Goal: Task Accomplishment & Management: Complete application form

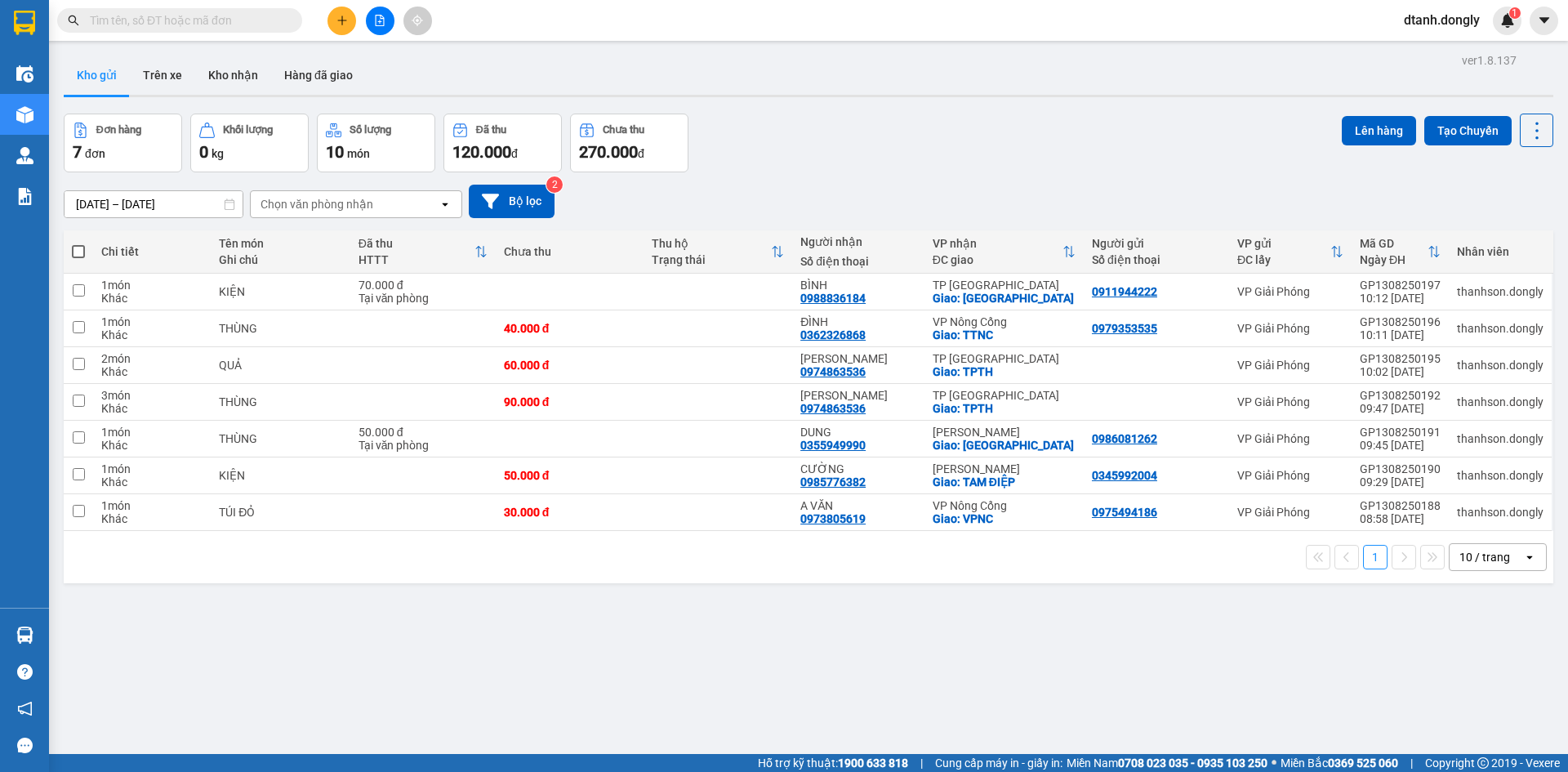
click at [338, 19] on icon "plus" at bounding box center [342, 20] width 12 height 12
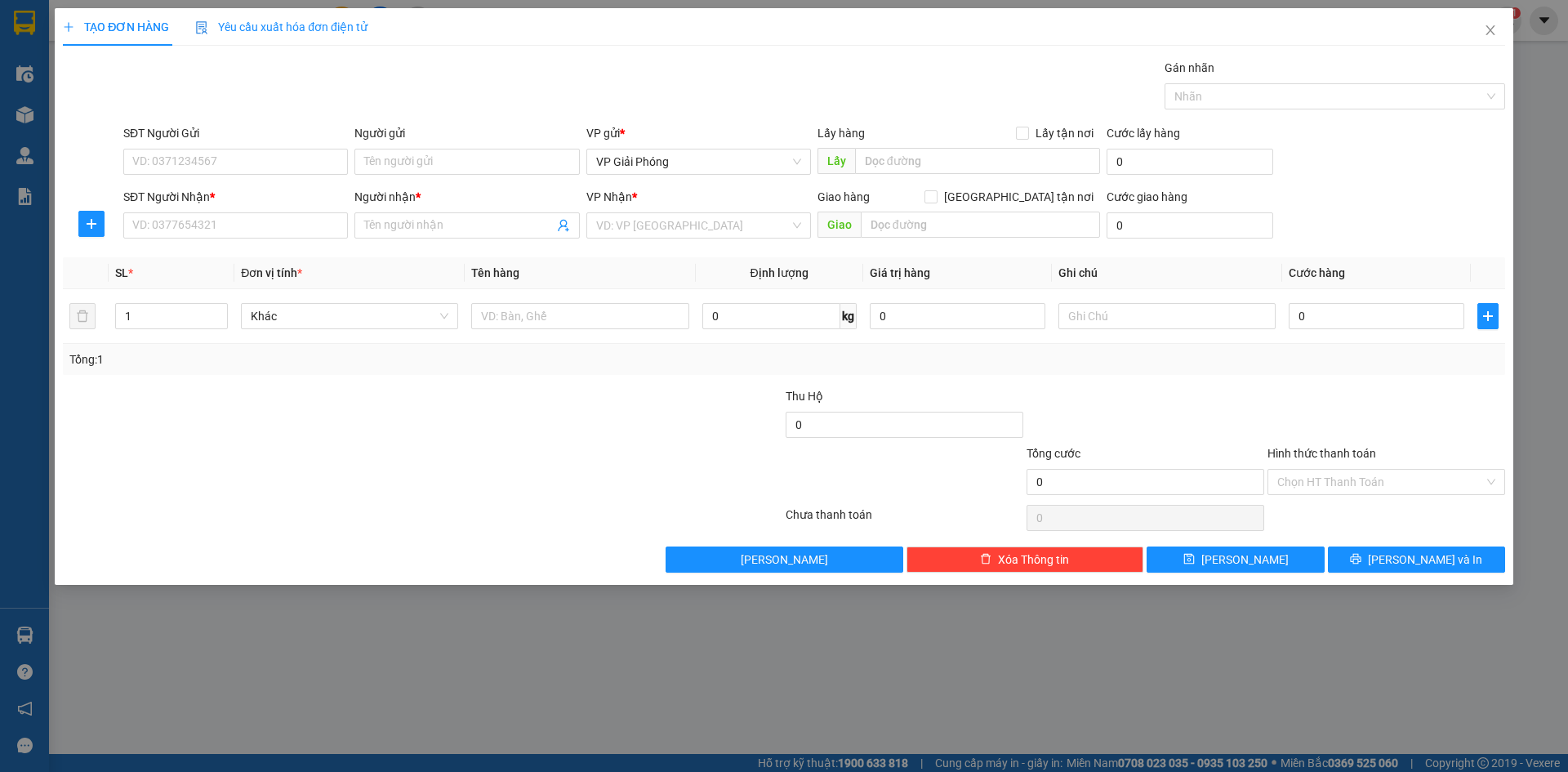
click at [287, 175] on div "SĐT Người Gửi VD: 0371234567" at bounding box center [235, 153] width 224 height 57
click at [290, 159] on input "SĐT Người Gửi" at bounding box center [235, 161] width 224 height 26
click at [223, 186] on div "0986220493" at bounding box center [235, 194] width 205 height 18
type input "0986220493"
click at [208, 224] on input "SĐT Người Nhận *" at bounding box center [235, 225] width 224 height 26
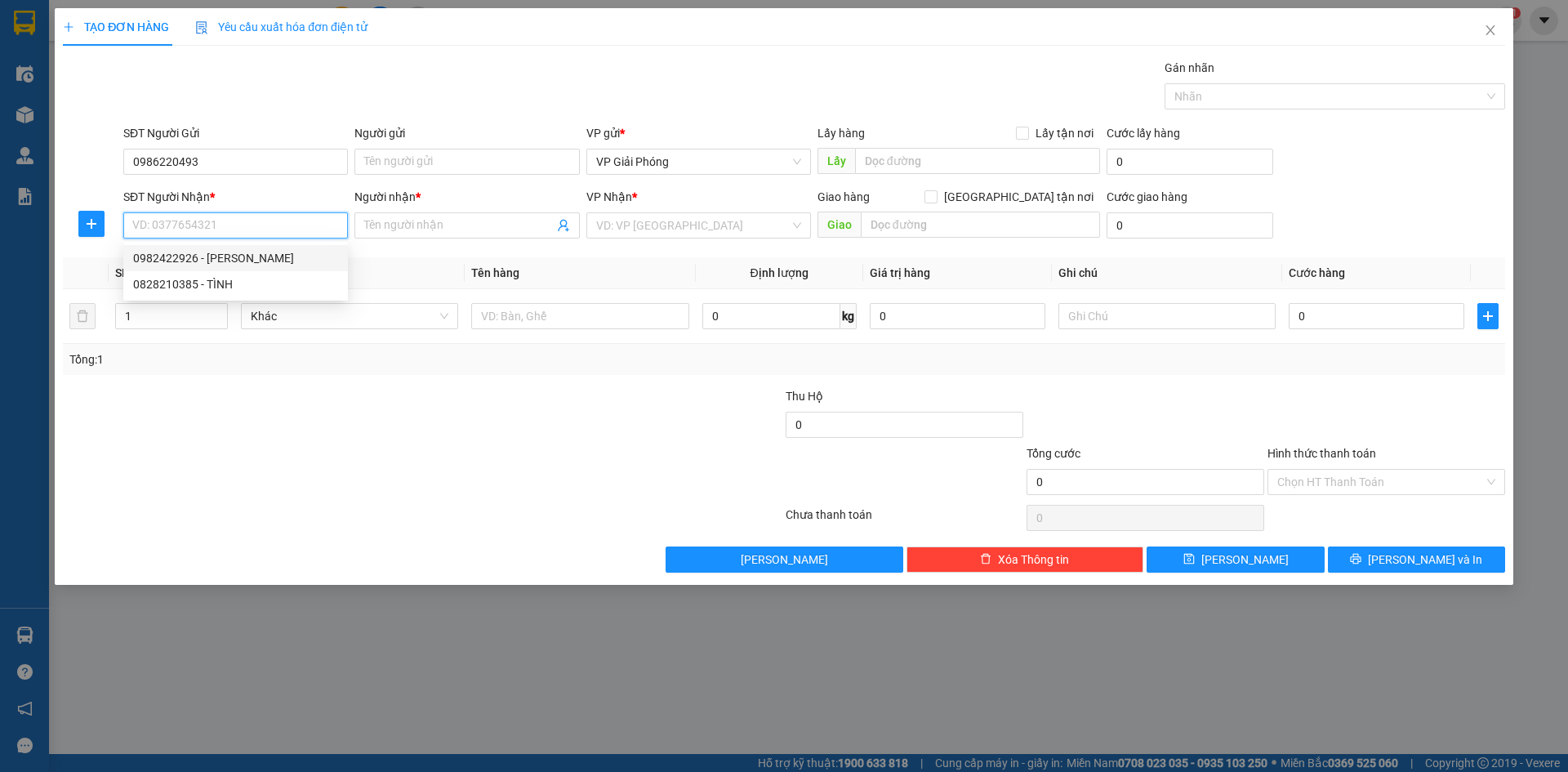
click at [197, 252] on div "0982422926 - ANH TRẦN" at bounding box center [235, 257] width 205 height 18
type input "0982422926"
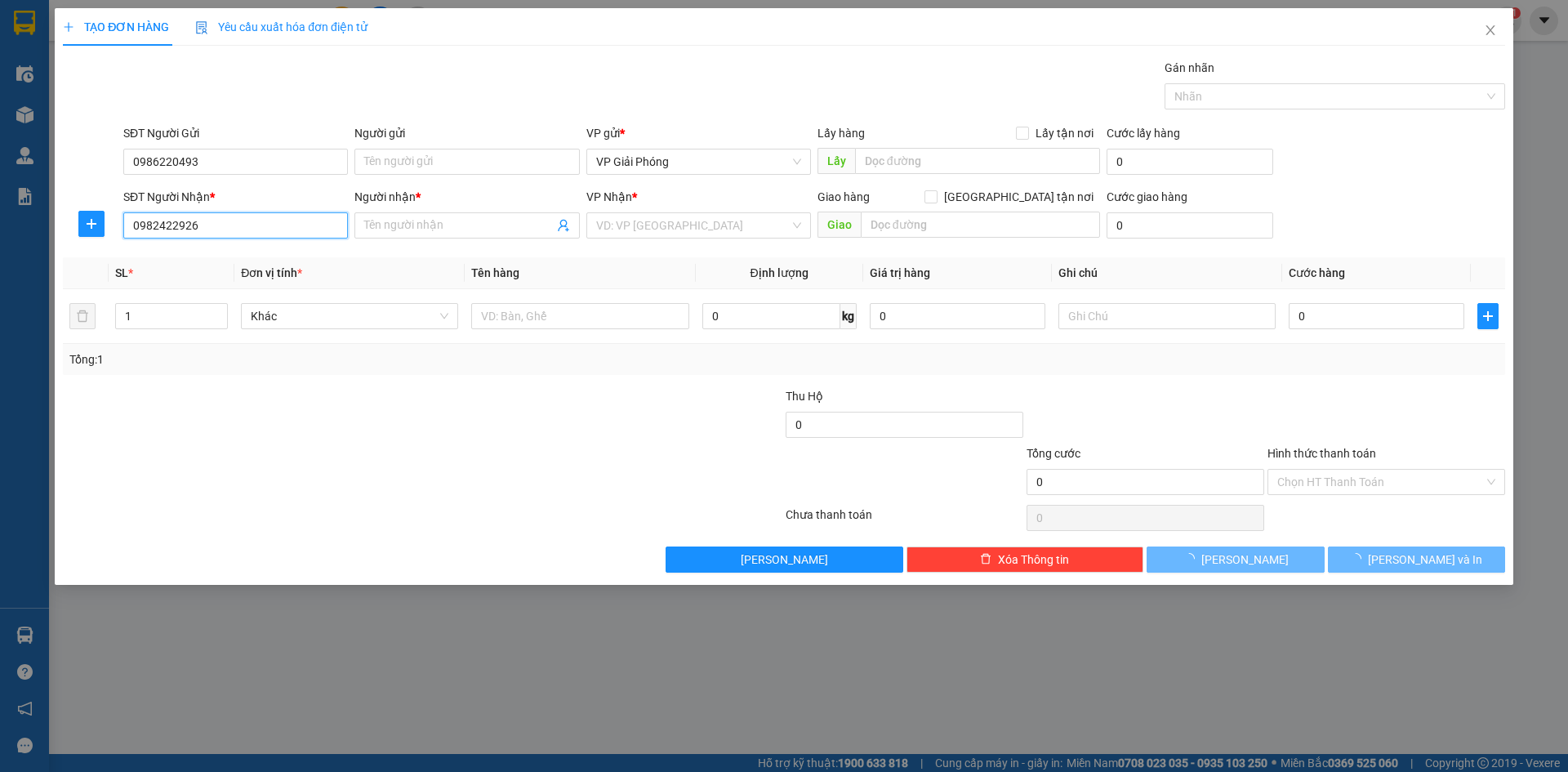
type input "ANH TRẦN"
checkbox input "true"
type input "THÁI HÒA"
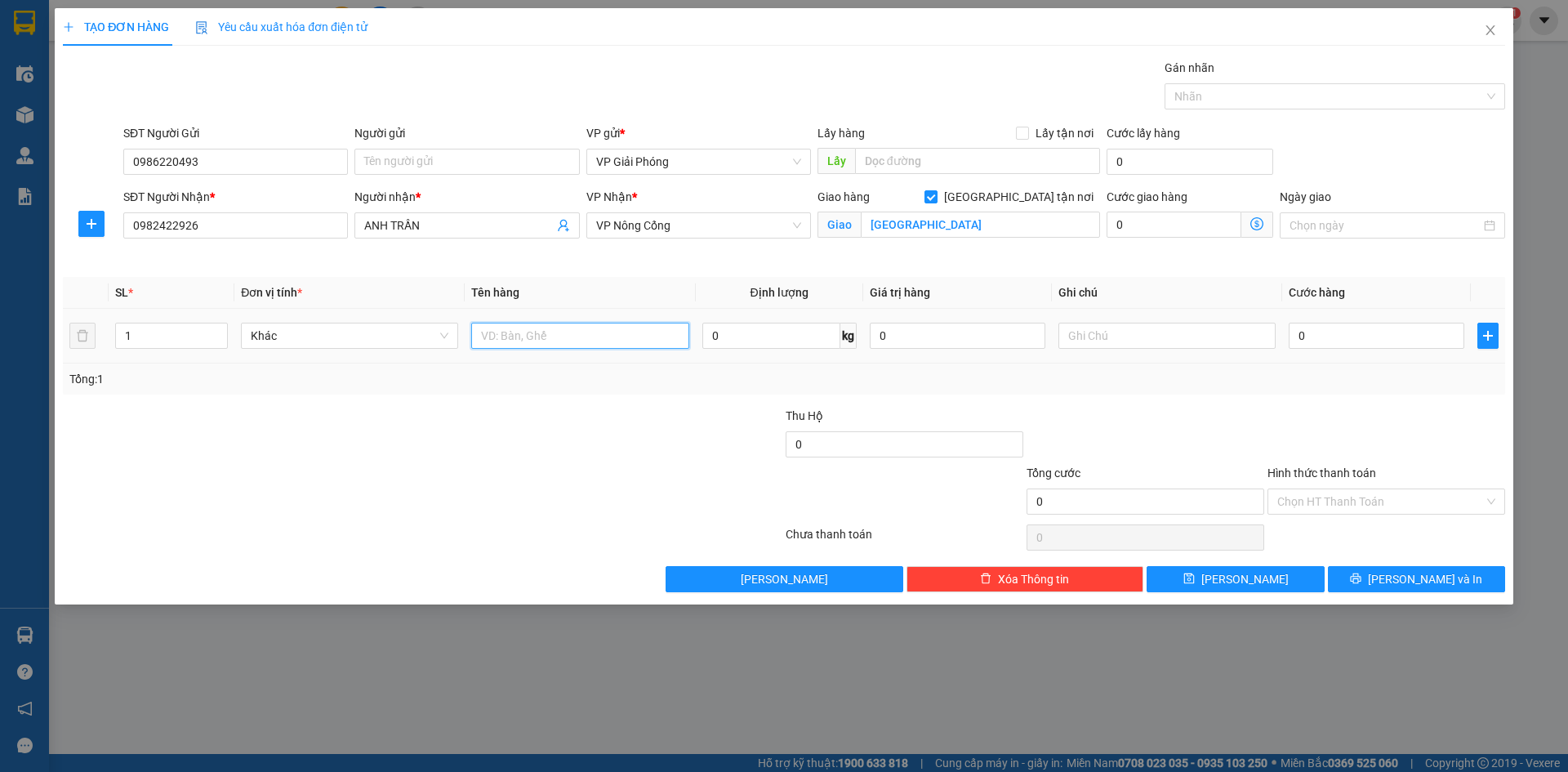
click at [590, 343] on input "text" at bounding box center [580, 336] width 217 height 26
click at [959, 229] on input "THÁI HÒA" at bounding box center [980, 225] width 240 height 26
click at [928, 223] on input "text" at bounding box center [980, 225] width 240 height 26
type input "TT NC"
click at [568, 348] on input "text" at bounding box center [580, 336] width 217 height 26
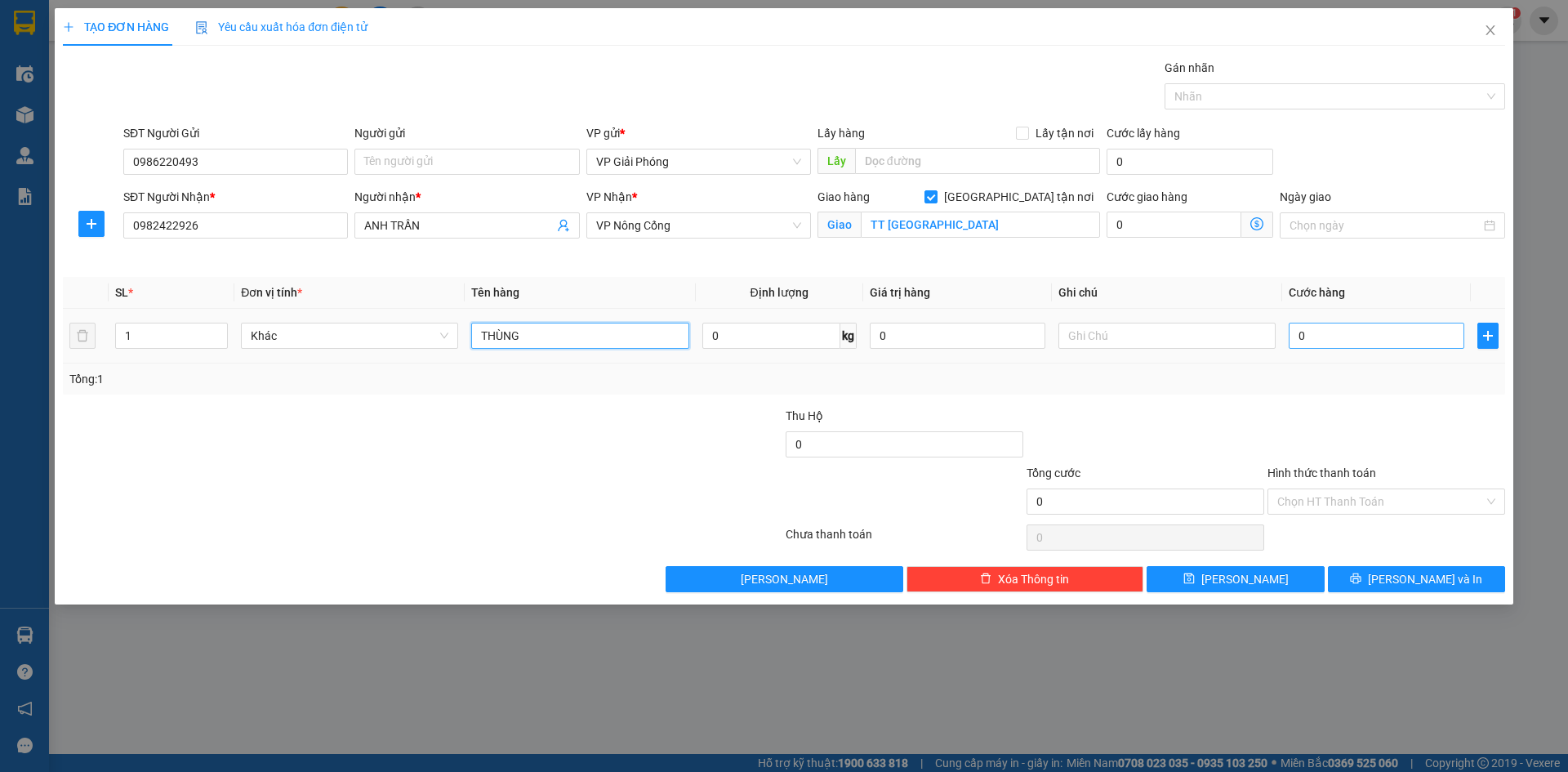
type input "THÙNG"
click at [1335, 329] on input "0" at bounding box center [1376, 336] width 176 height 26
type input "5"
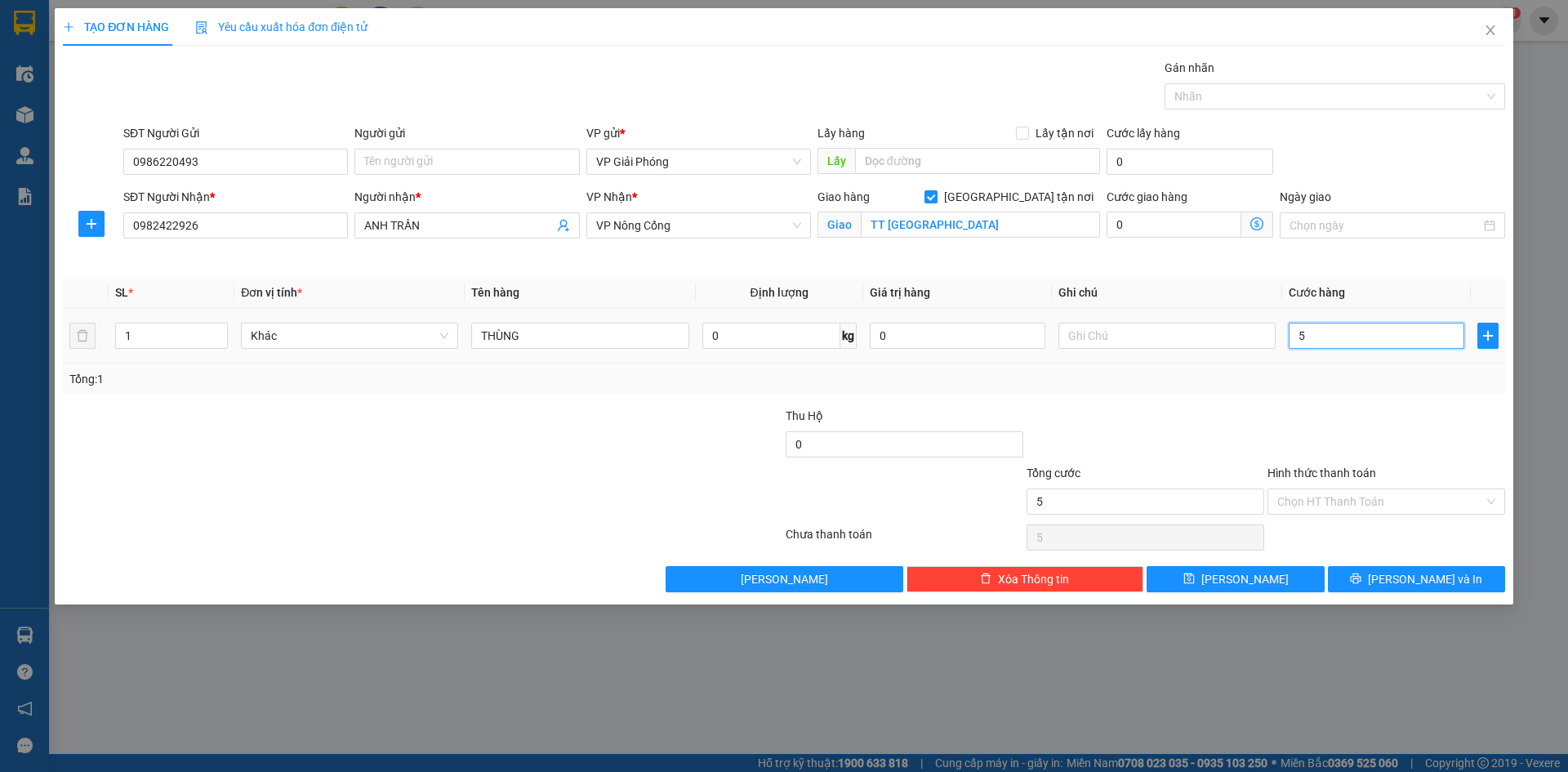
type input "50"
click at [1250, 100] on div at bounding box center [1327, 96] width 316 height 19
type input "50.000"
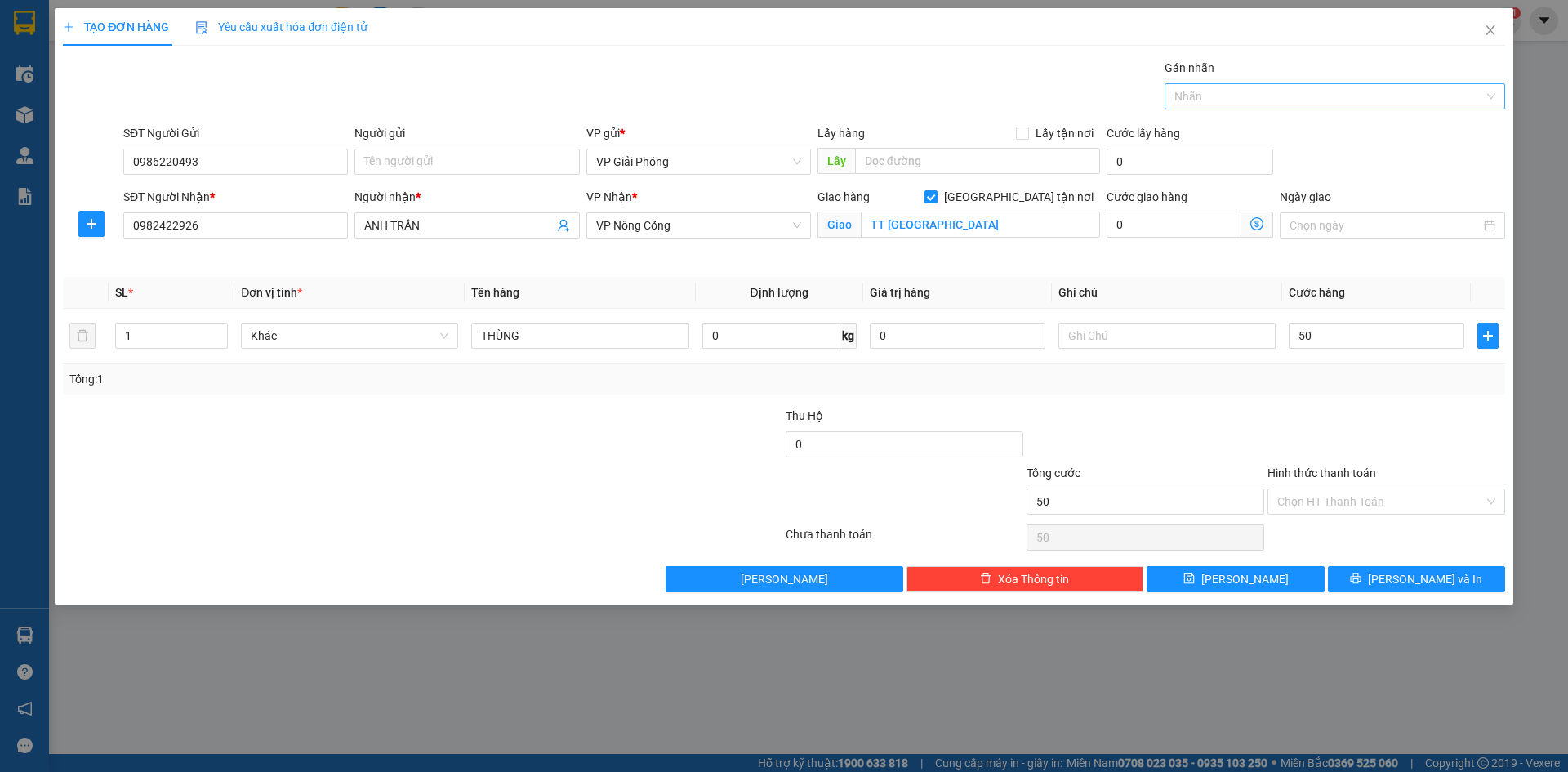
type input "50.000"
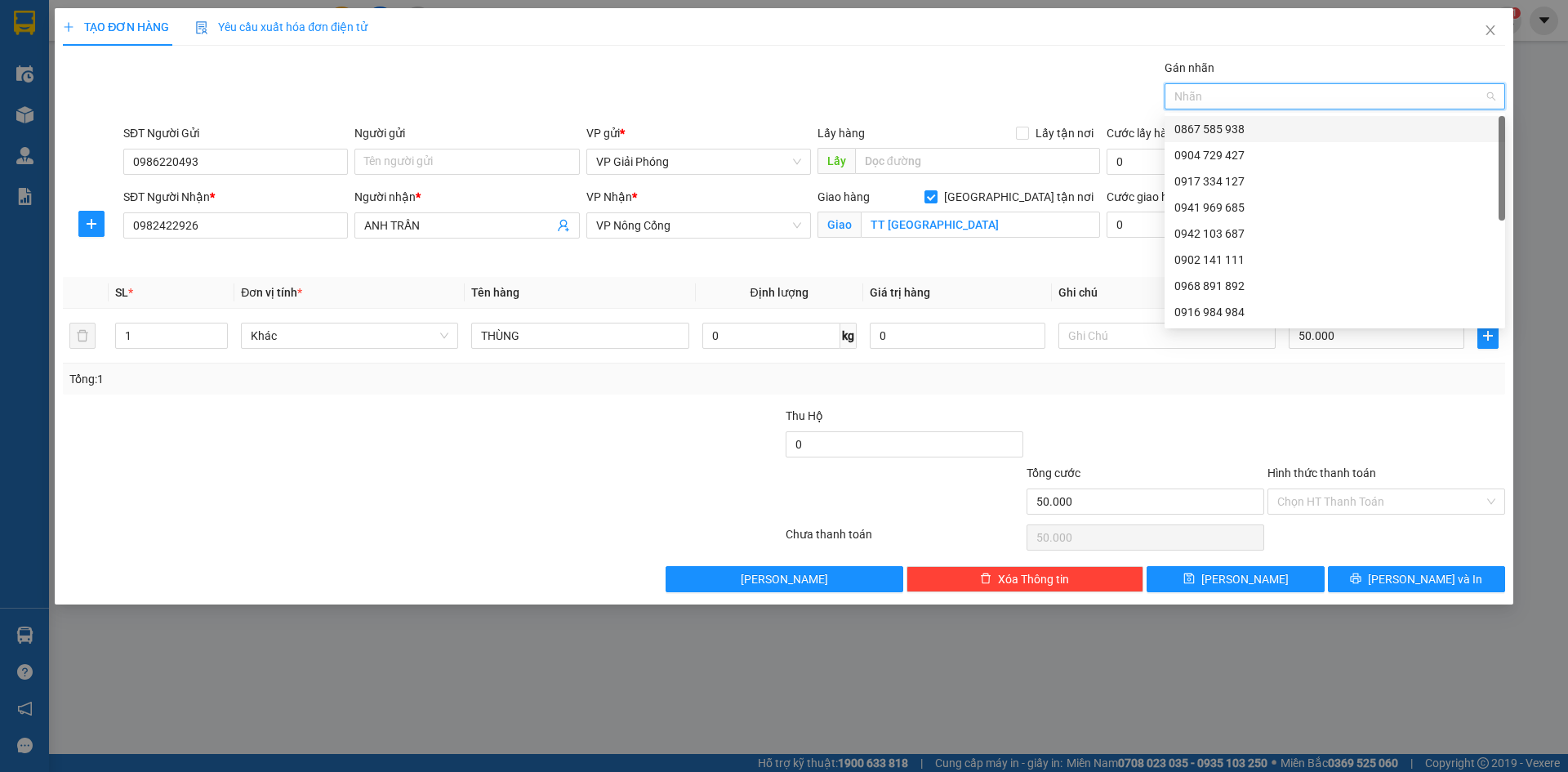
click at [1258, 136] on div "0867 585 938" at bounding box center [1335, 129] width 321 height 18
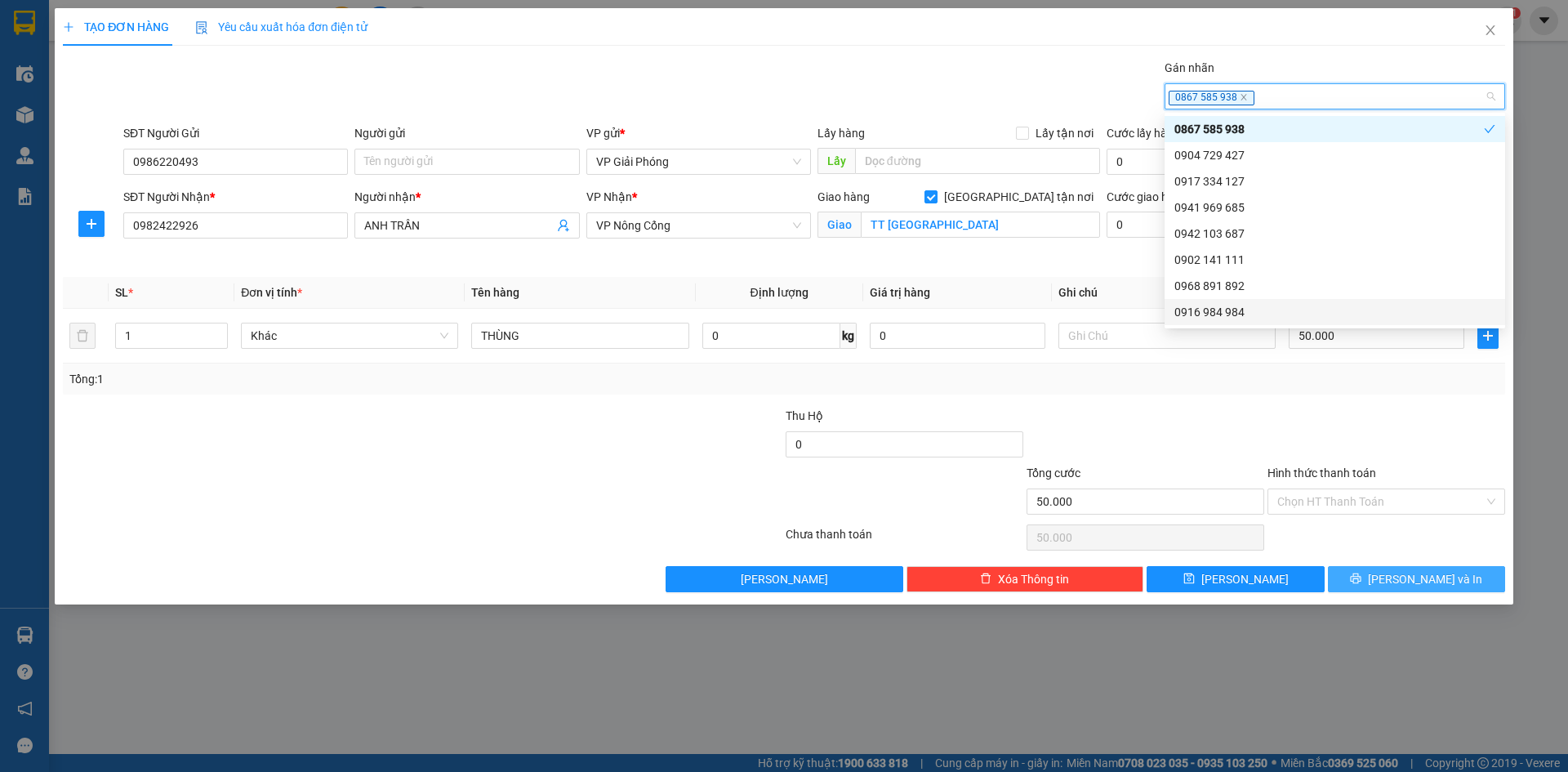
click at [1393, 572] on button "[PERSON_NAME] và In" at bounding box center [1417, 579] width 177 height 26
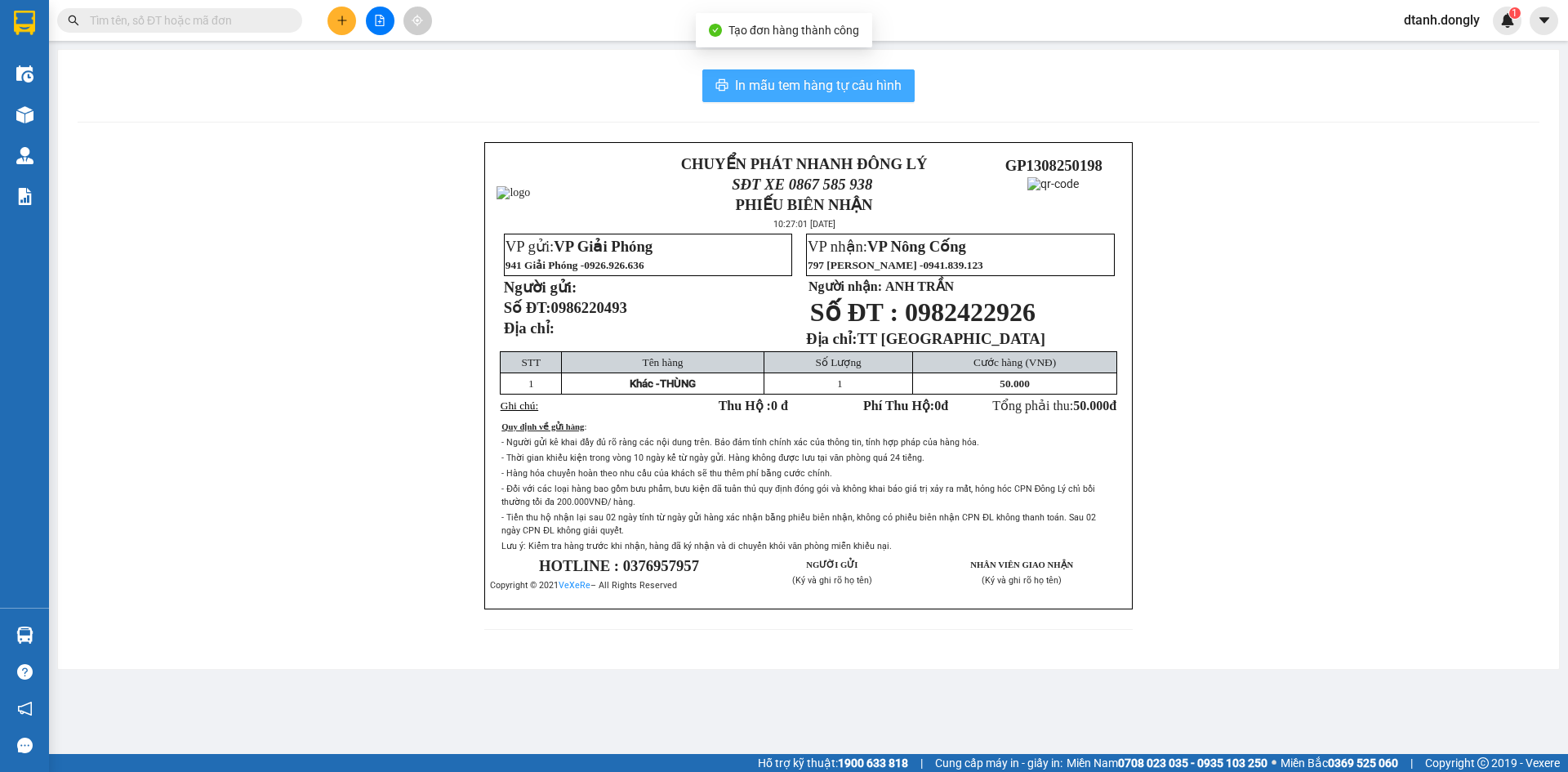
click at [834, 85] on span "In mẫu tem hàng tự cấu hình" at bounding box center [818, 85] width 166 height 20
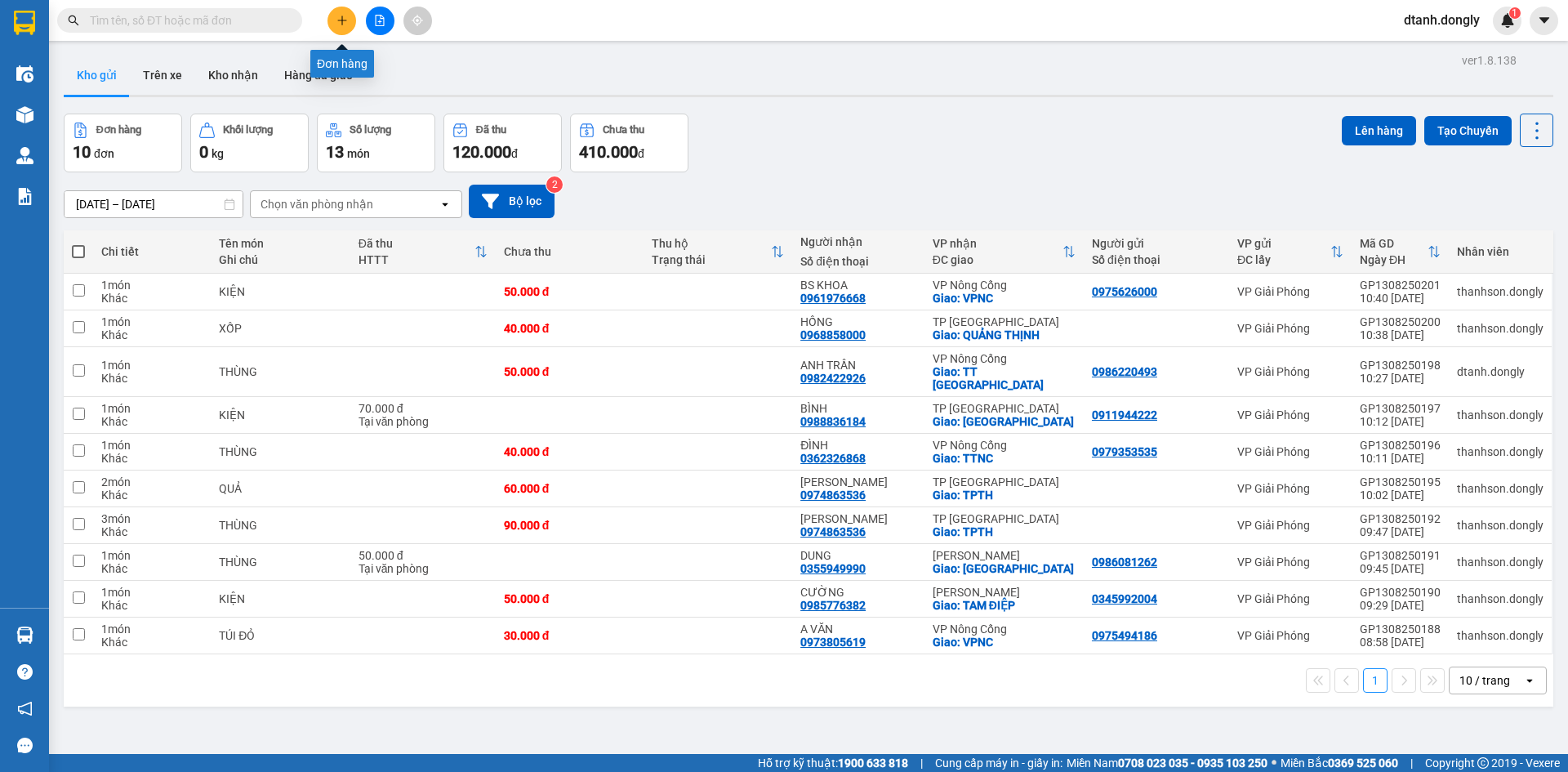
click at [336, 21] on icon "plus" at bounding box center [342, 20] width 12 height 12
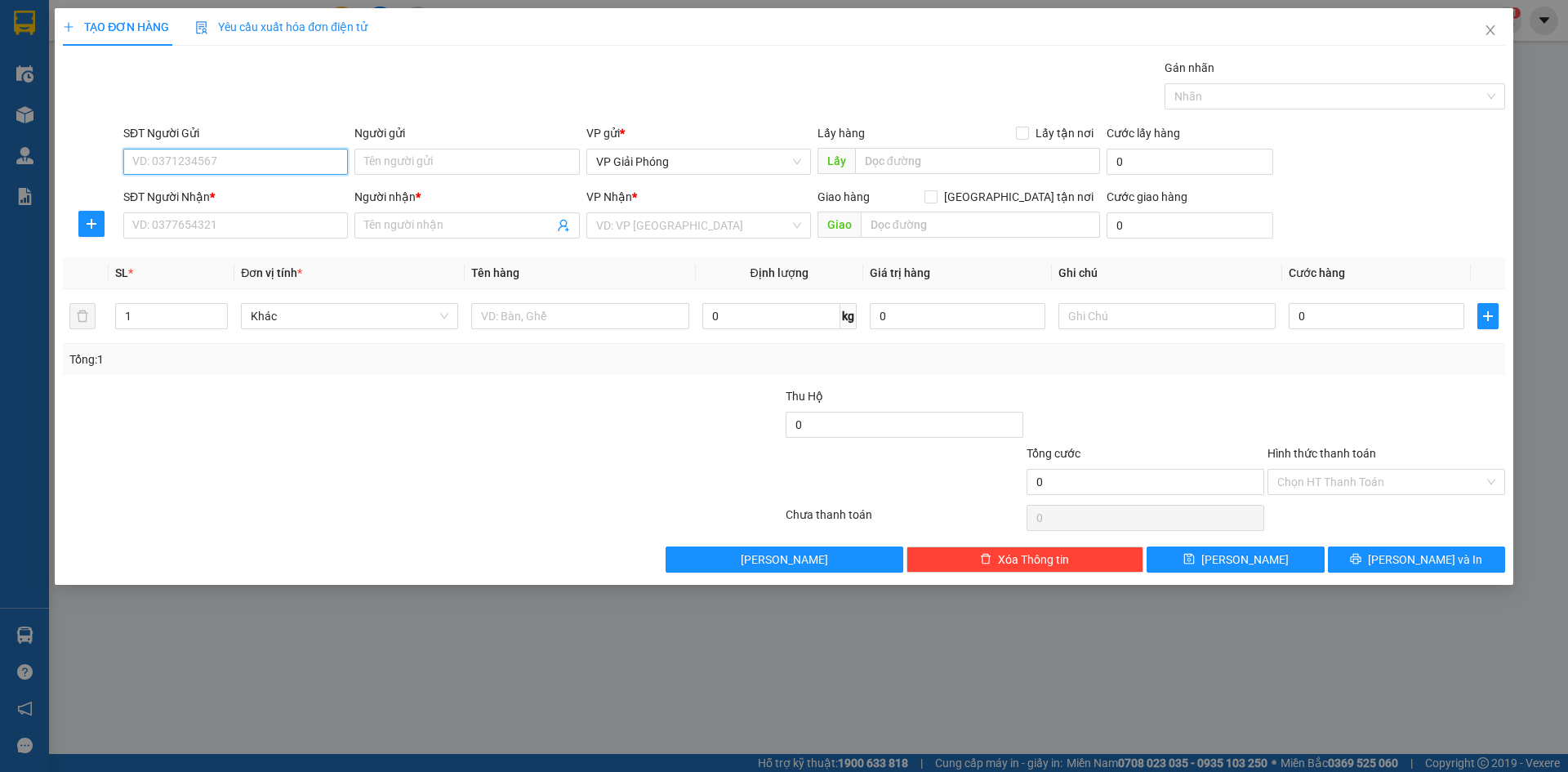
click at [283, 164] on input "SĐT Người Gửi" at bounding box center [235, 161] width 224 height 26
click at [293, 235] on input "SĐT Người Nhận *" at bounding box center [235, 225] width 224 height 26
type input "0912430400"
click at [434, 229] on input "Người nhận *" at bounding box center [458, 225] width 188 height 18
type input "BÌNH"
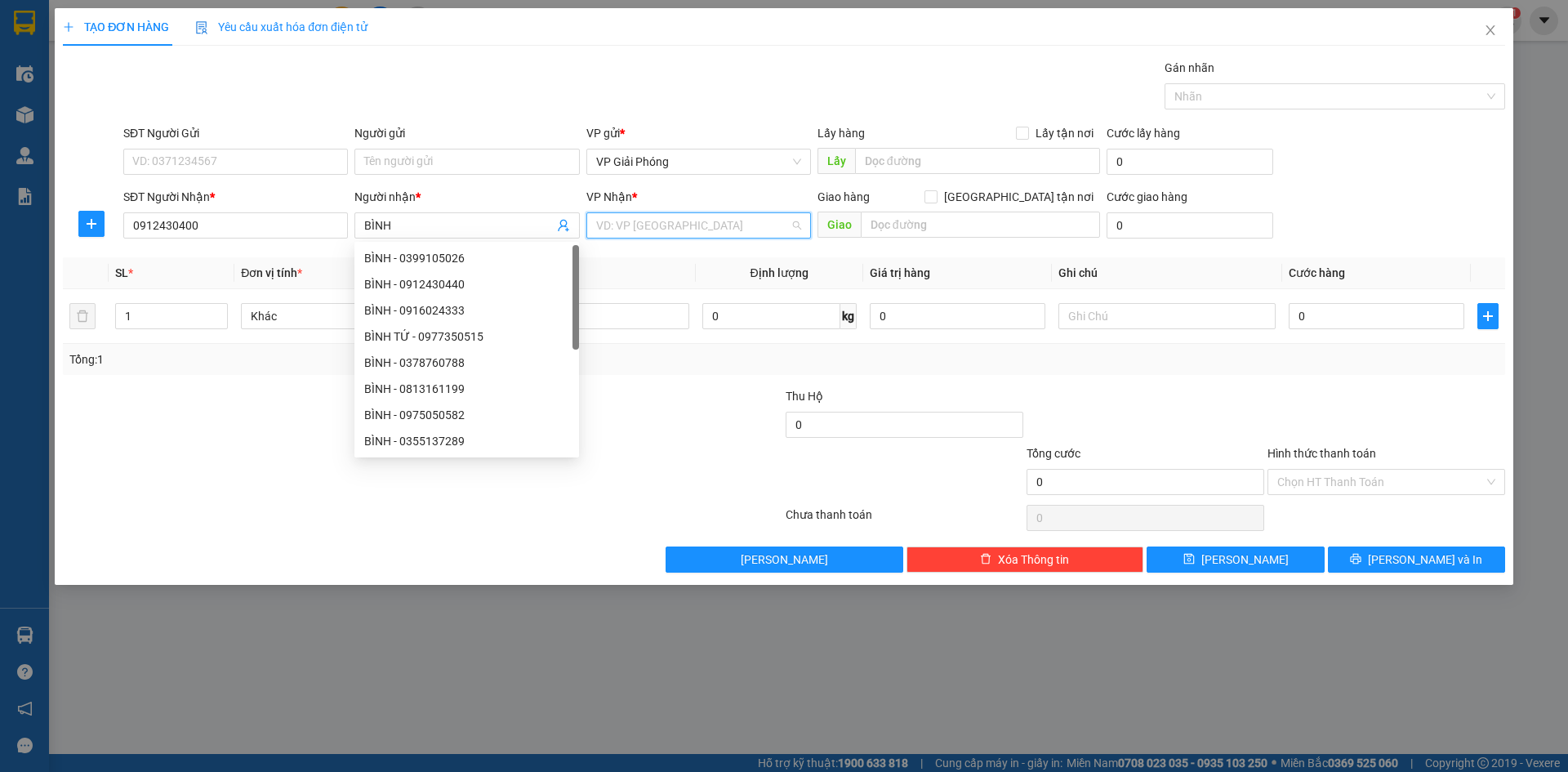
click at [677, 220] on input "search" at bounding box center [693, 225] width 193 height 24
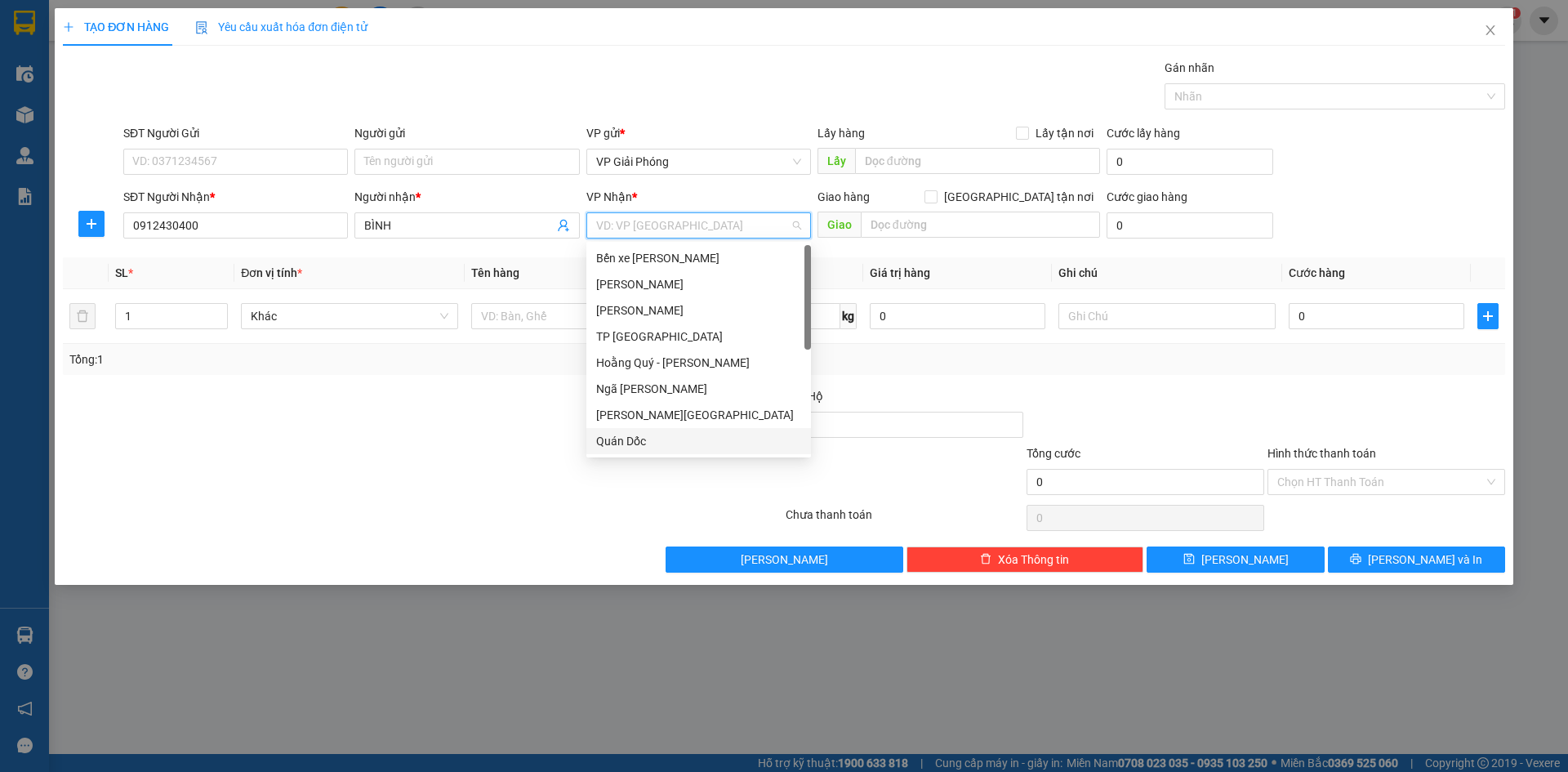
scroll to position [235, 0]
drag, startPoint x: 689, startPoint y: 446, endPoint x: 724, endPoint y: 415, distance: 46.8
click at [686, 440] on div "VP Nông Cống" at bounding box center [699, 441] width 205 height 18
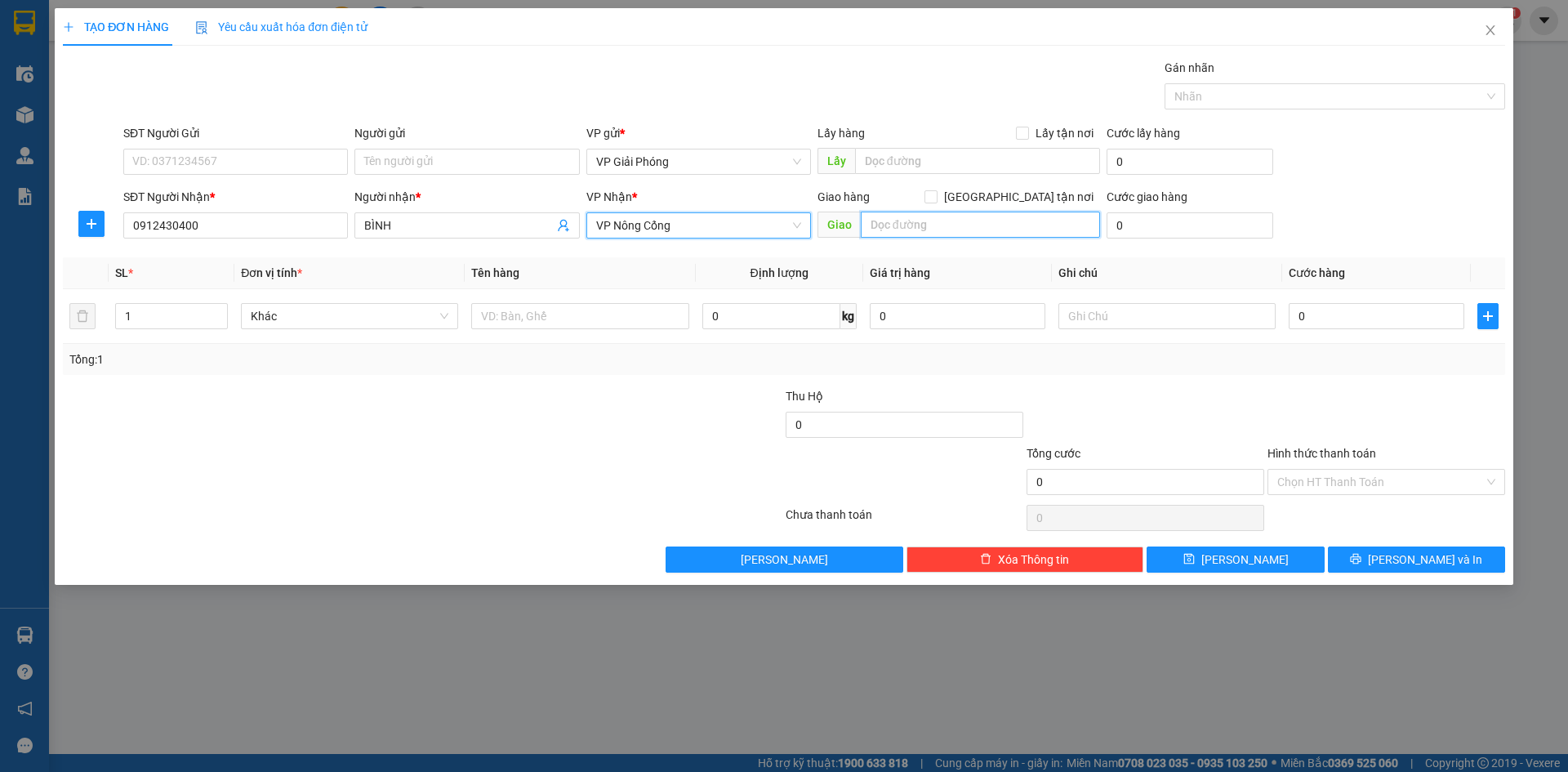
click at [966, 223] on input "text" at bounding box center [980, 225] width 240 height 26
type input "VP [GEOGRAPHIC_DATA]"
click at [1028, 192] on span "[GEOGRAPHIC_DATA] tận nơi" at bounding box center [1018, 196] width 162 height 18
click at [936, 192] on input "[GEOGRAPHIC_DATA] tận nơi" at bounding box center [931, 196] width 12 height 12
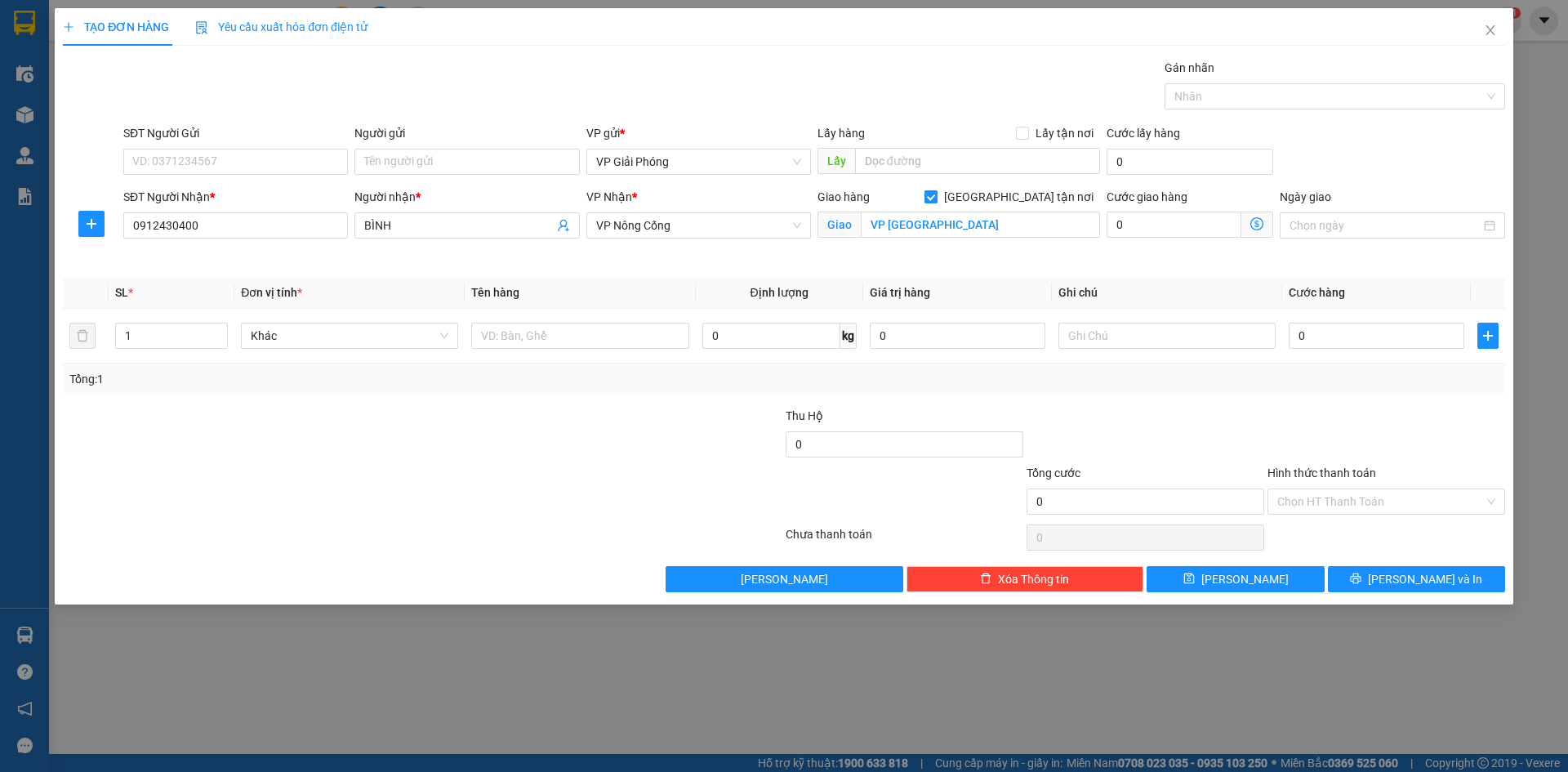
click at [936, 199] on input "[GEOGRAPHIC_DATA] tận nơi" at bounding box center [931, 196] width 12 height 12
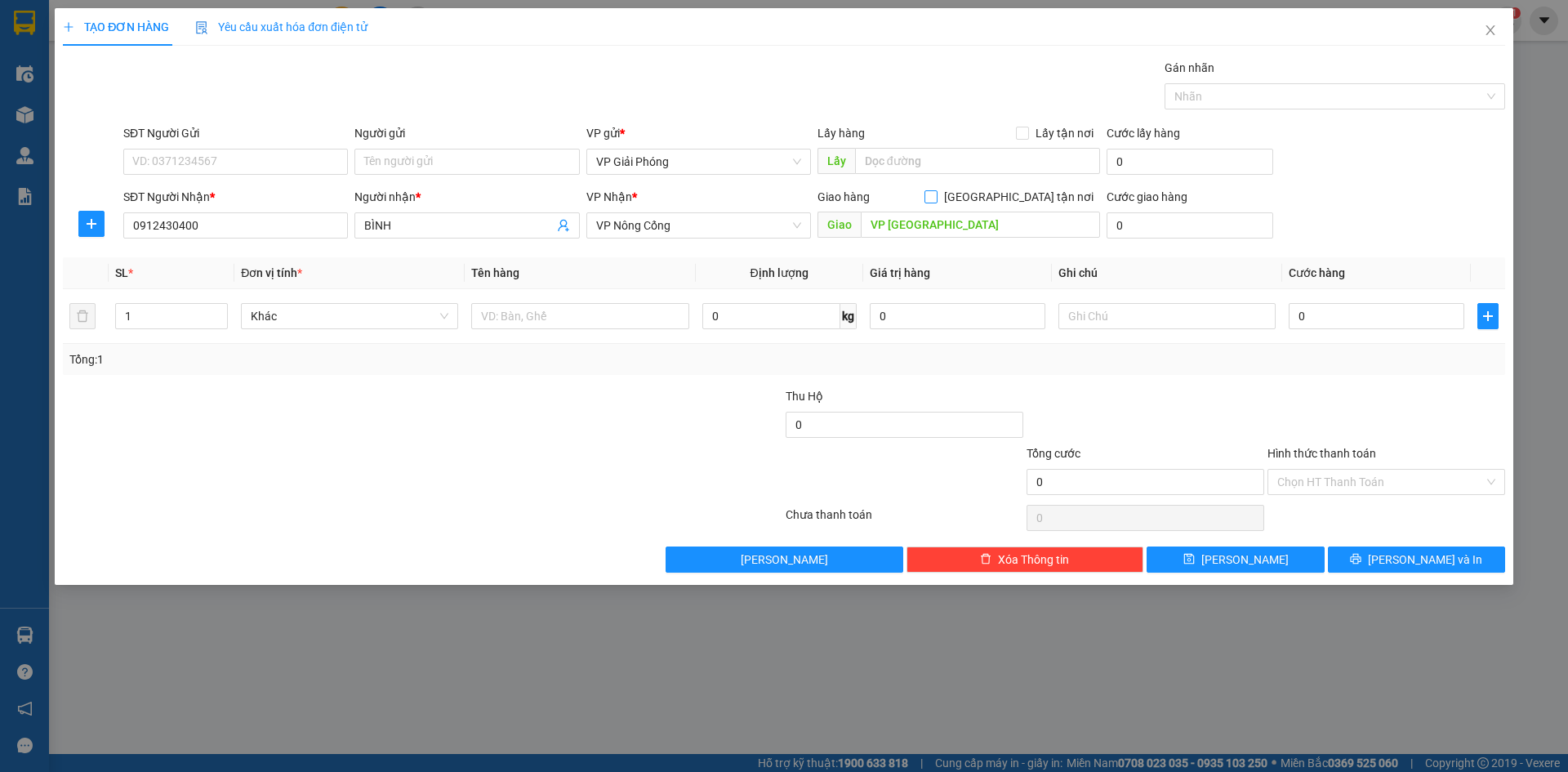
click at [936, 190] on input "[GEOGRAPHIC_DATA] tận nơi" at bounding box center [931, 196] width 12 height 12
checkbox input "true"
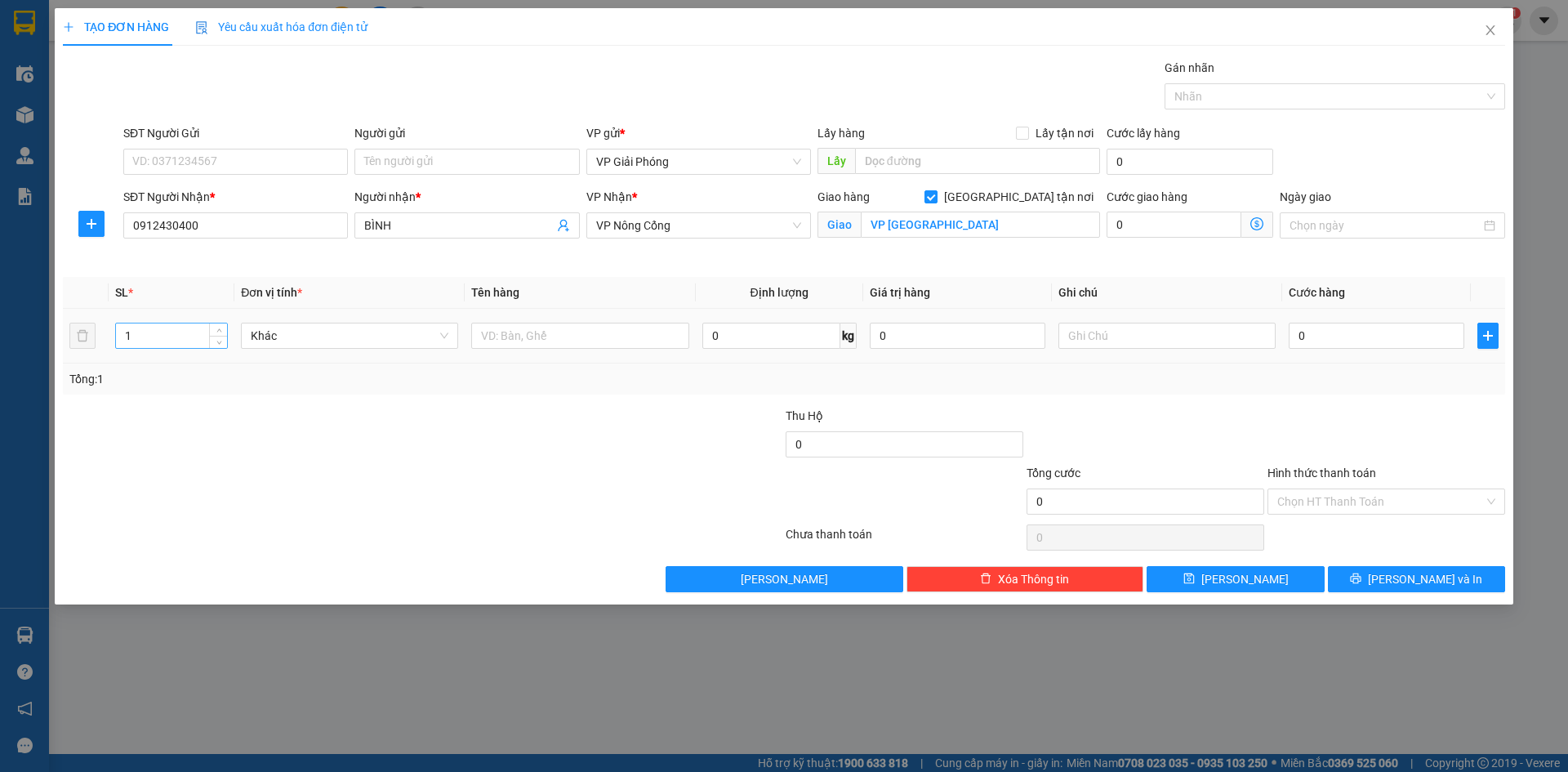
click at [172, 336] on input "1" at bounding box center [172, 336] width 111 height 24
type input "2"
click at [516, 332] on input "text" at bounding box center [580, 336] width 217 height 26
type input "MÁY PHÁT FM"
click at [1313, 334] on input "0" at bounding box center [1376, 336] width 176 height 26
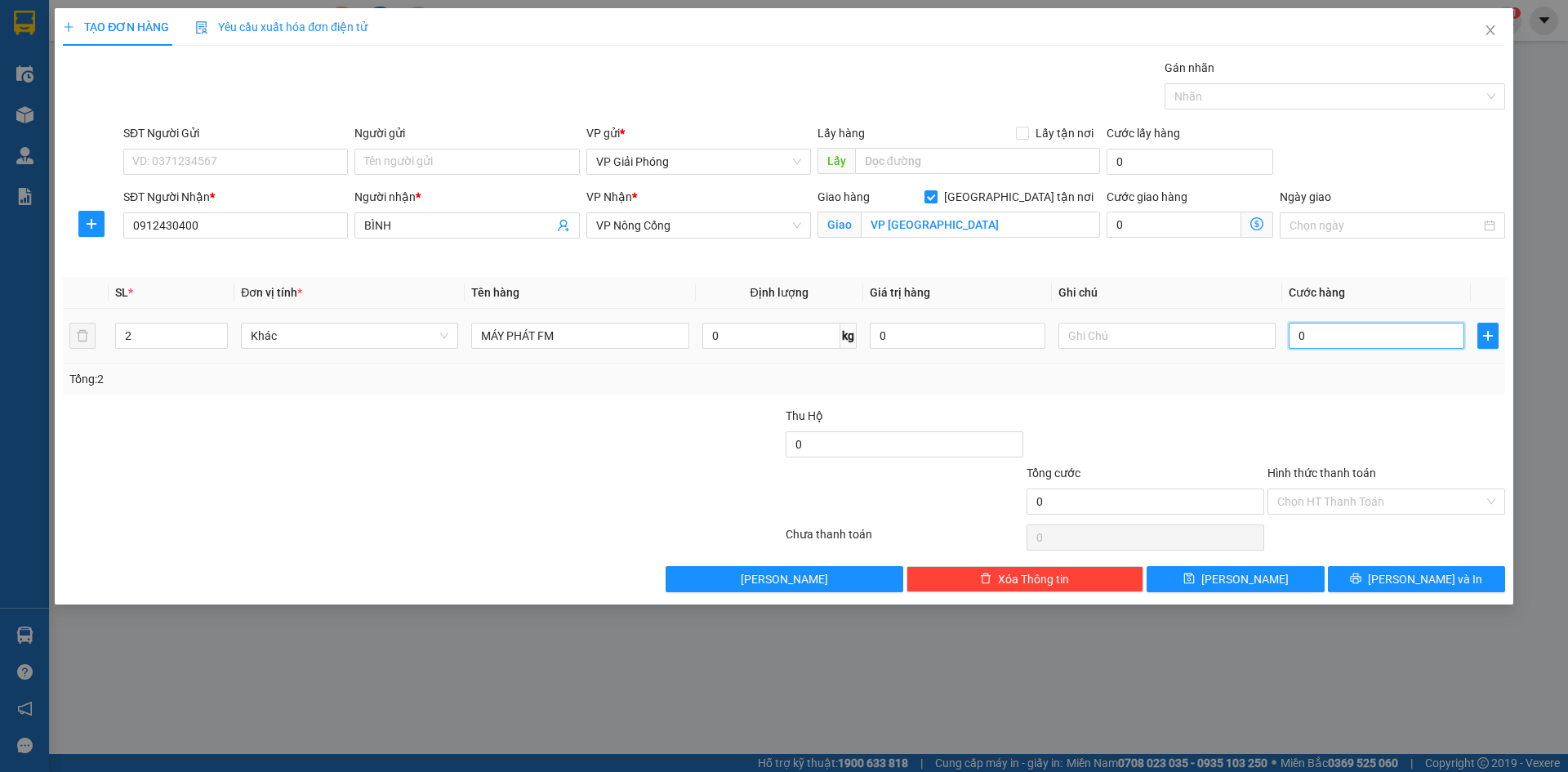
type input "6"
type input "60"
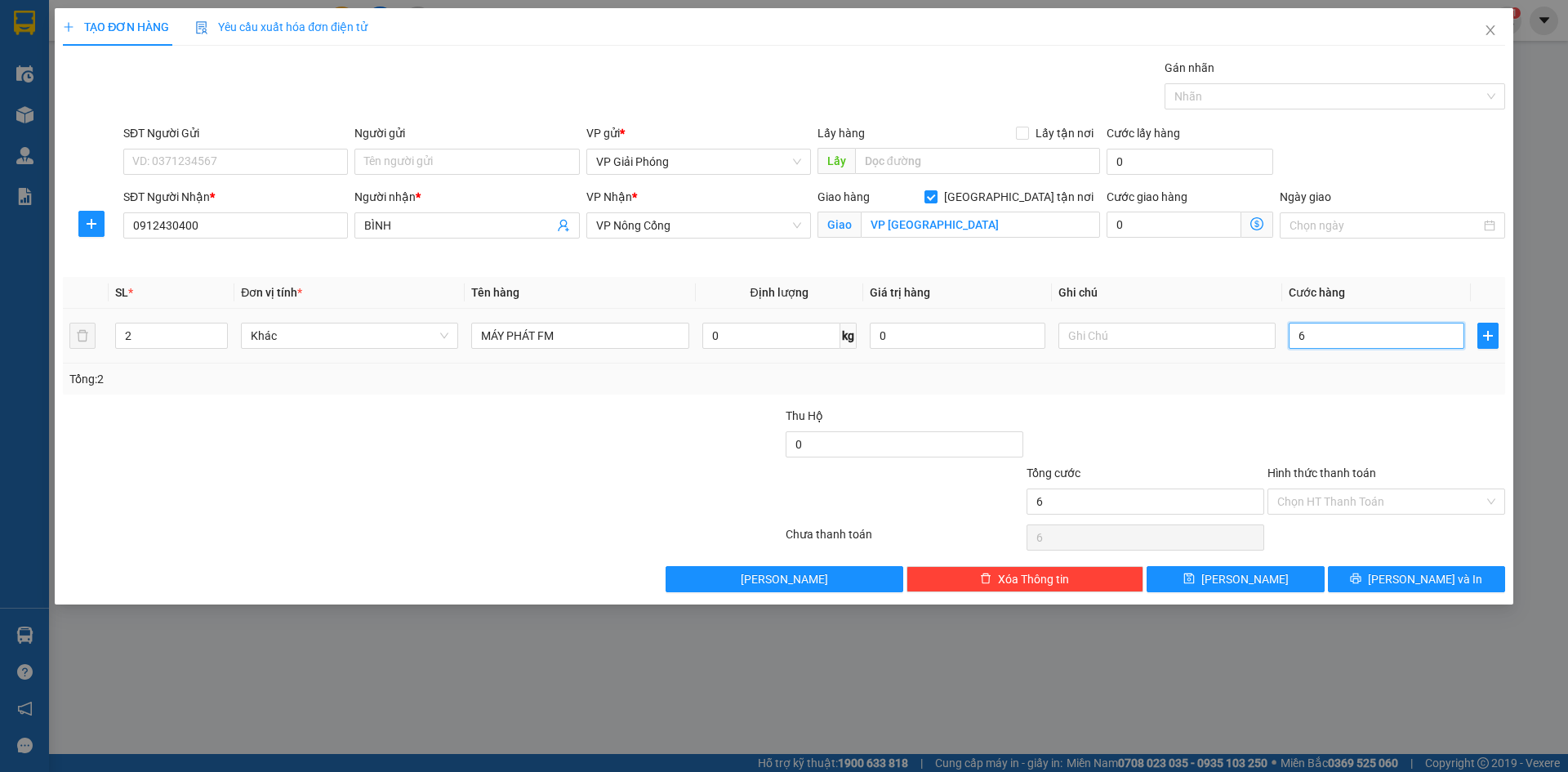
type input "60"
type input "600"
click at [1215, 95] on div at bounding box center [1327, 96] width 316 height 19
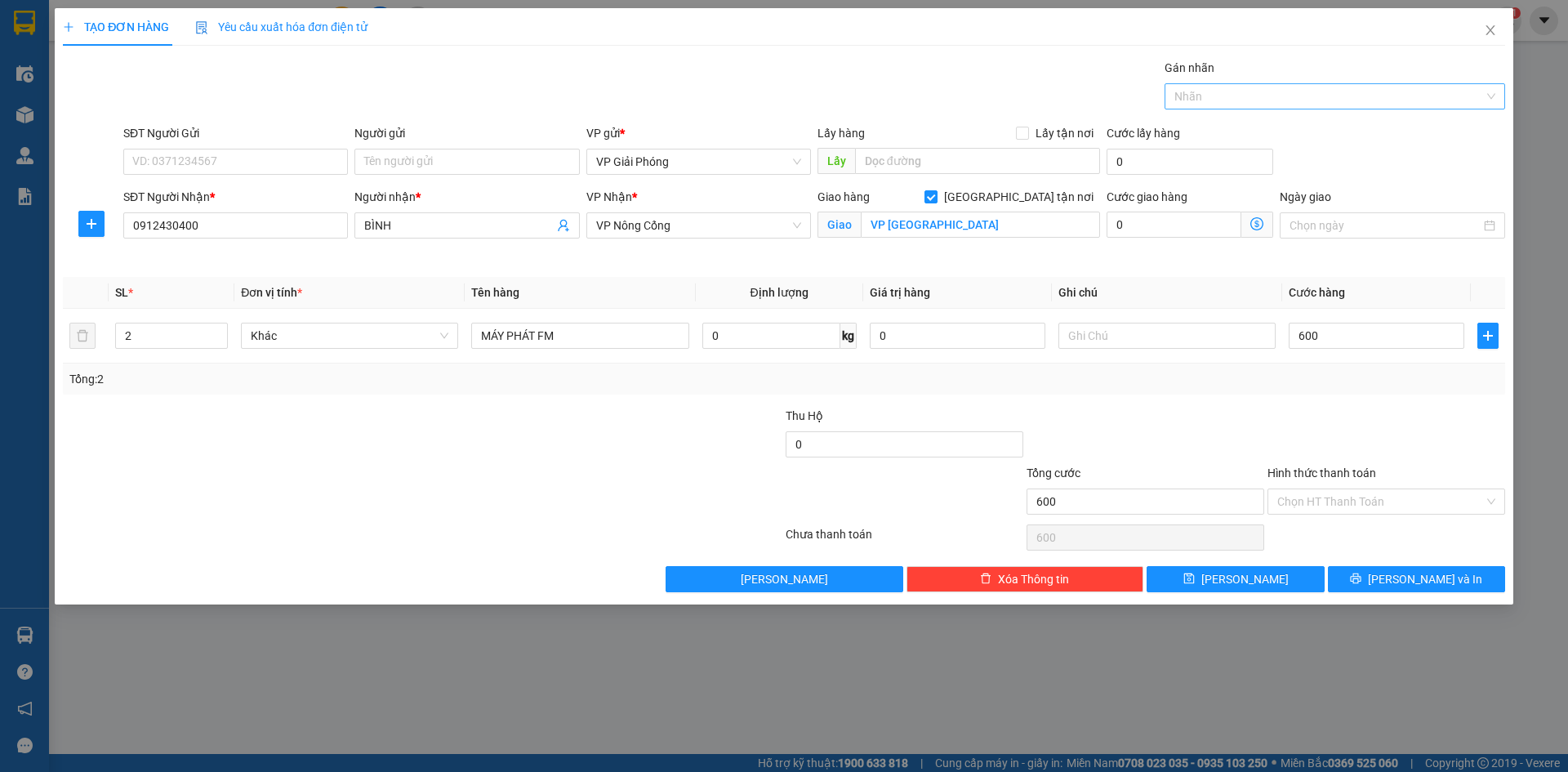
type input "600.000"
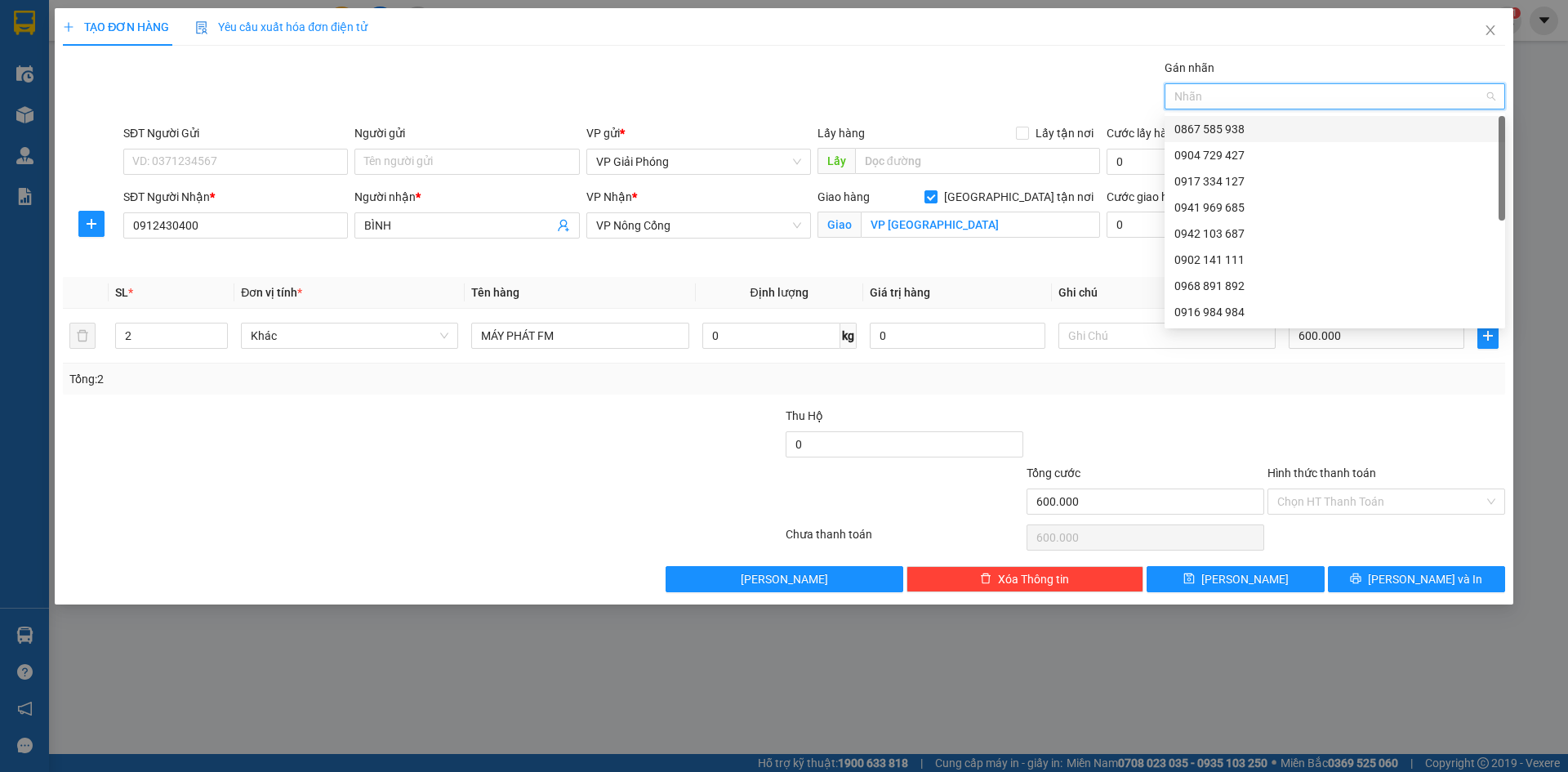
click at [1222, 132] on div "0867 585 938" at bounding box center [1335, 129] width 321 height 18
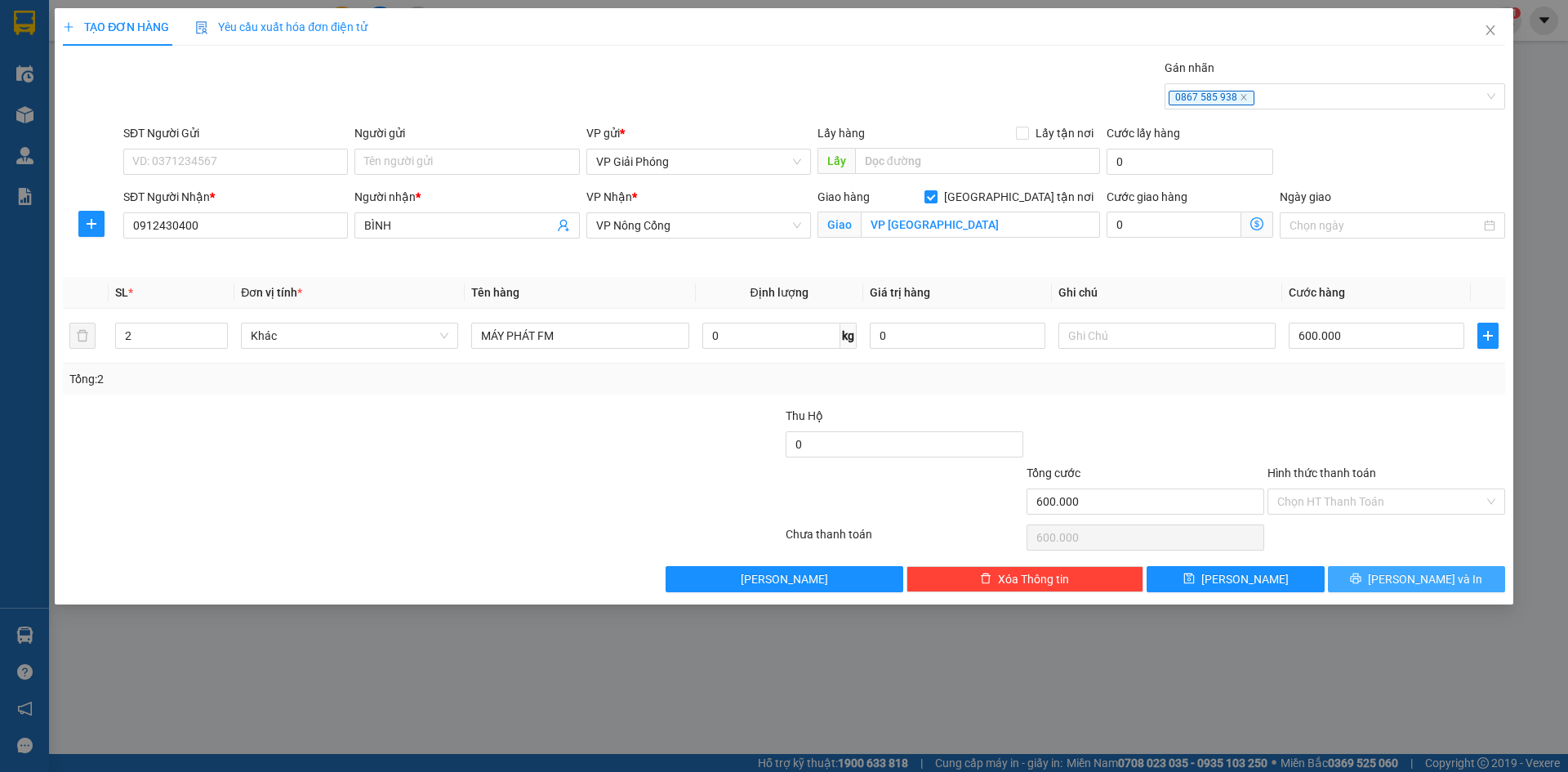
click at [1408, 587] on span "[PERSON_NAME] và In" at bounding box center [1425, 579] width 114 height 18
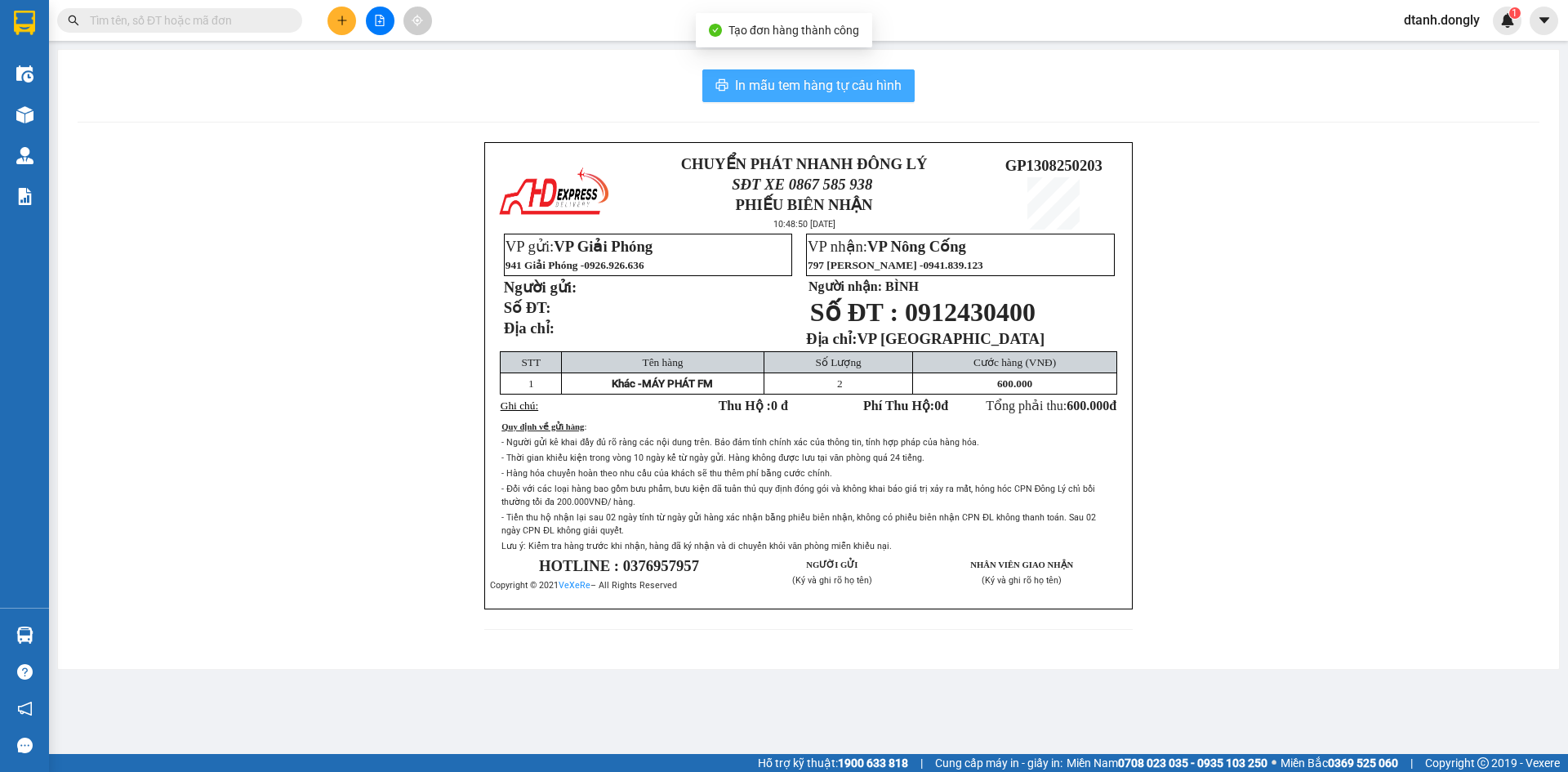
click at [818, 78] on span "In mẫu tem hàng tự cấu hình" at bounding box center [818, 85] width 166 height 20
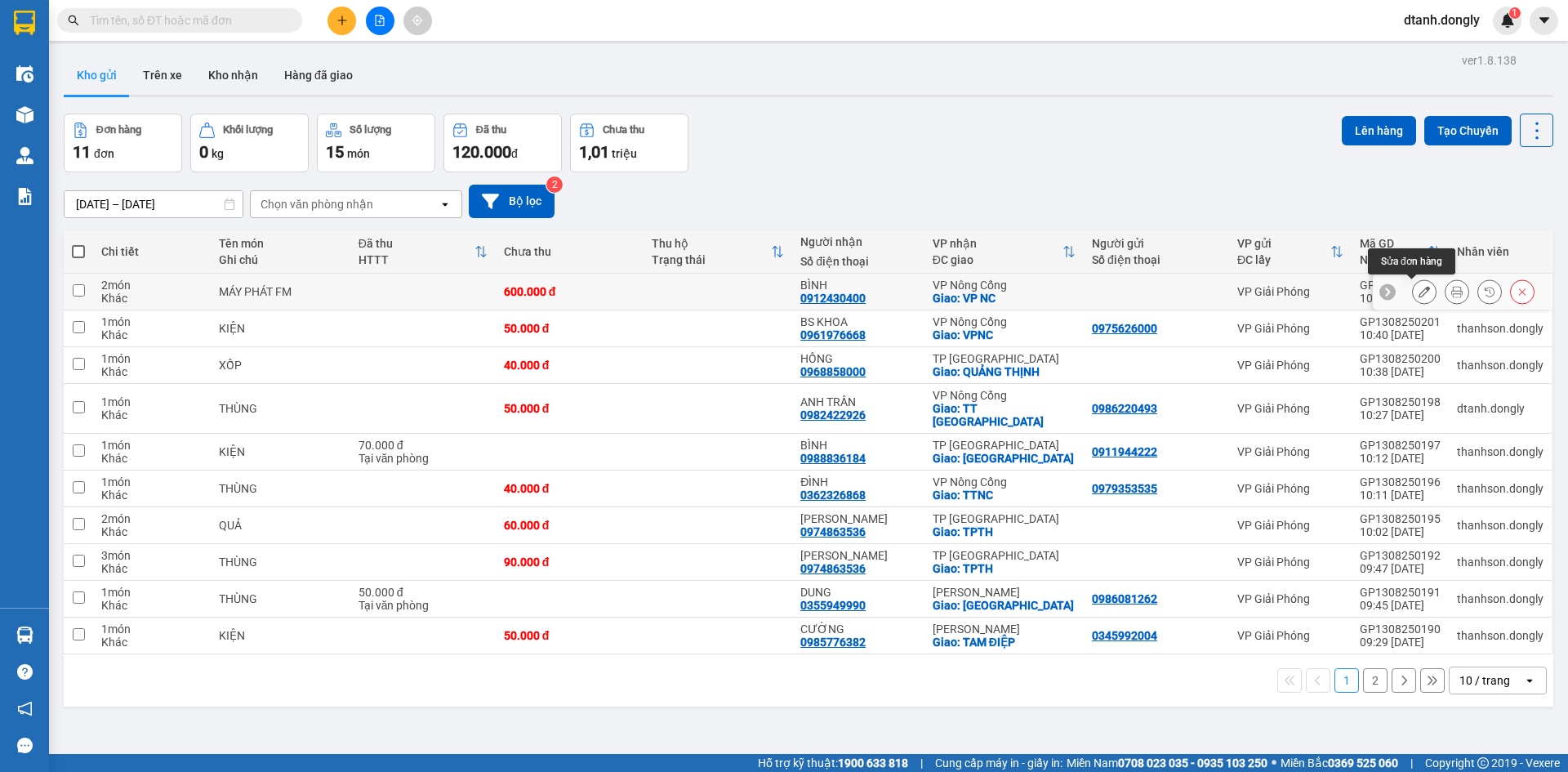
click at [1419, 288] on icon at bounding box center [1425, 292] width 12 height 12
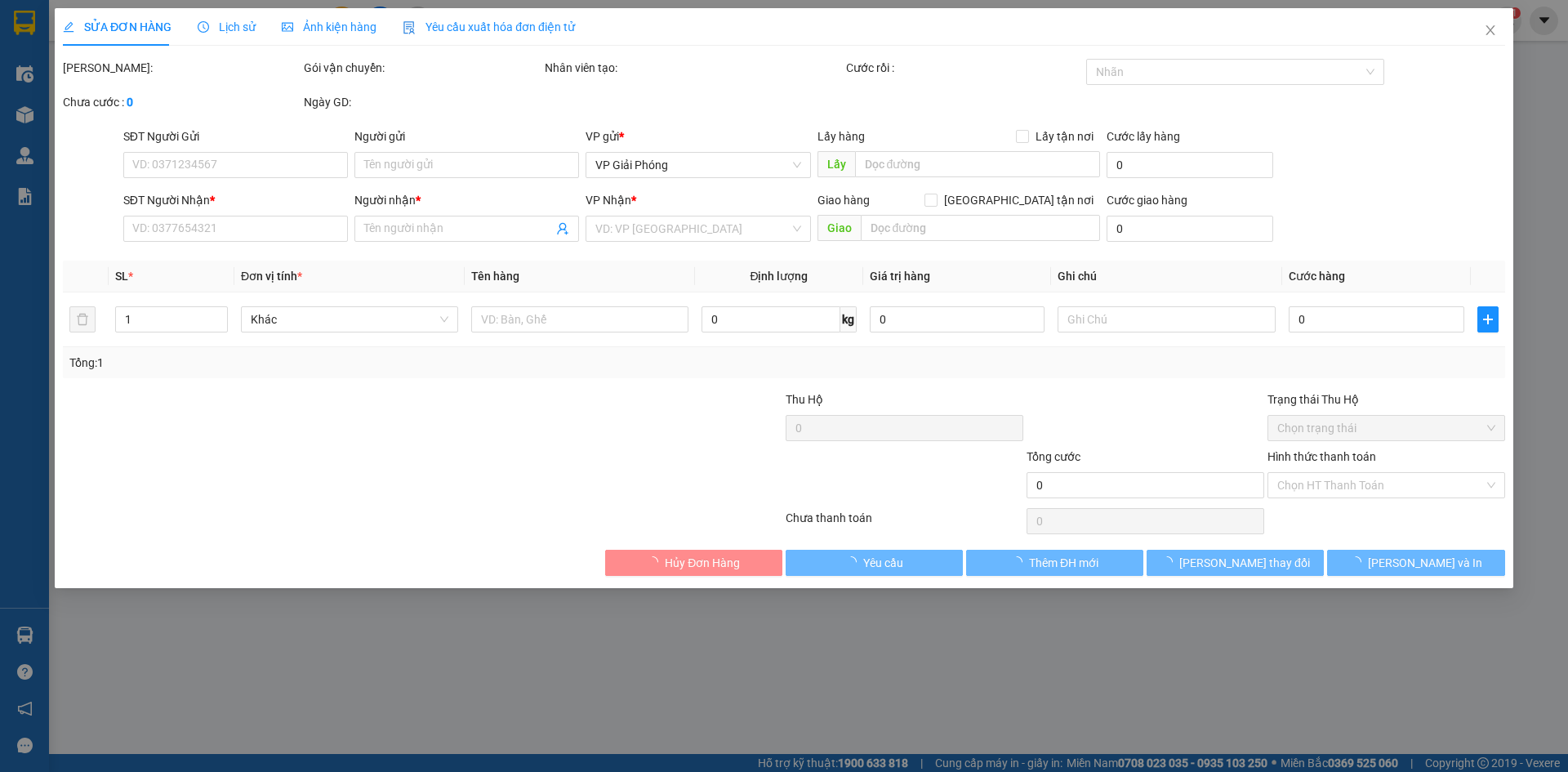
type input "0912430400"
type input "BÌNH"
checkbox input "true"
type input "VP [GEOGRAPHIC_DATA]"
type input "600.000"
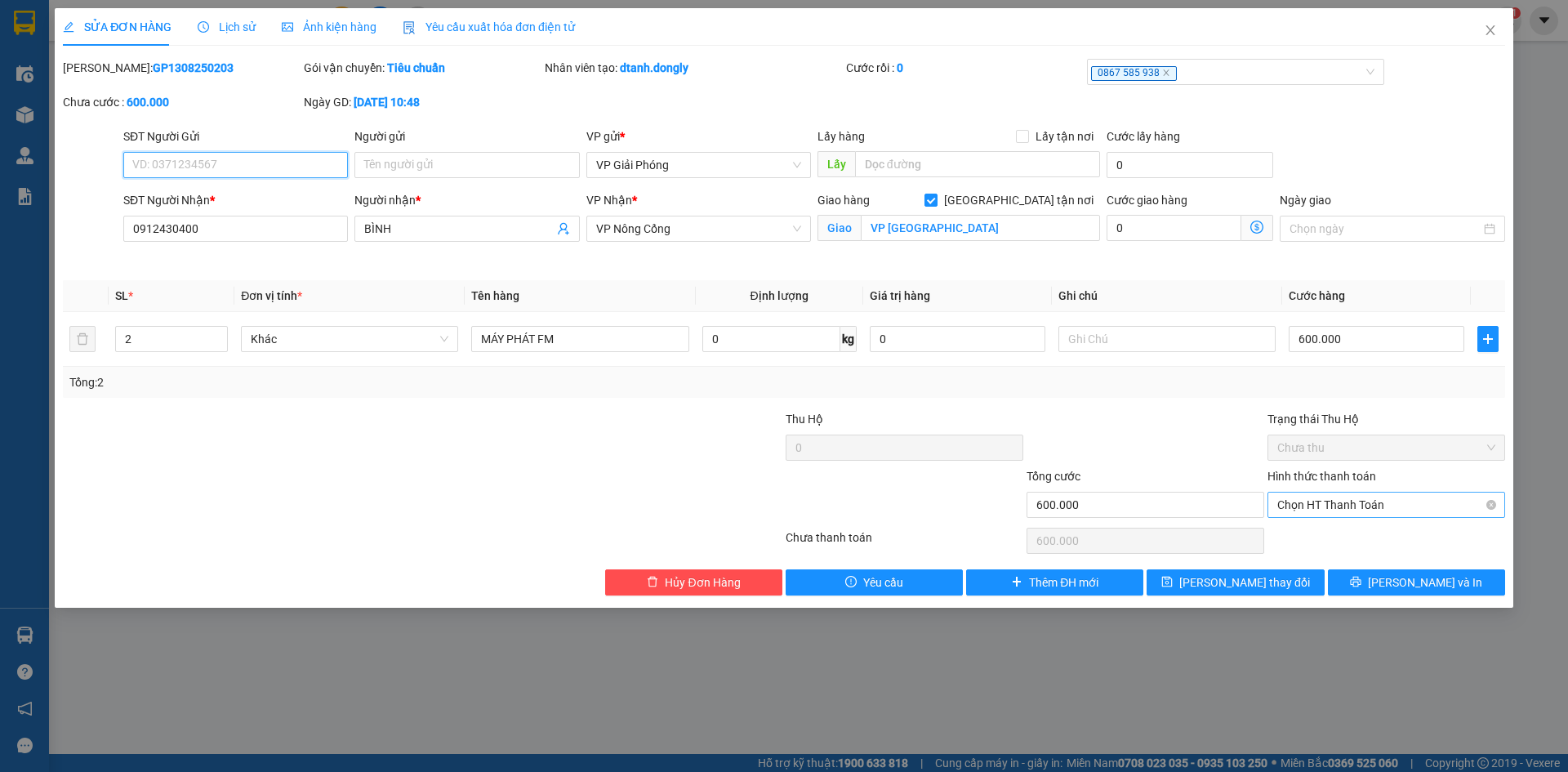
click at [1344, 502] on span "Chọn HT Thanh Toán" at bounding box center [1386, 505] width 218 height 24
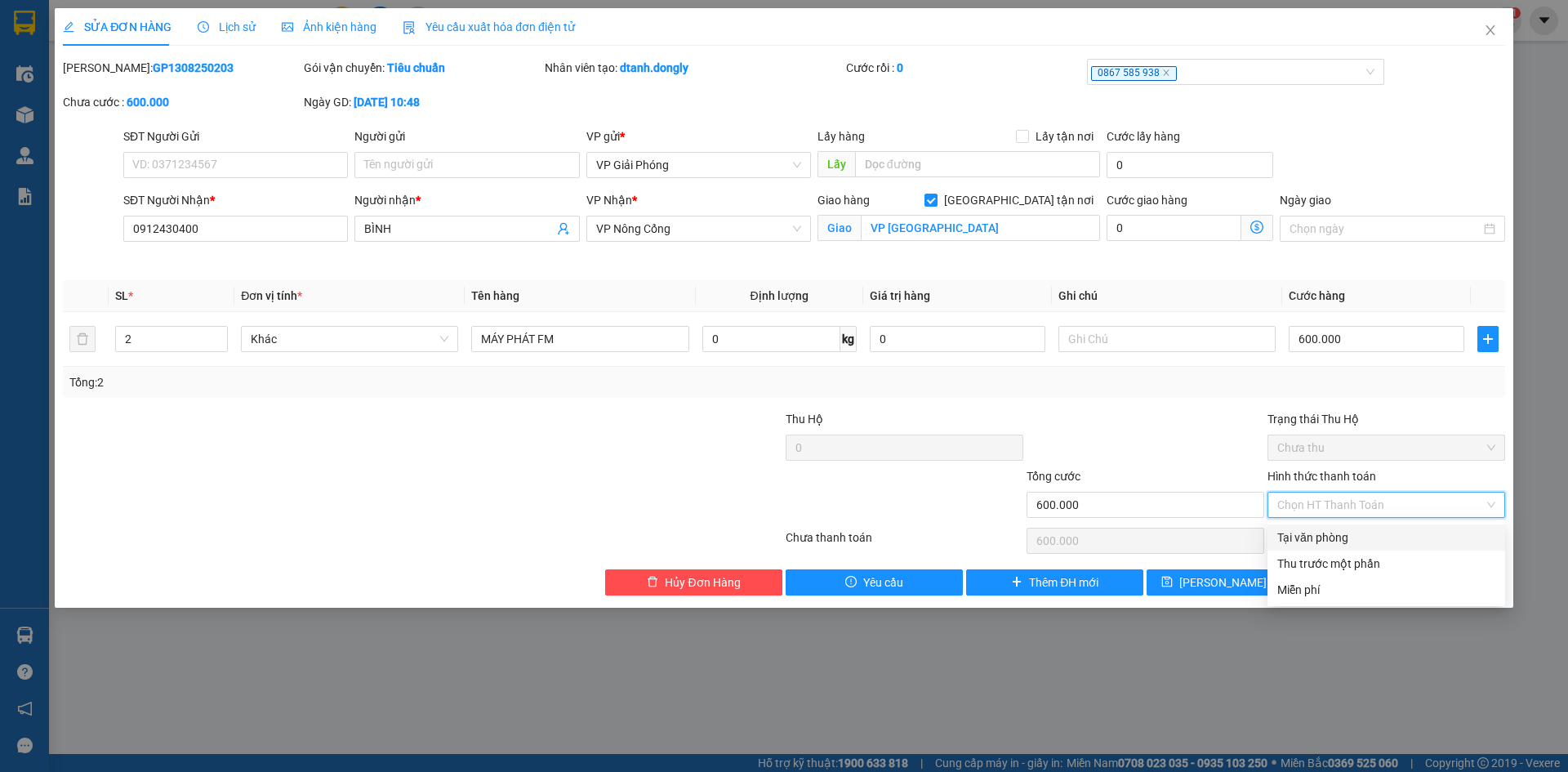
click at [1349, 539] on div "Tại văn phòng" at bounding box center [1386, 537] width 218 height 18
type input "0"
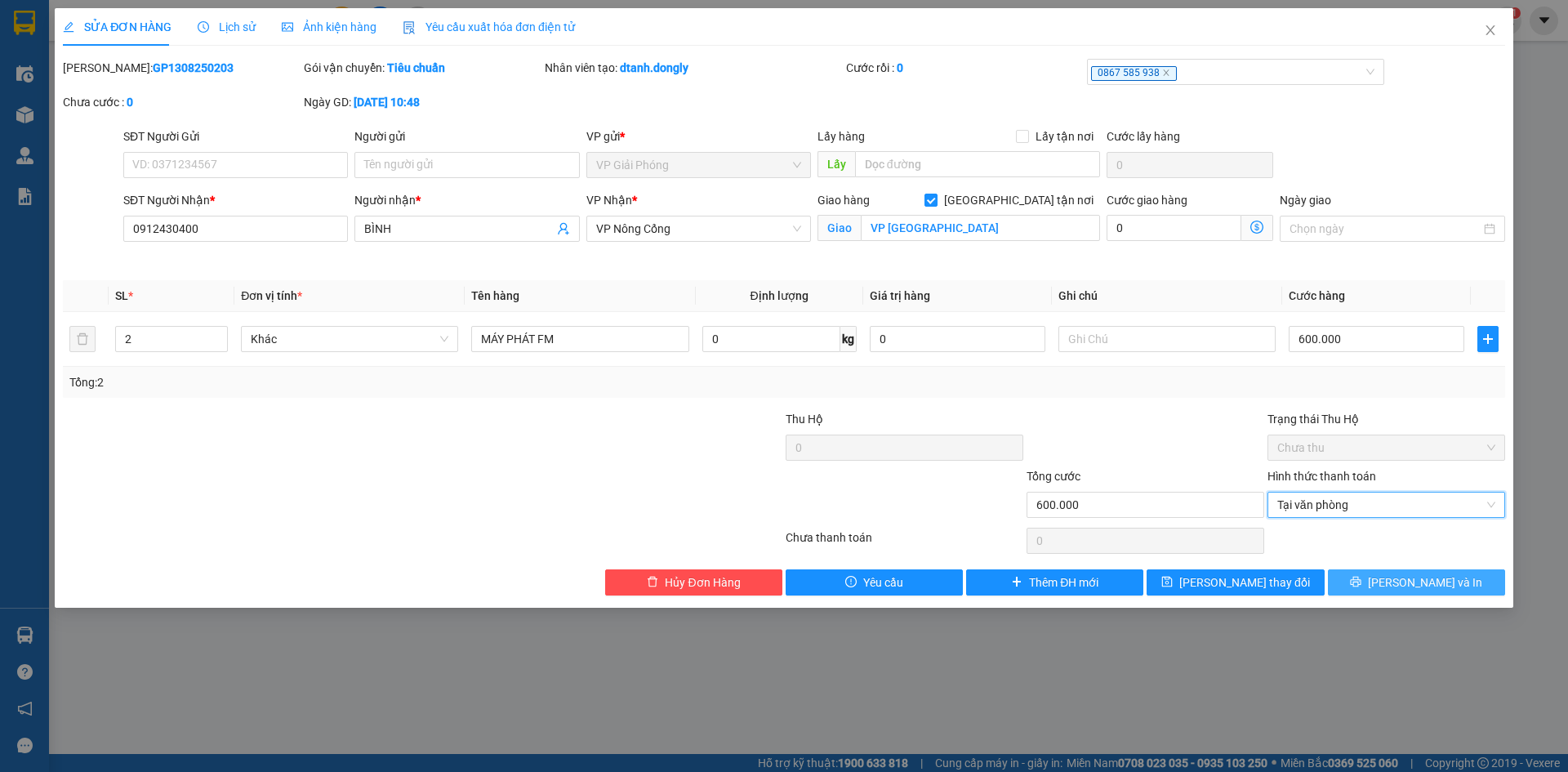
click at [1389, 590] on button "[PERSON_NAME] và In" at bounding box center [1417, 582] width 177 height 26
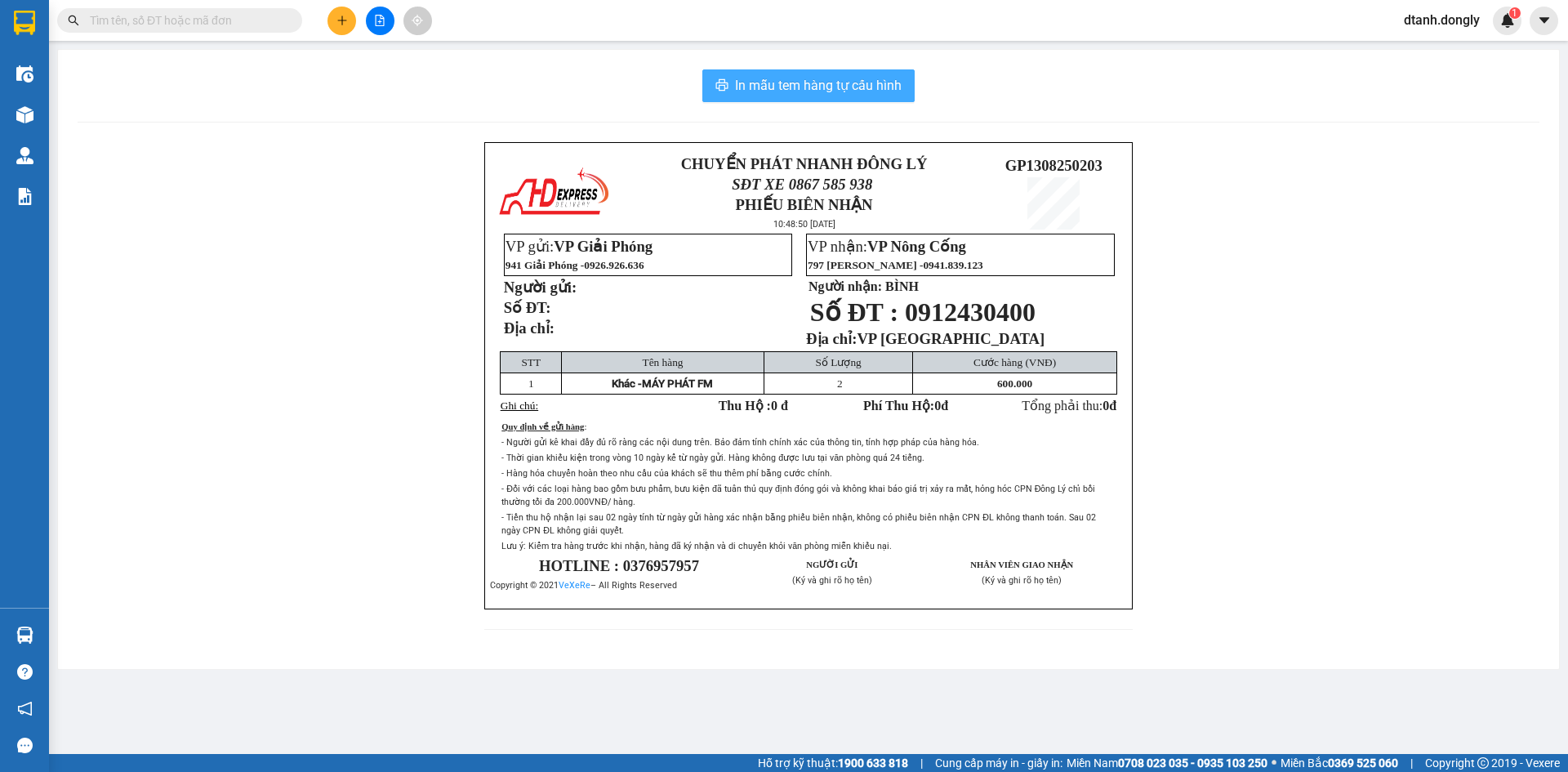
click at [868, 85] on span "In mẫu tem hàng tự cấu hình" at bounding box center [818, 85] width 166 height 20
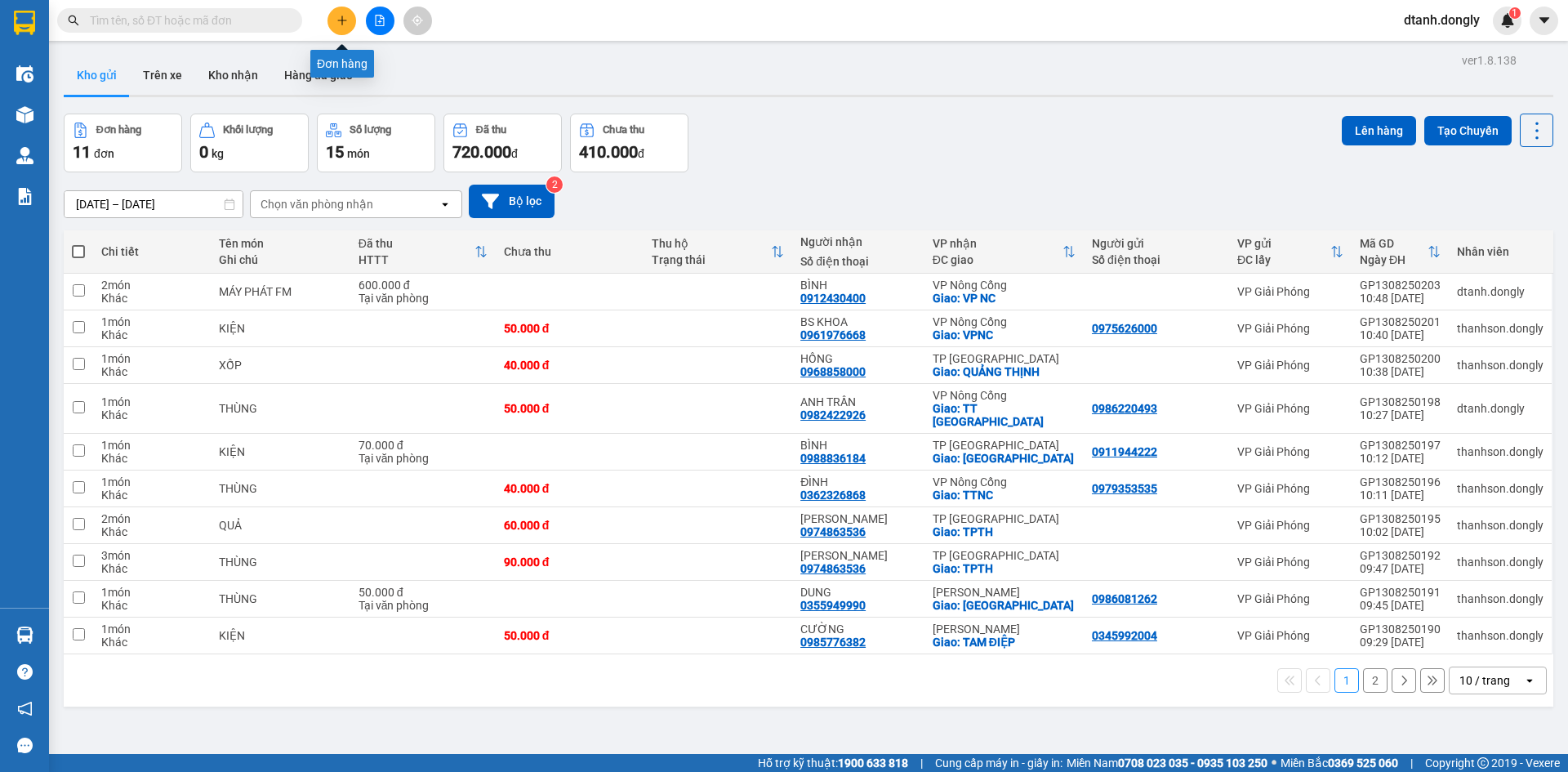
click at [331, 14] on button at bounding box center [342, 21] width 29 height 29
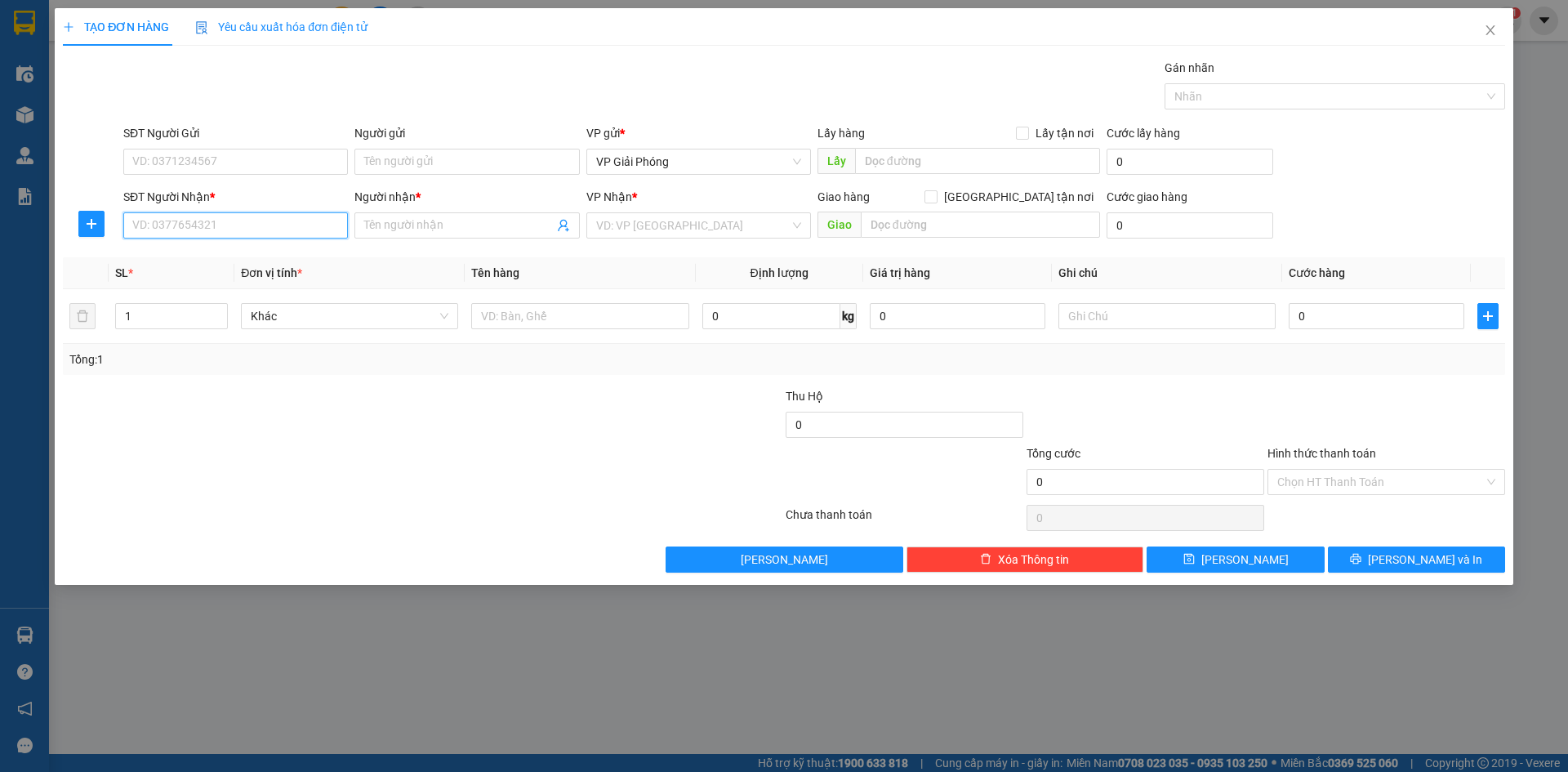
click at [219, 228] on input "SĐT Người Nhận *" at bounding box center [235, 225] width 224 height 26
type input "0946820117"
click at [399, 228] on input "Người nhận *" at bounding box center [458, 225] width 188 height 18
type input "THUỶ 0946216564"
click at [654, 225] on input "search" at bounding box center [693, 225] width 193 height 24
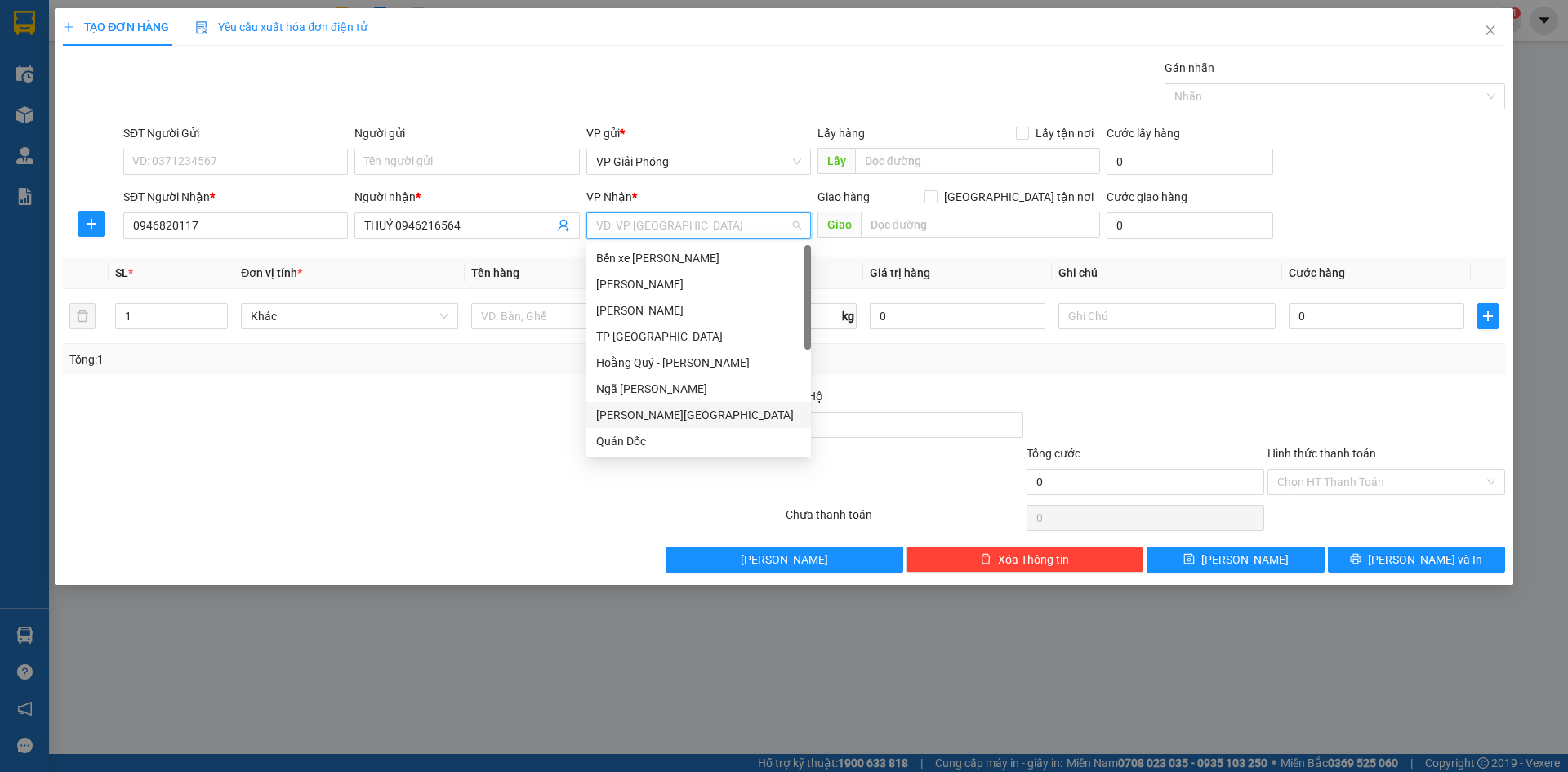
scroll to position [235, 0]
click at [653, 445] on div "VP Nông Cống" at bounding box center [699, 441] width 205 height 18
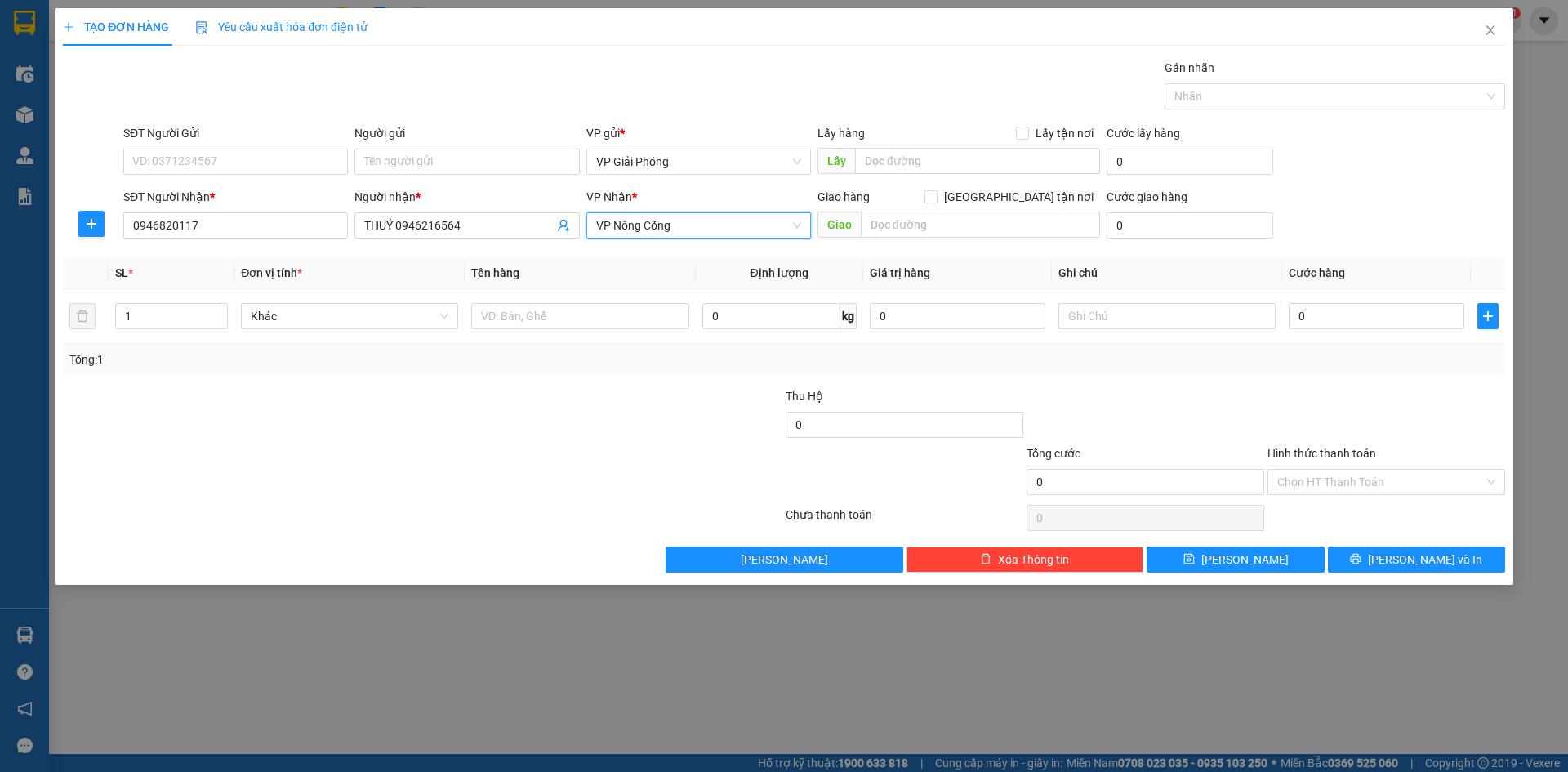
click at [800, 231] on span "VP Nông Cống" at bounding box center [699, 225] width 205 height 24
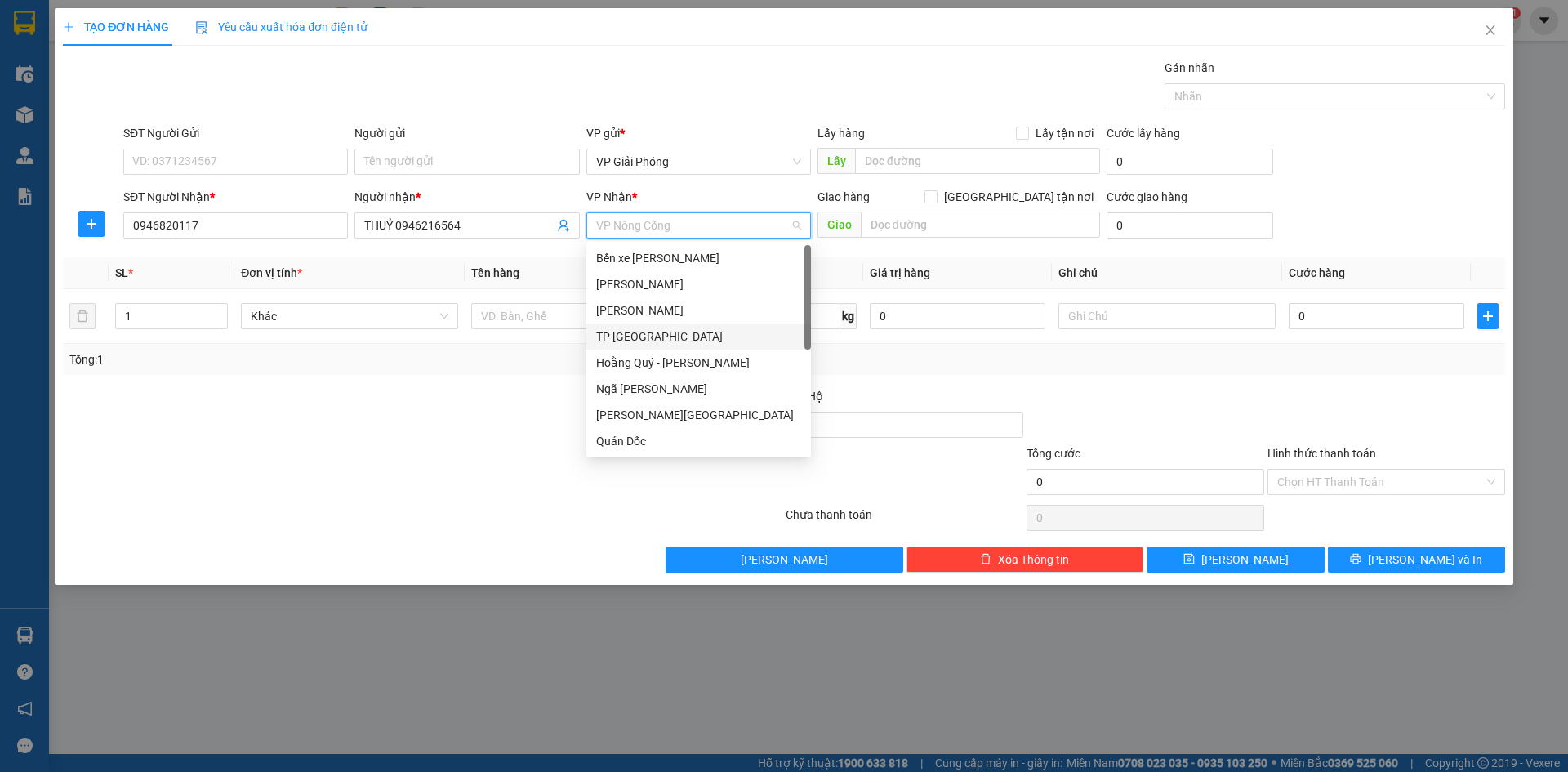
click at [661, 332] on div "TP [GEOGRAPHIC_DATA]" at bounding box center [699, 336] width 205 height 18
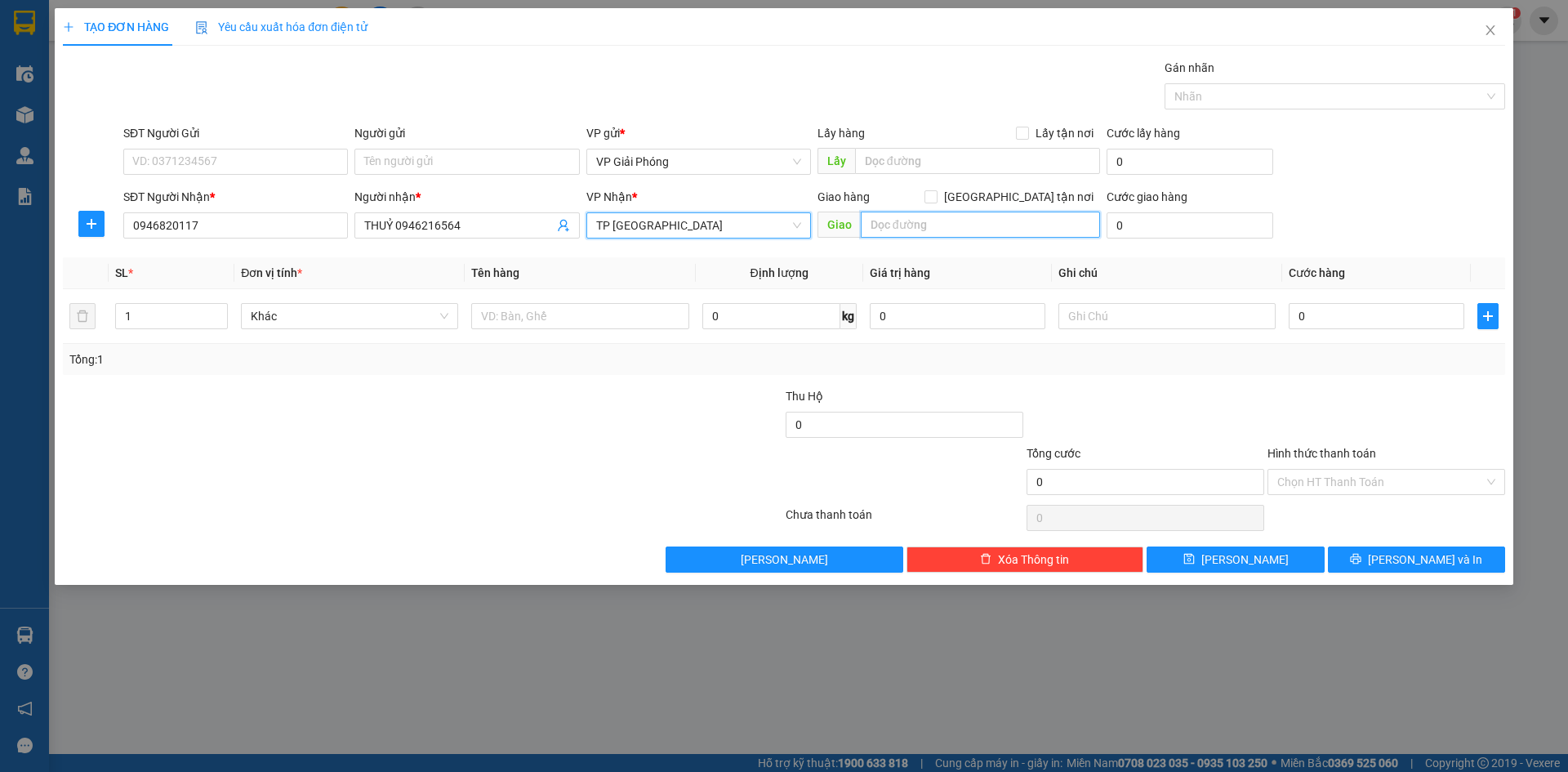
click at [912, 220] on input "text" at bounding box center [980, 225] width 240 height 26
type input "BIG C"
click at [936, 198] on input "[GEOGRAPHIC_DATA] tận nơi" at bounding box center [931, 196] width 12 height 12
checkbox input "true"
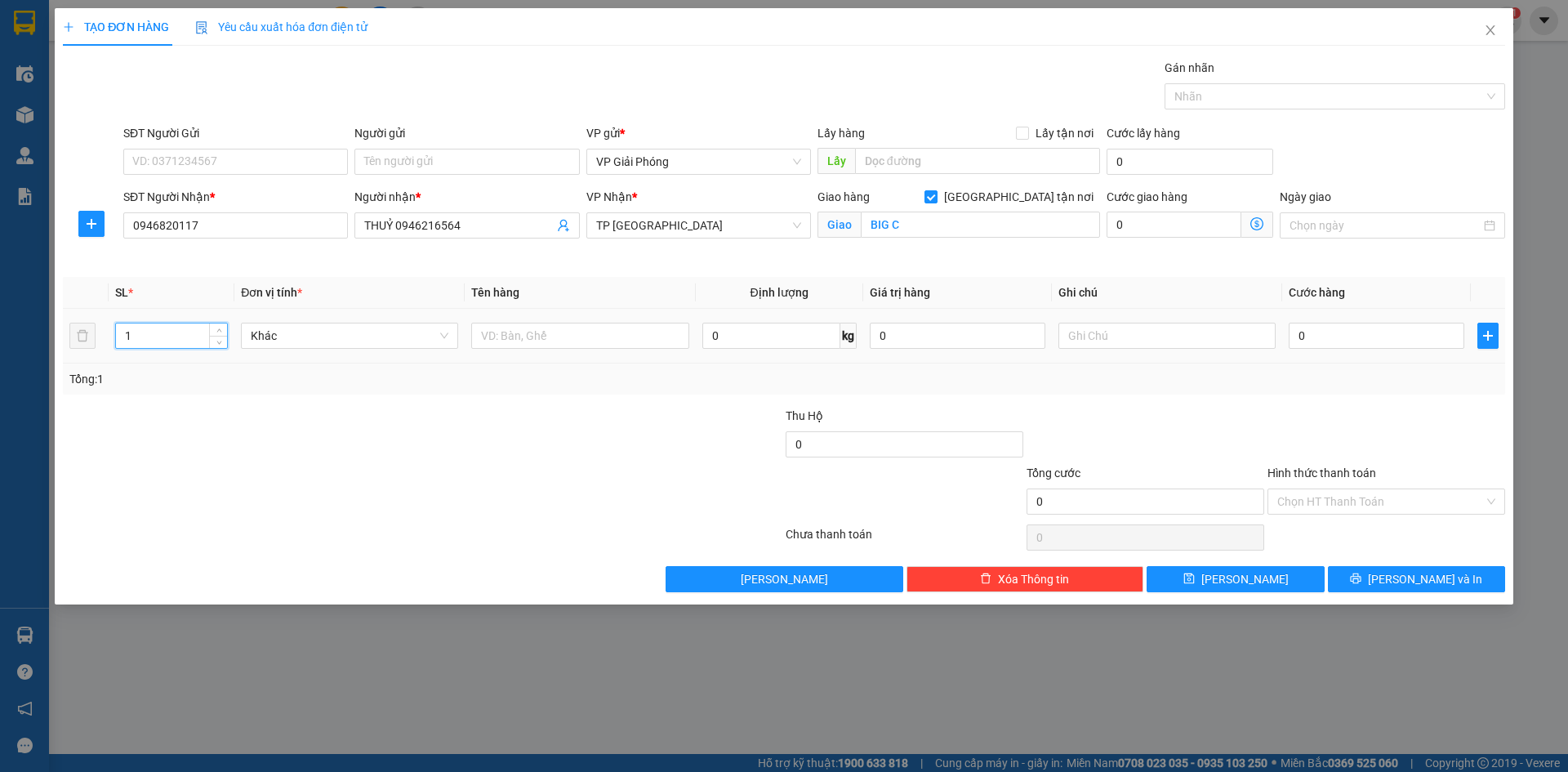
click at [188, 335] on input "1" at bounding box center [172, 336] width 111 height 24
type input "7"
click at [530, 338] on input "text" at bounding box center [580, 336] width 217 height 26
type input "THÙNG"
click at [1298, 341] on input "0" at bounding box center [1376, 336] width 176 height 26
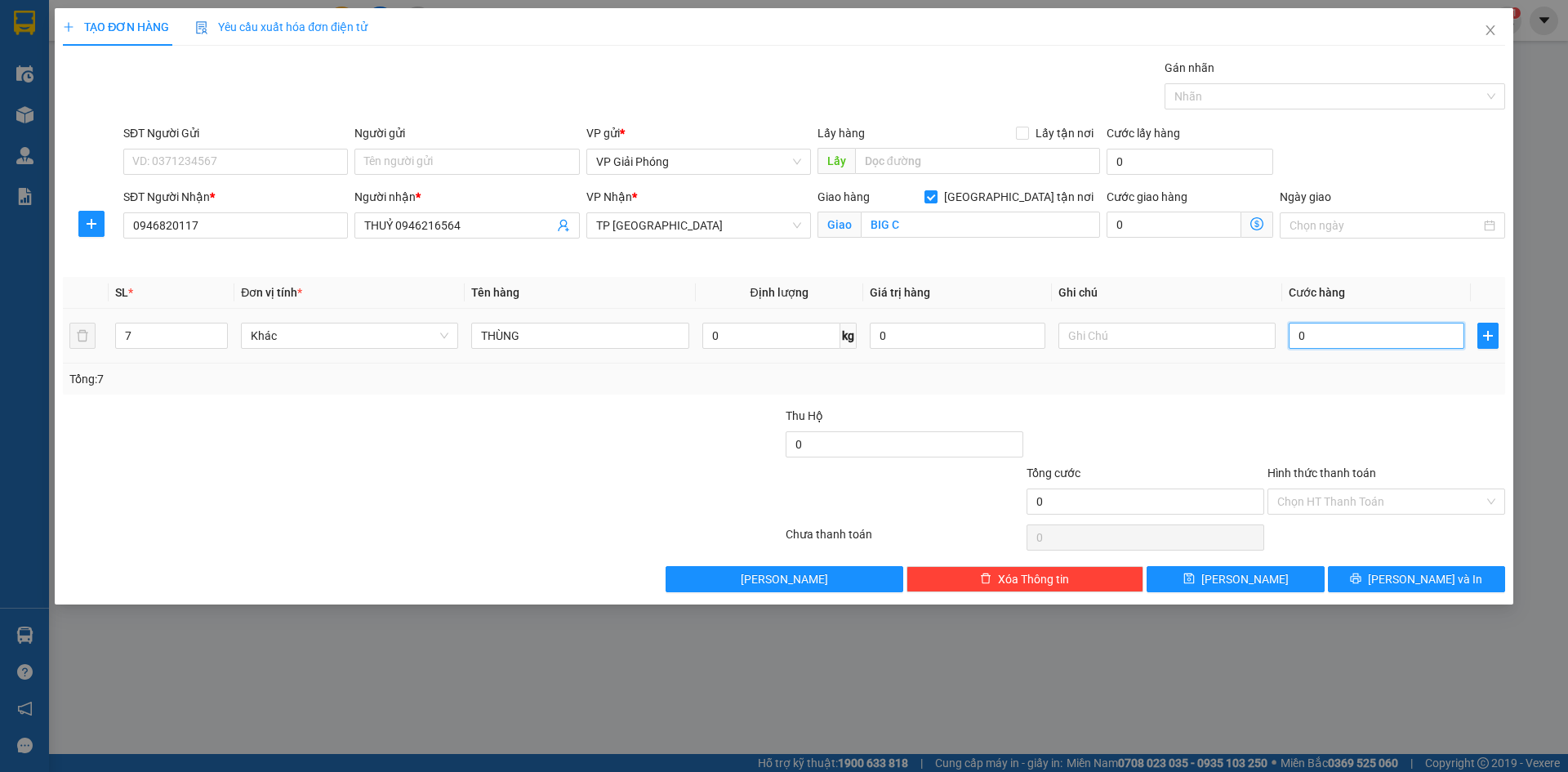
type input "1"
type input "14"
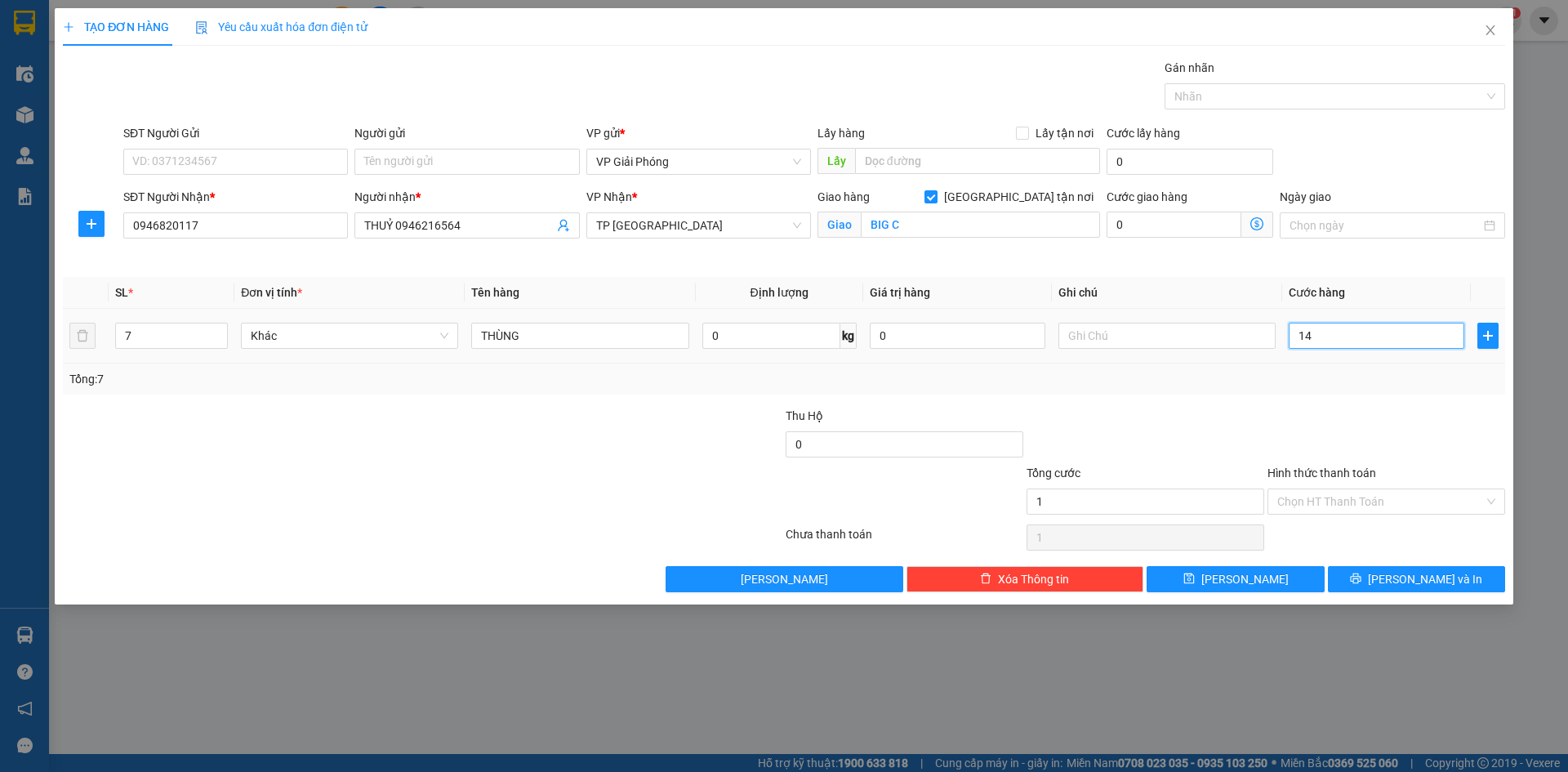
type input "14"
type input "140"
click at [1251, 99] on div at bounding box center [1327, 96] width 316 height 19
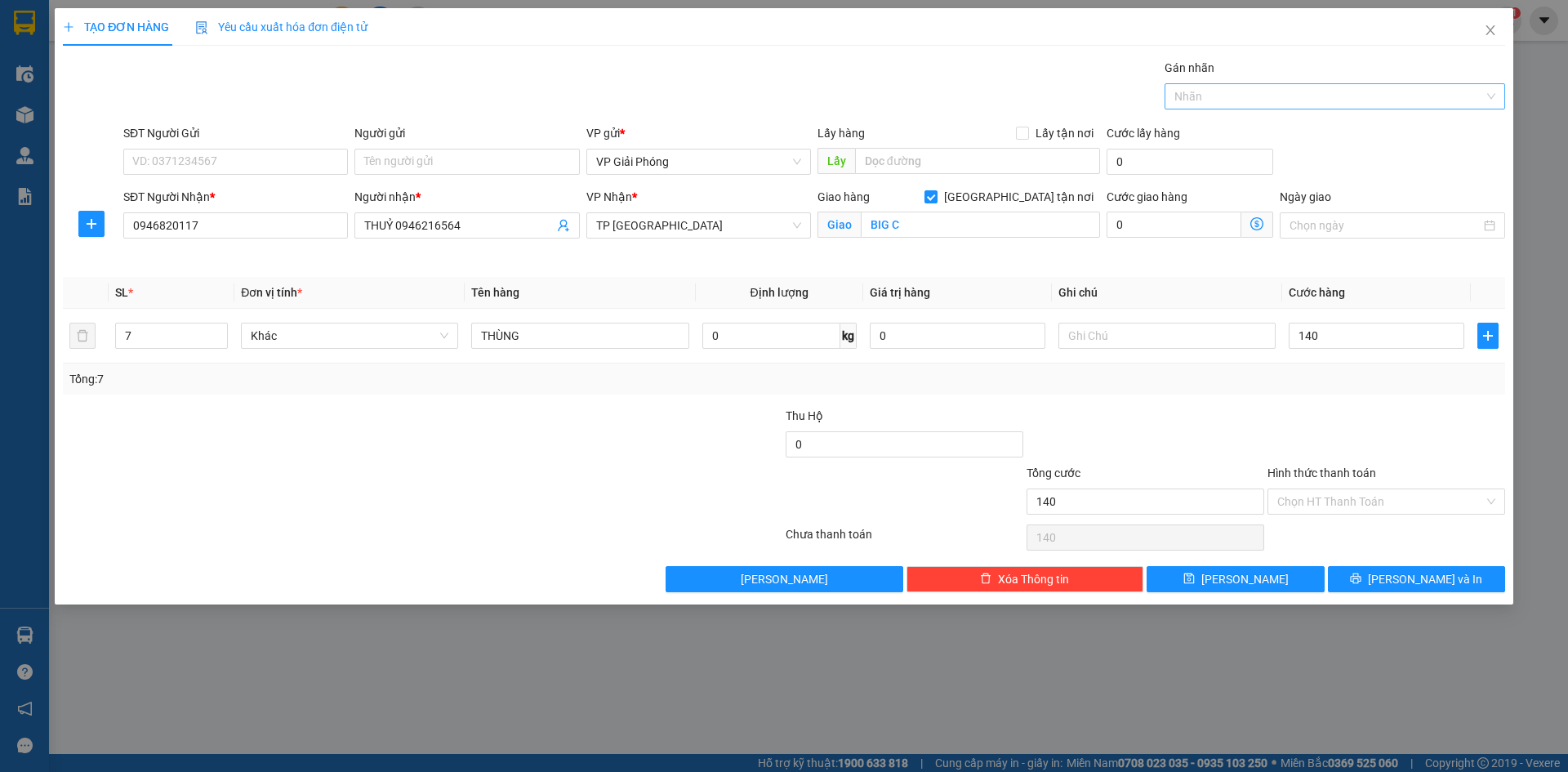
type input "140.000"
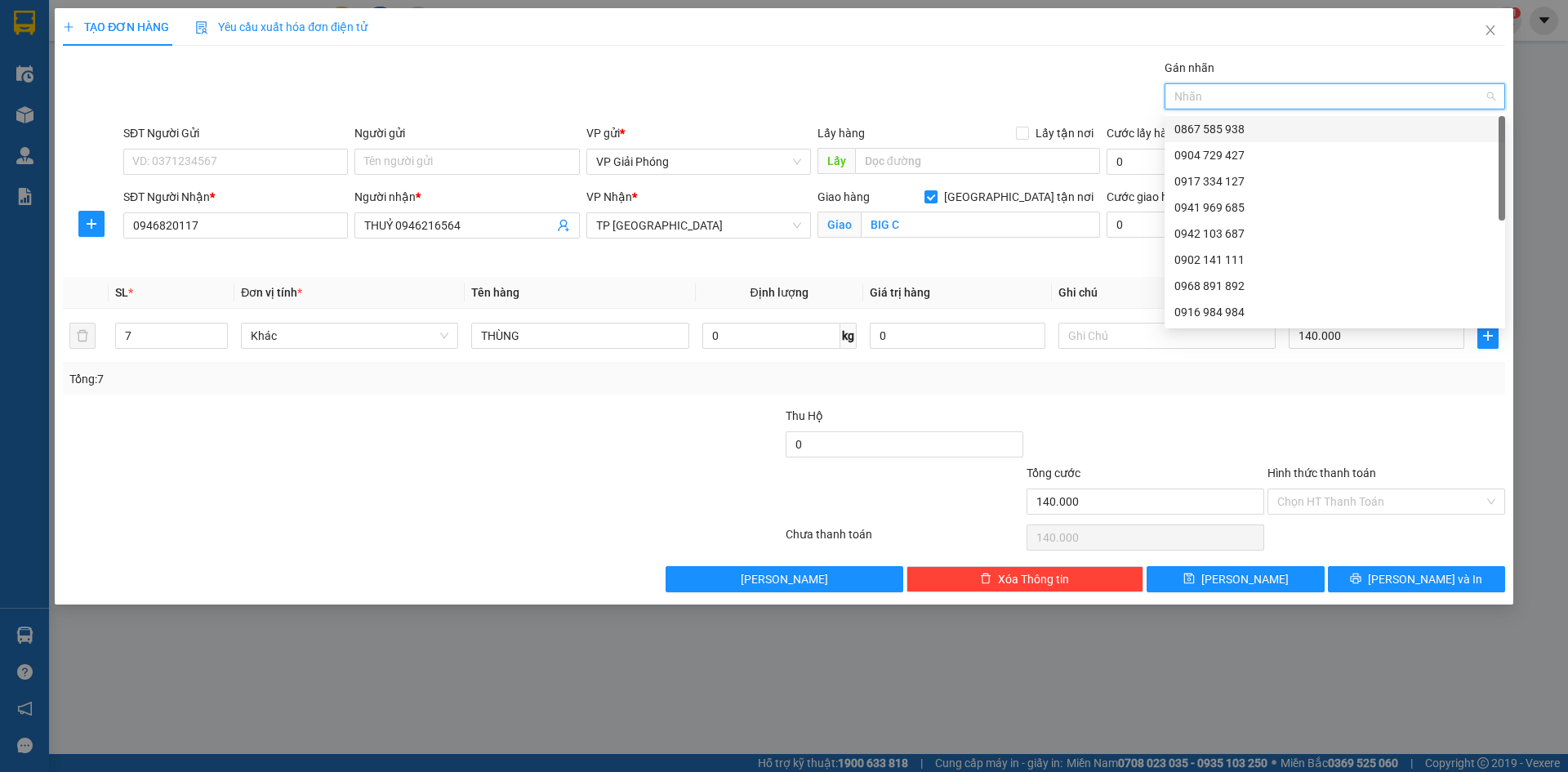
drag, startPoint x: 1299, startPoint y: 124, endPoint x: 1315, endPoint y: 177, distance: 55.4
click at [1298, 124] on div "0867 585 938" at bounding box center [1335, 129] width 321 height 18
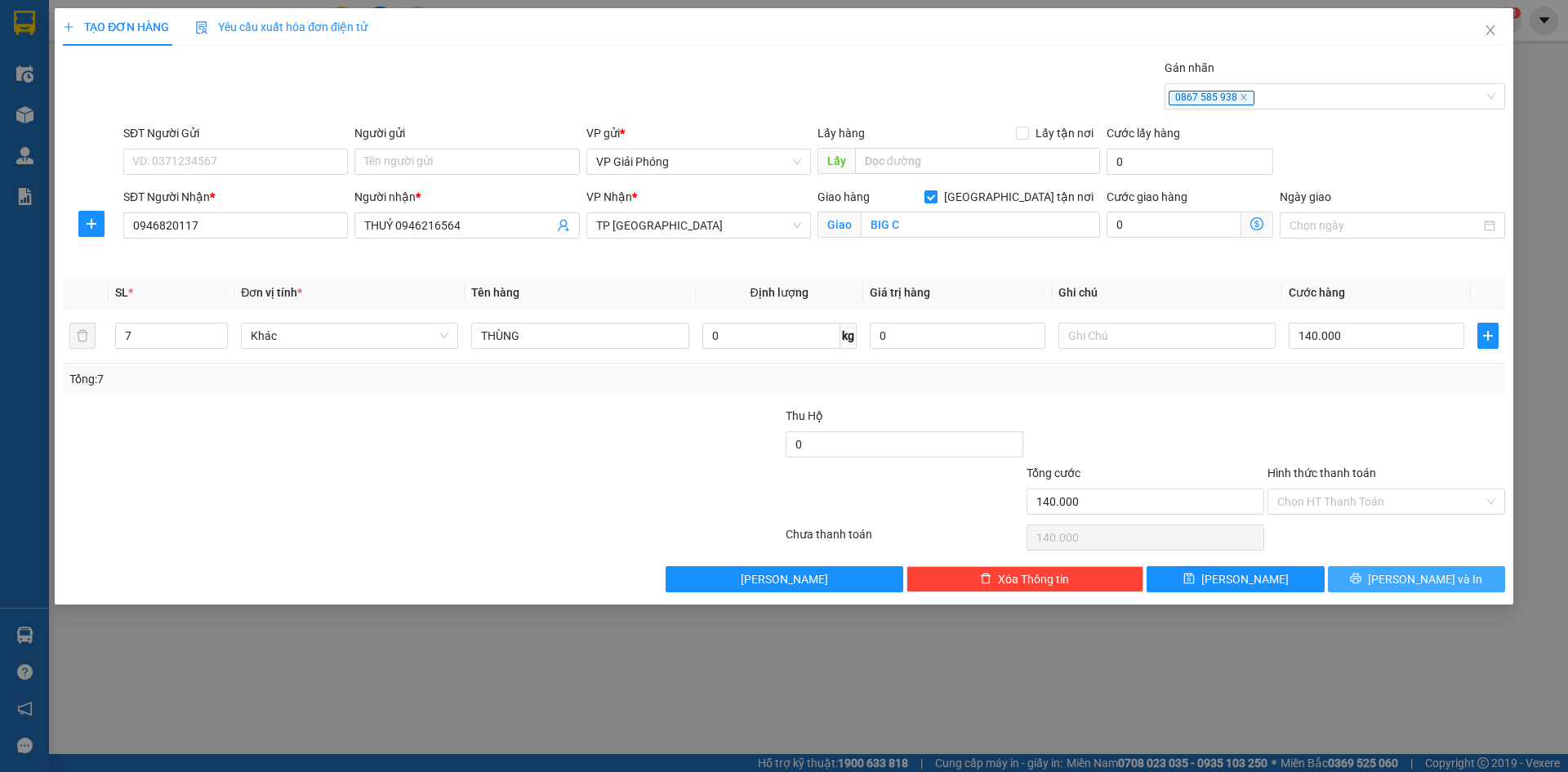
click at [1406, 585] on span "[PERSON_NAME] và In" at bounding box center [1425, 579] width 114 height 18
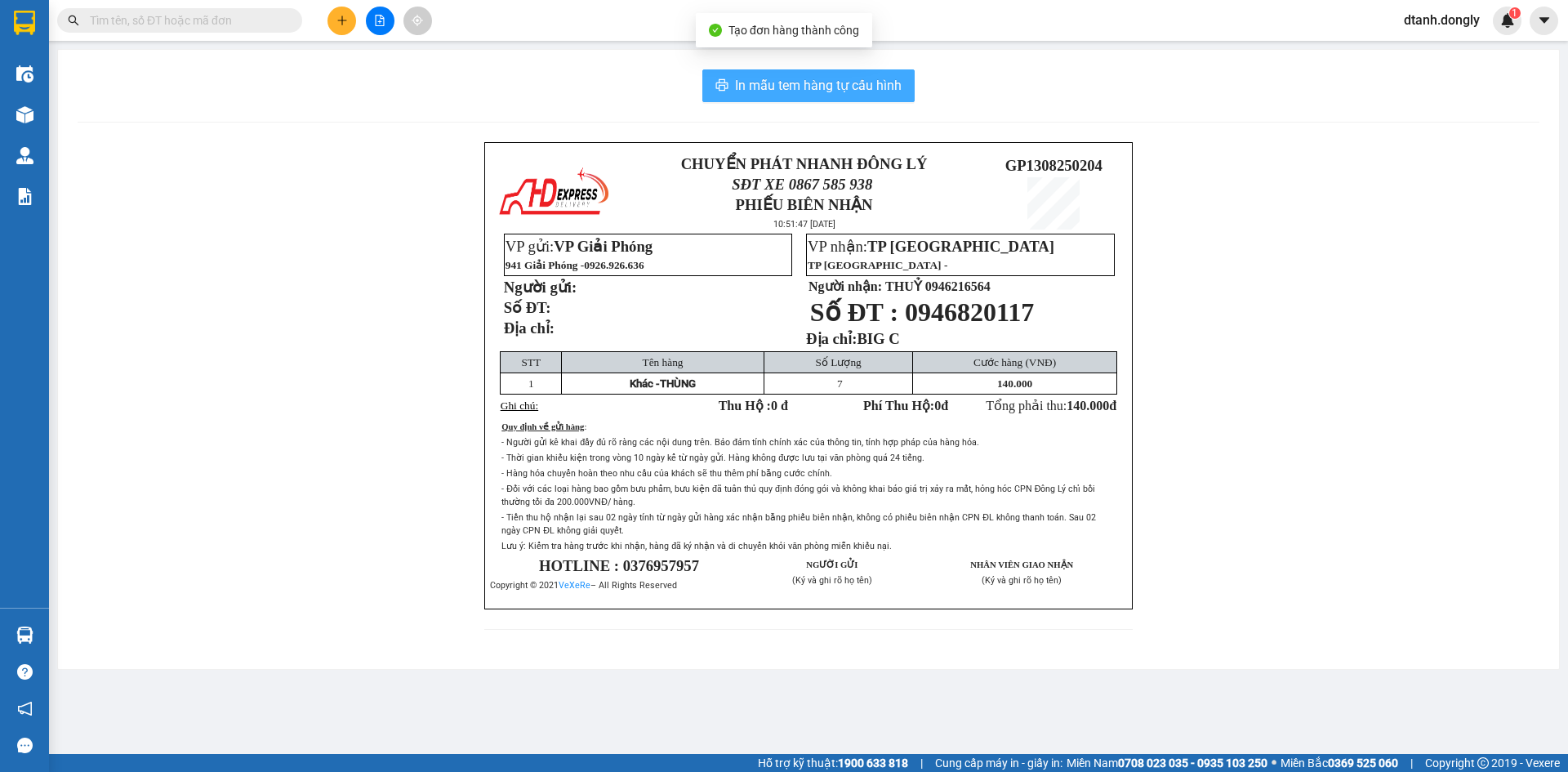
drag, startPoint x: 832, startPoint y: 84, endPoint x: 1121, endPoint y: 436, distance: 455.4
click at [835, 86] on span "In mẫu tem hàng tự cấu hình" at bounding box center [818, 85] width 166 height 20
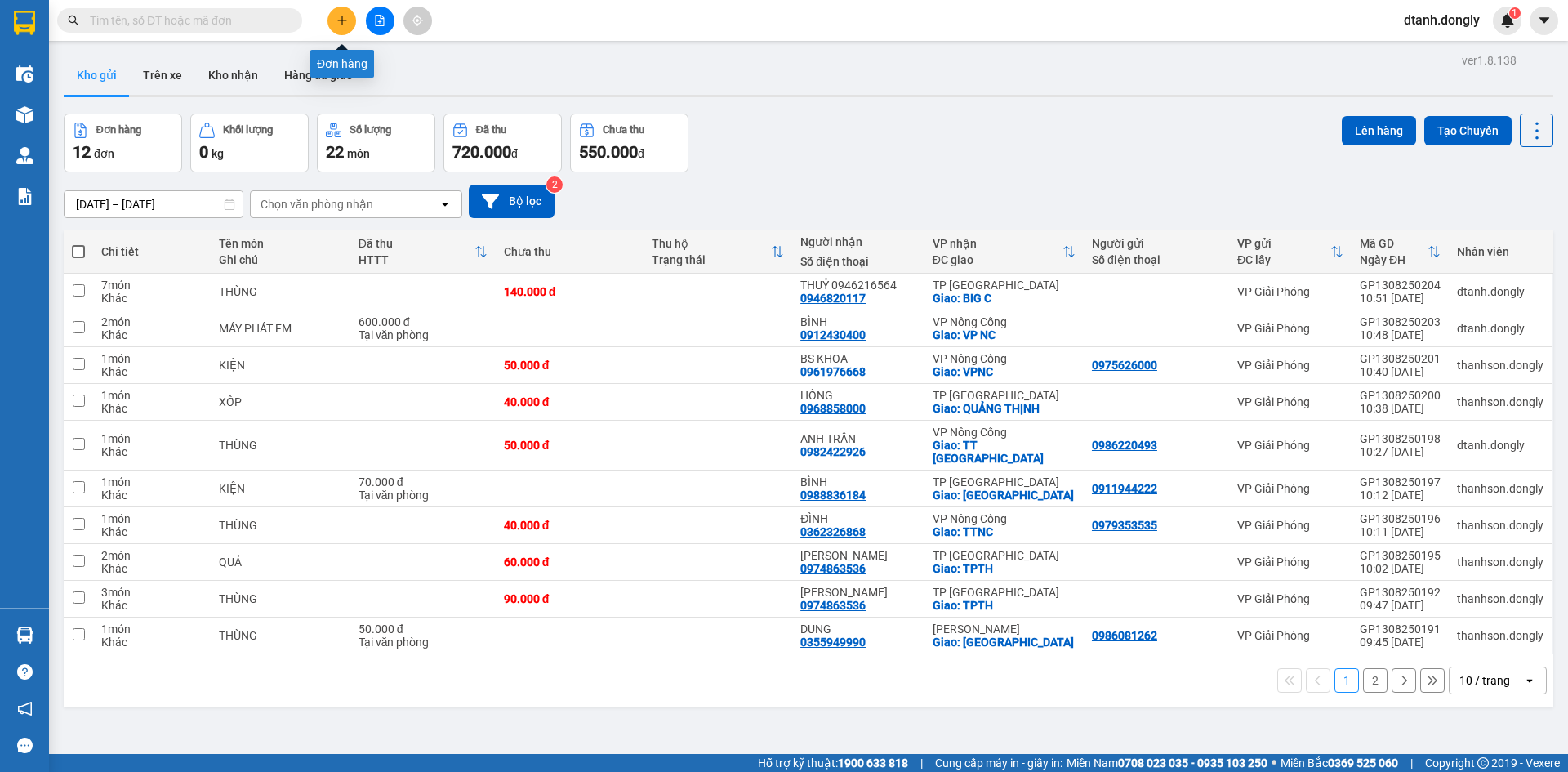
click at [347, 21] on icon "plus" at bounding box center [342, 20] width 12 height 12
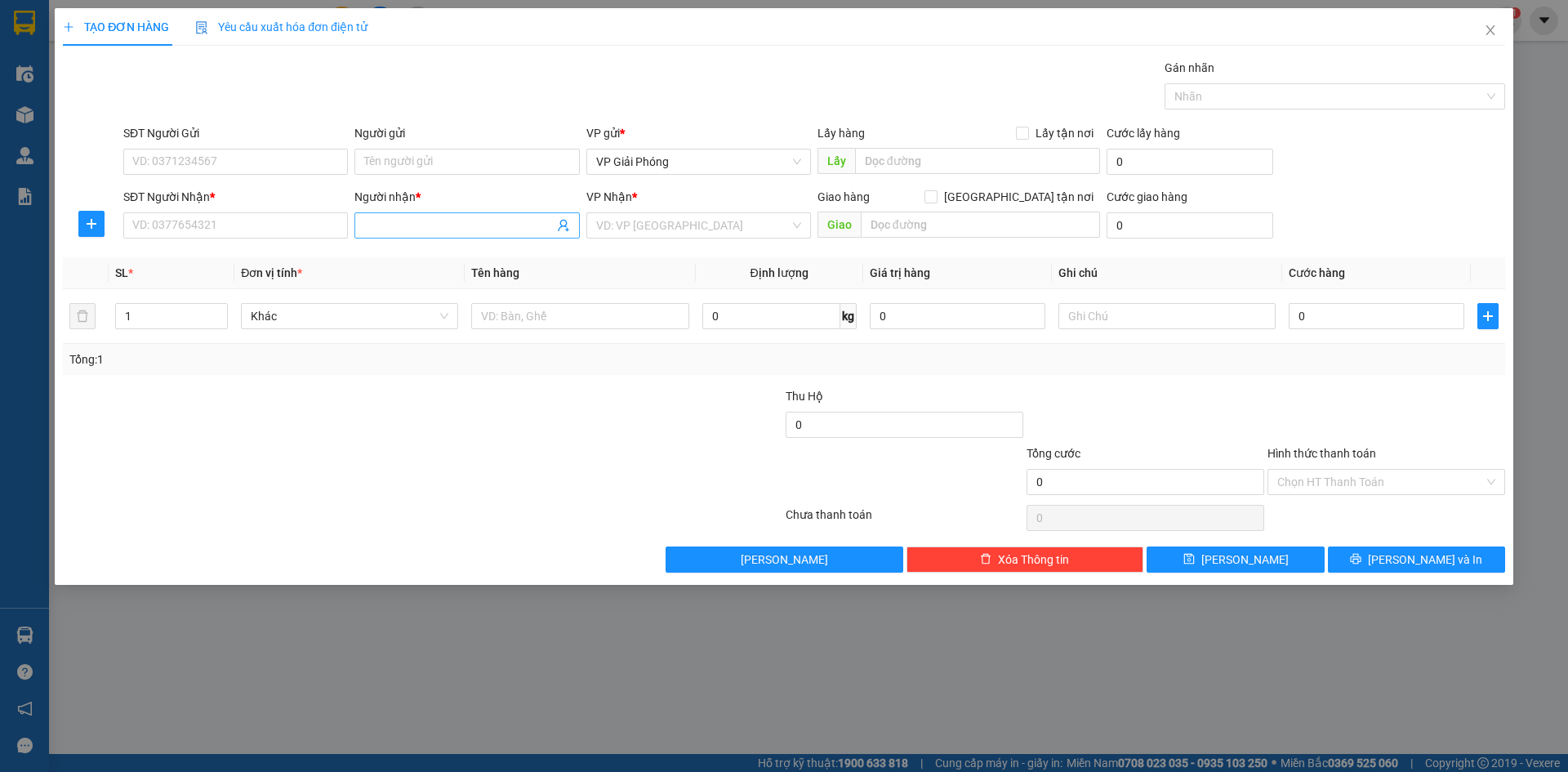
click at [440, 230] on input "Người nhận *" at bounding box center [458, 225] width 188 height 18
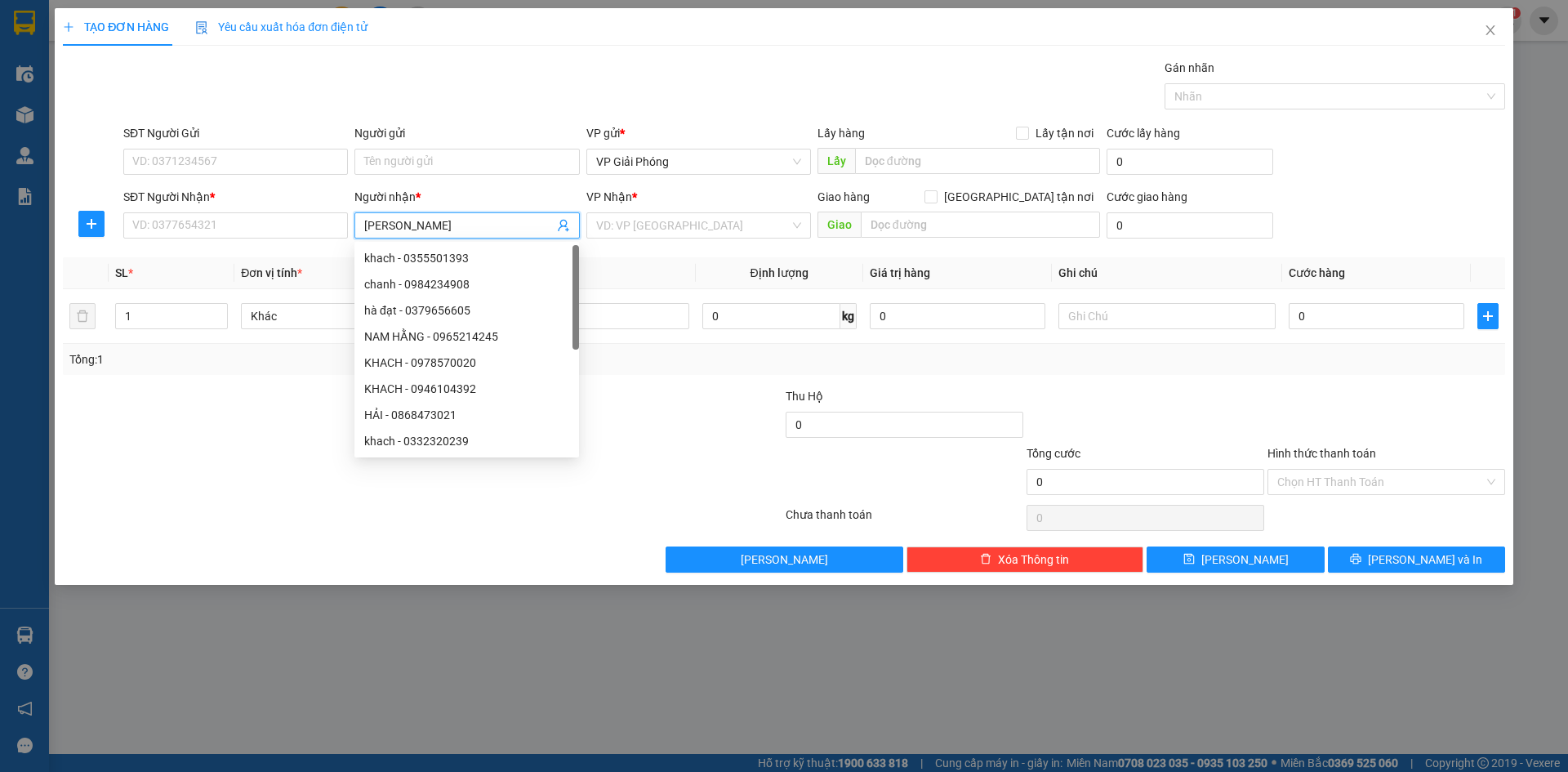
type input "[PERSON_NAME]"
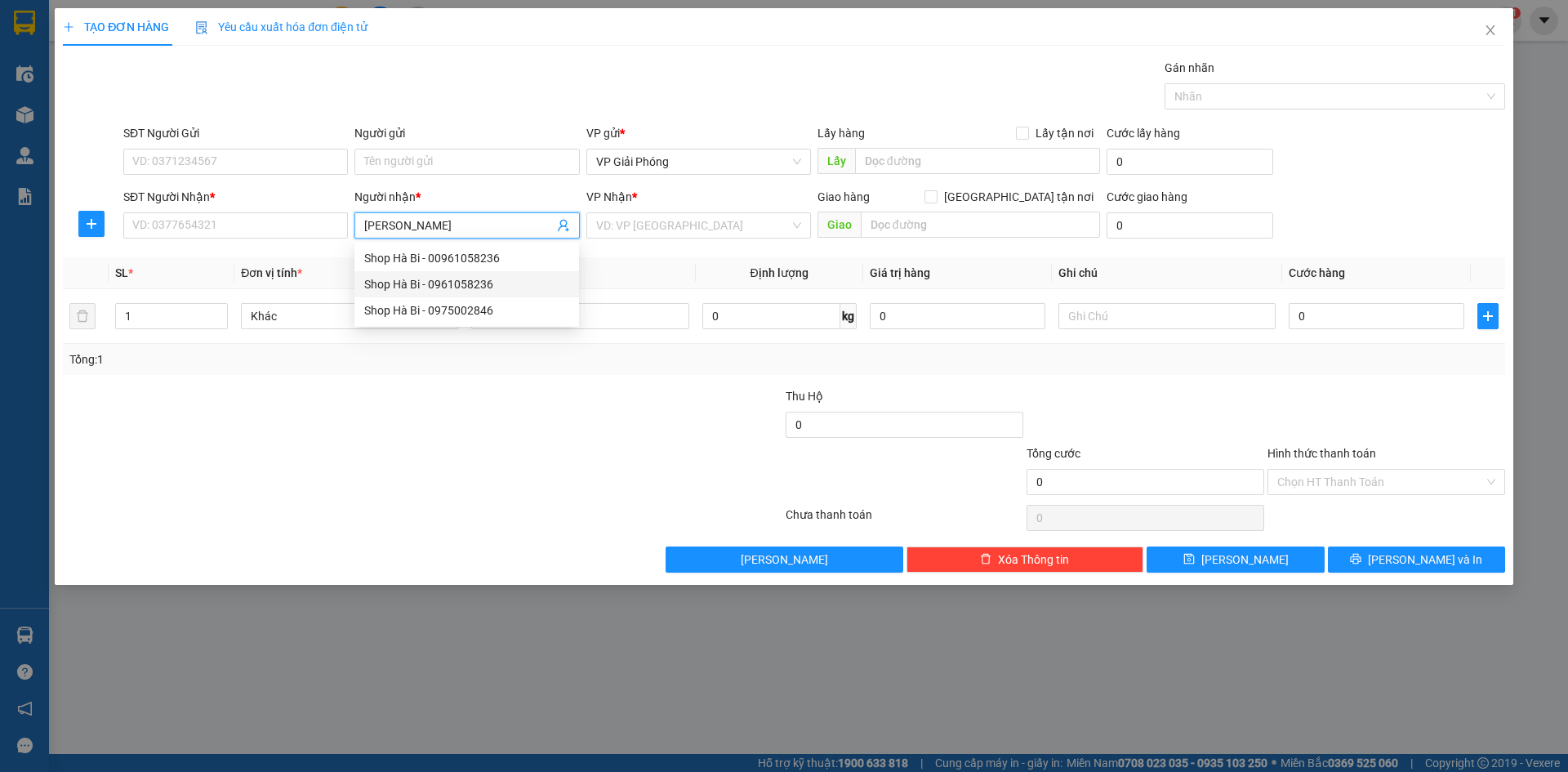
drag, startPoint x: 472, startPoint y: 286, endPoint x: 497, endPoint y: 303, distance: 30.2
click at [473, 286] on div "Shop Hà Bi - 0961058236" at bounding box center [467, 283] width 205 height 18
type input "0961058236"
type input "Shop Hà Bi"
checkbox input "true"
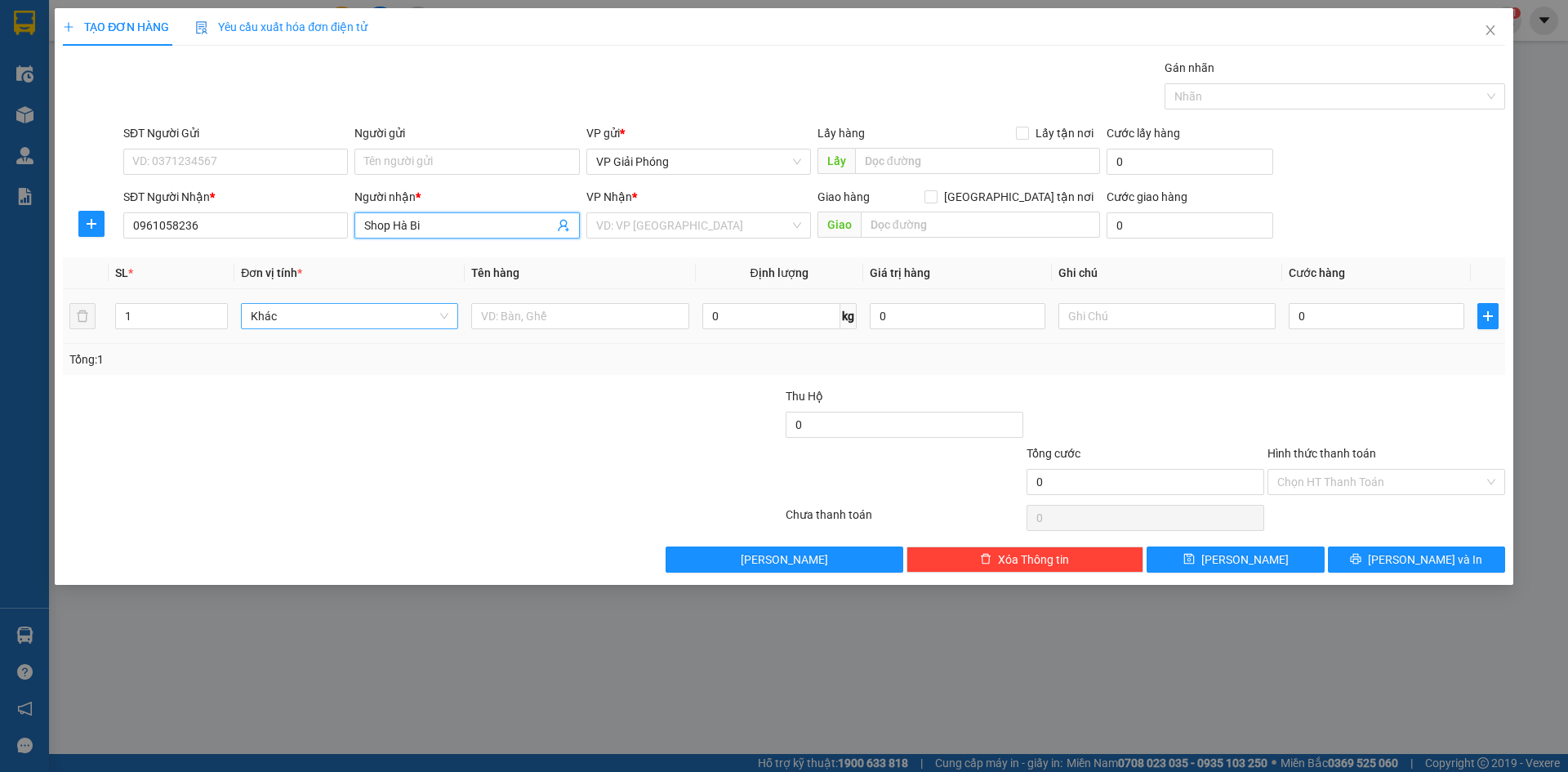
type input "VẠN HOÀ"
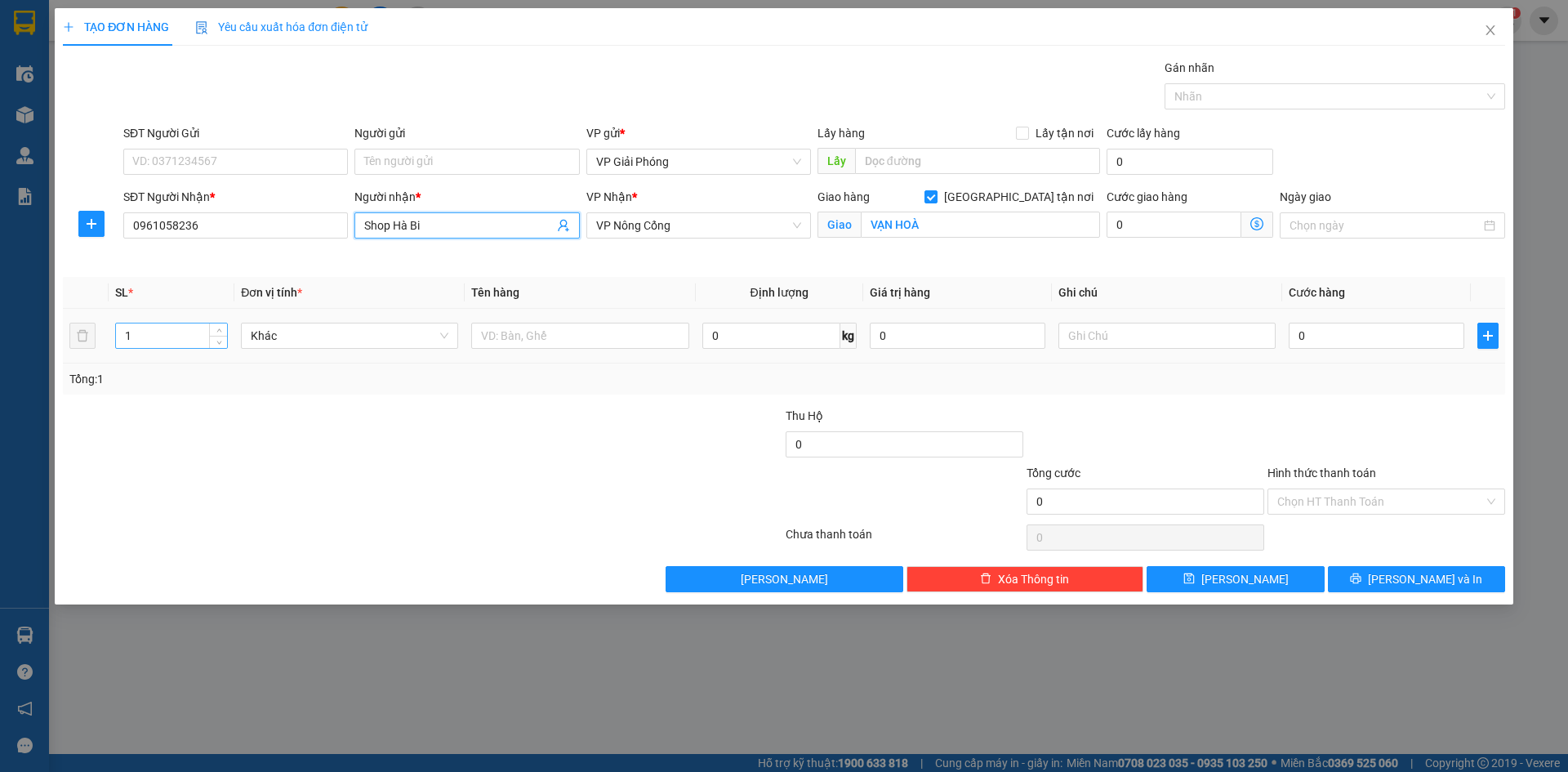
type input "Shop Hà Bi"
click at [188, 335] on input "1" at bounding box center [172, 336] width 111 height 24
type input "3"
click at [529, 342] on input "text" at bounding box center [580, 336] width 217 height 26
type input "KIỆN"
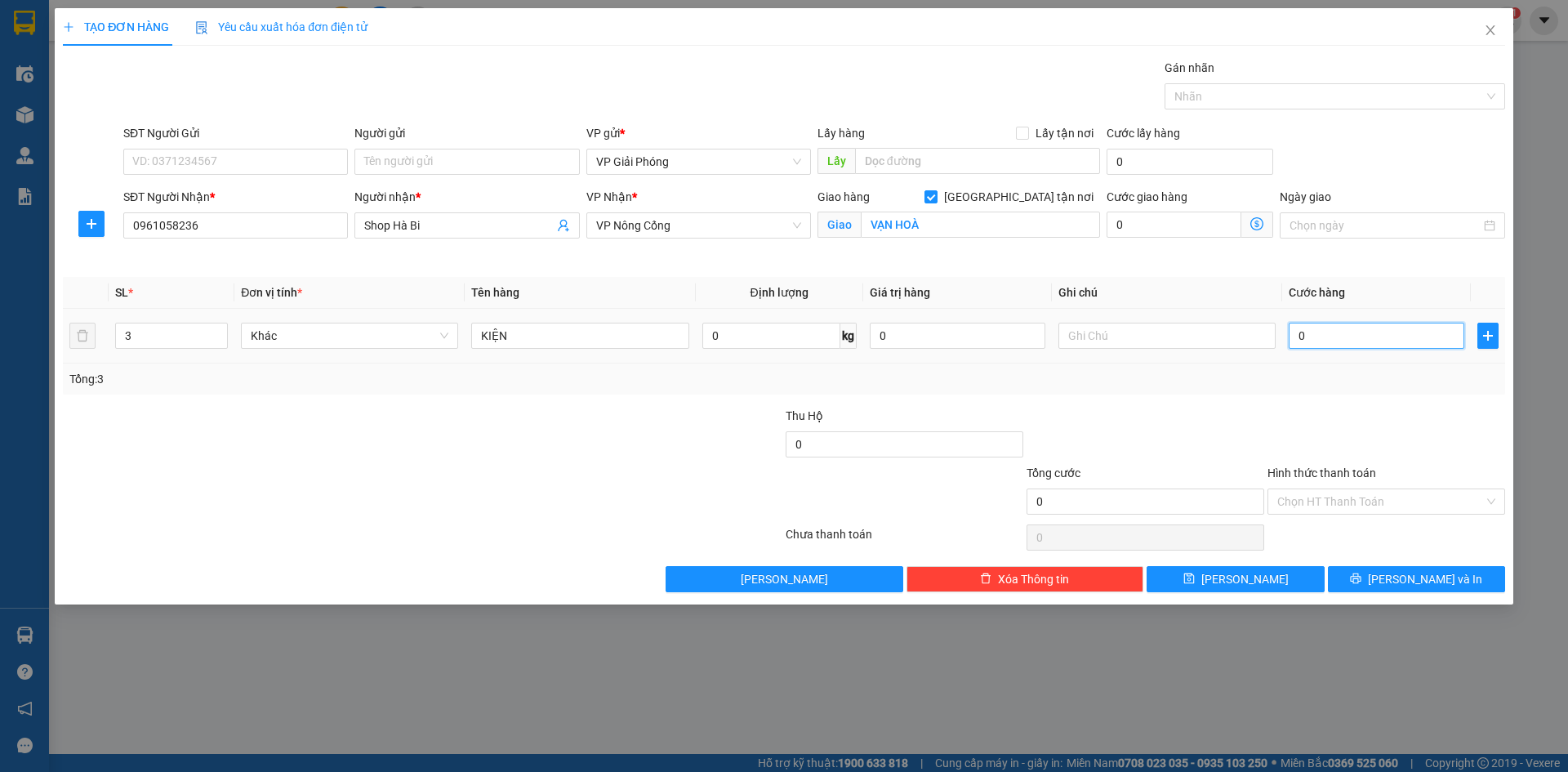
click at [1353, 336] on input "0" at bounding box center [1376, 336] width 176 height 26
type input "9"
type input "90"
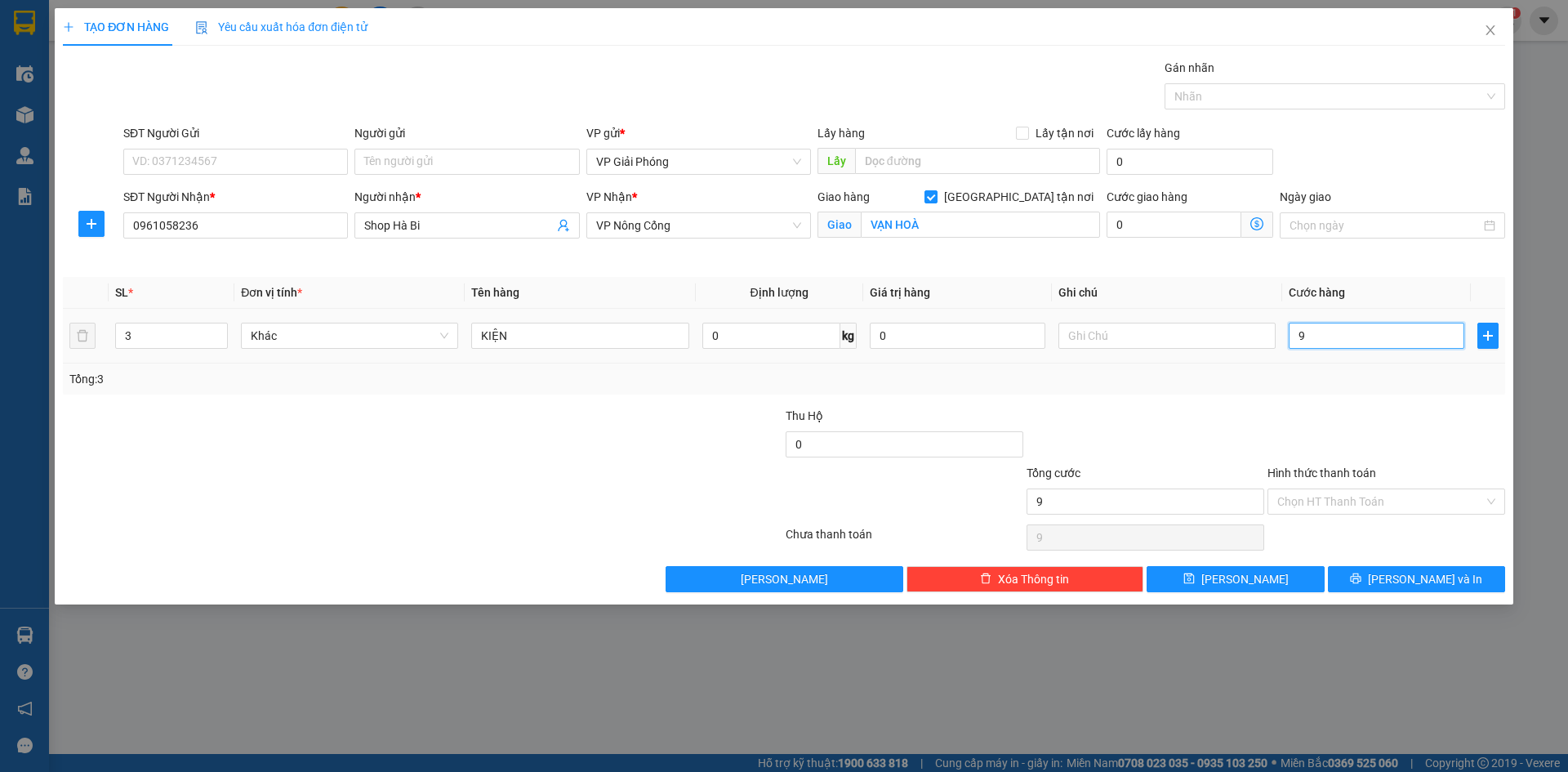
type input "90"
drag, startPoint x: 1227, startPoint y: 92, endPoint x: 1223, endPoint y: 110, distance: 18.4
click at [1227, 94] on div at bounding box center [1327, 96] width 316 height 19
type input "90.000"
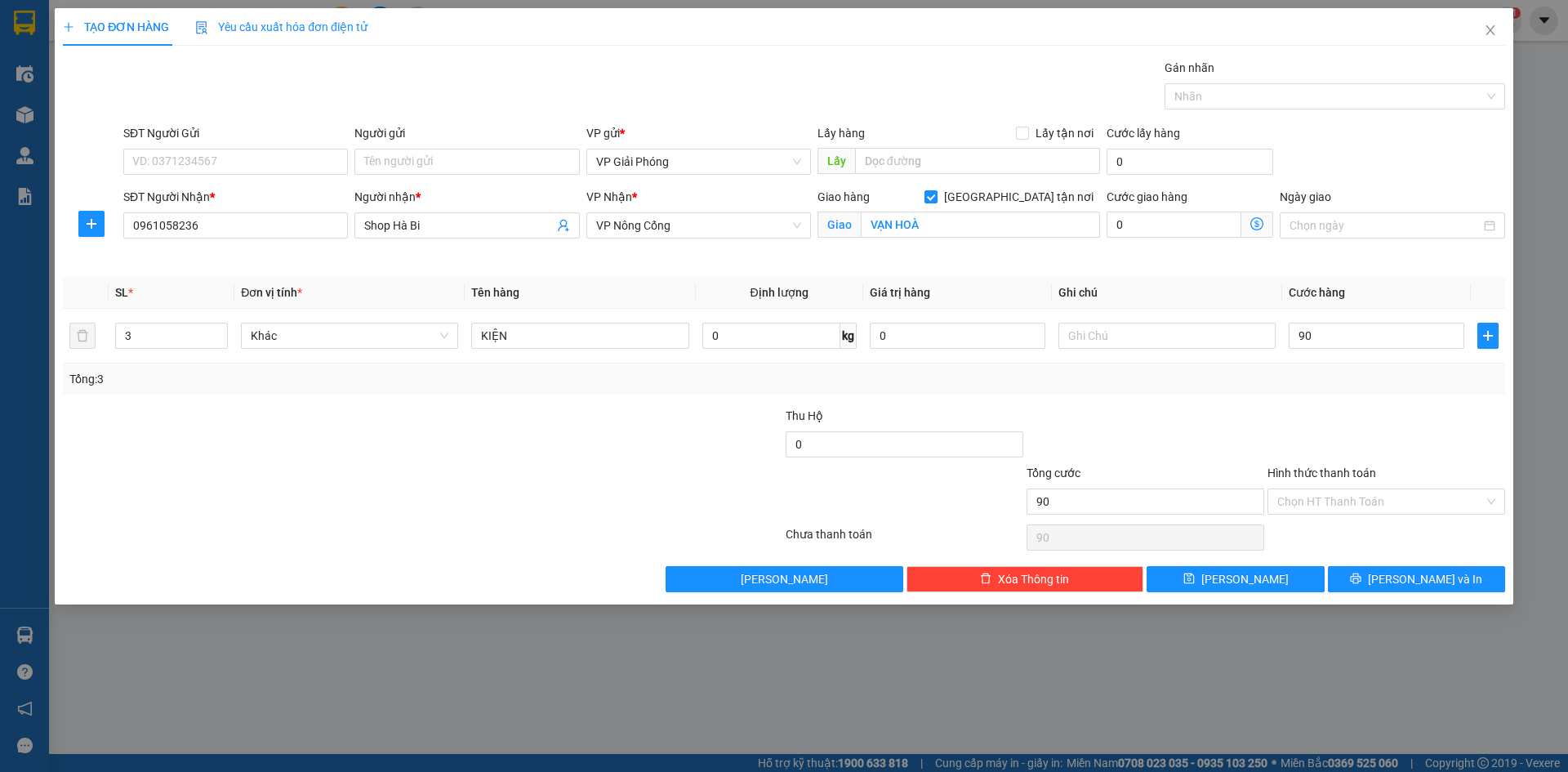
type input "90.000"
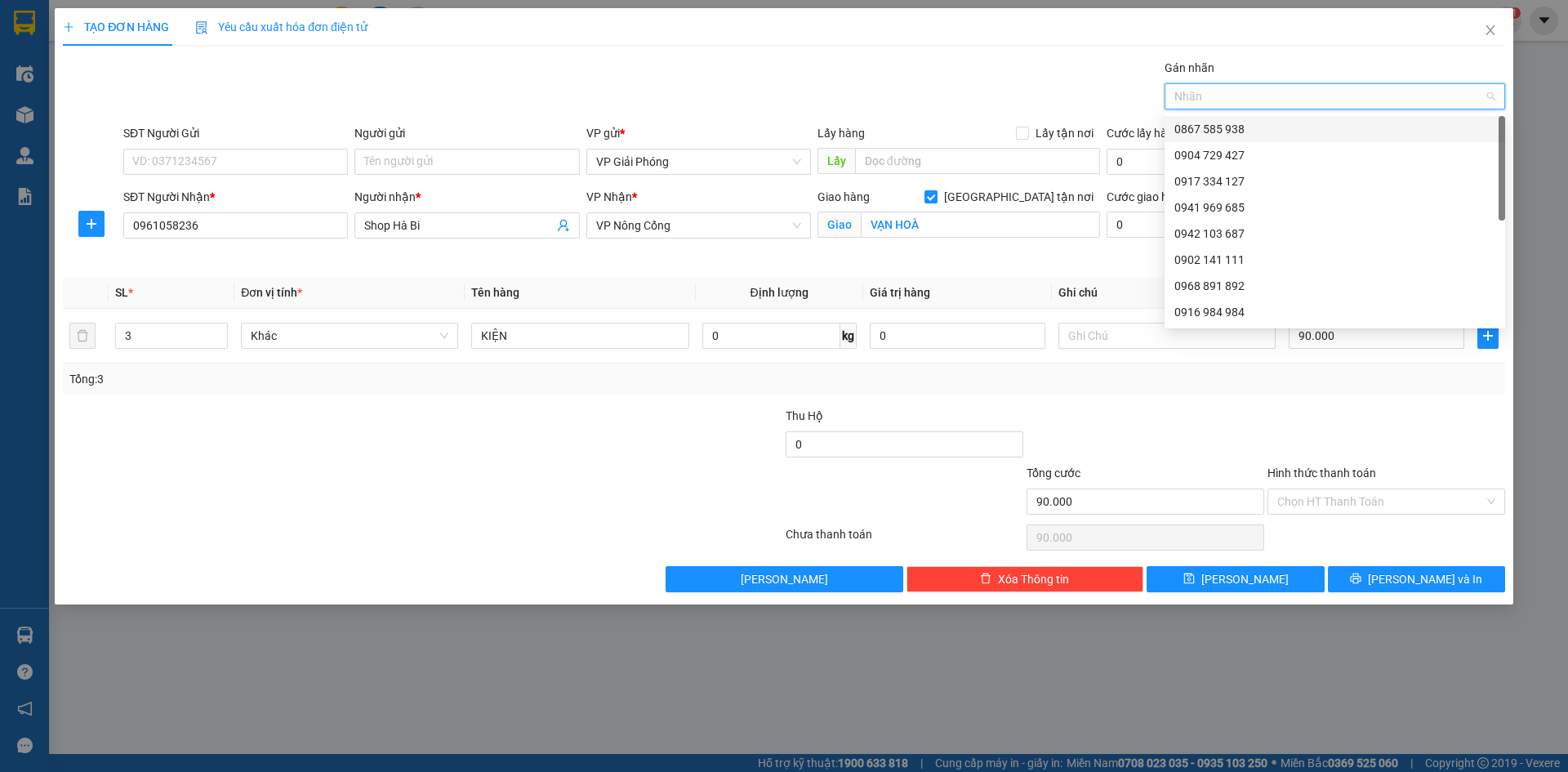
click at [1225, 124] on div "0867 585 938" at bounding box center [1335, 129] width 321 height 18
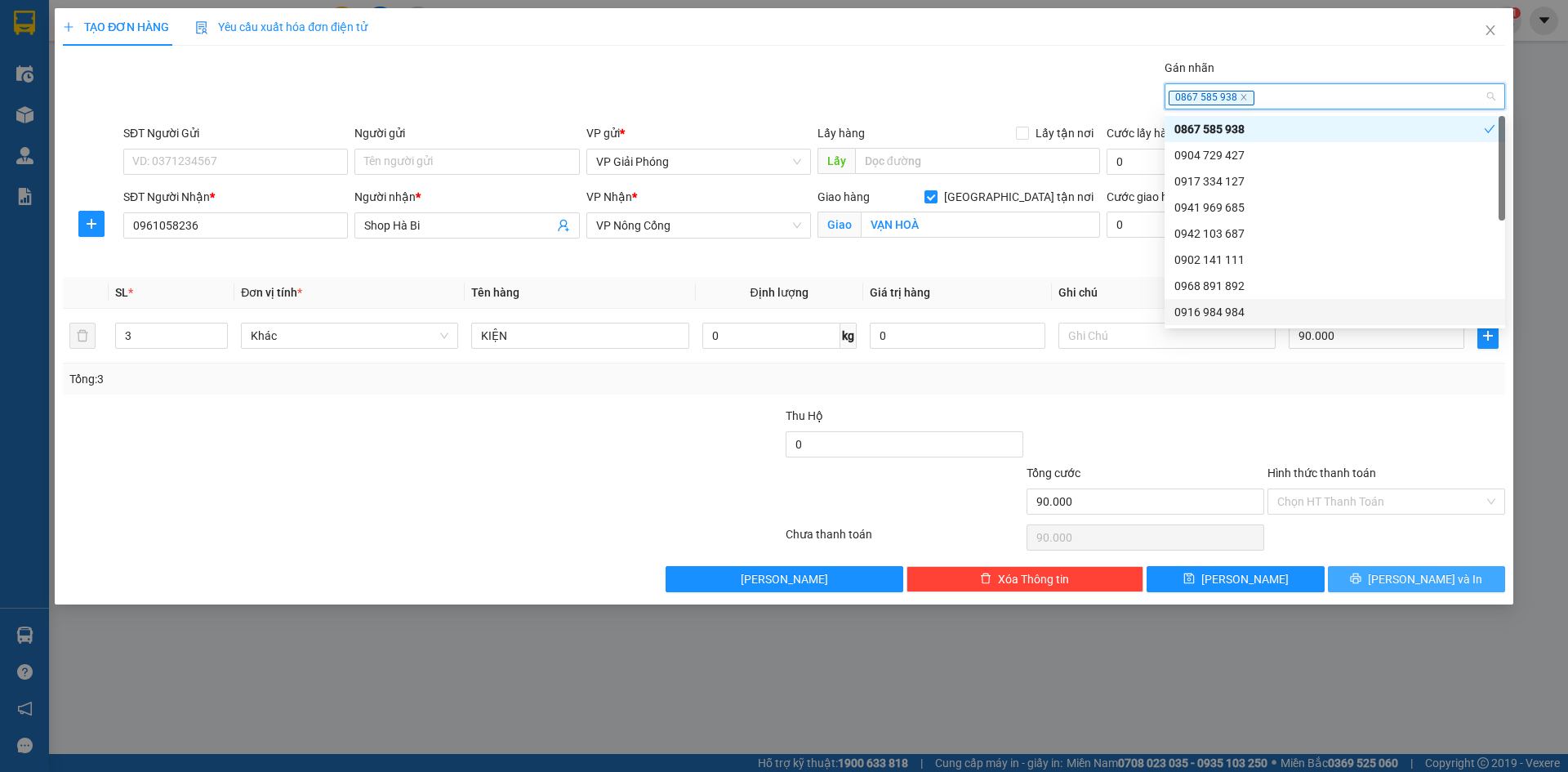
click at [1362, 580] on icon "printer" at bounding box center [1356, 579] width 11 height 11
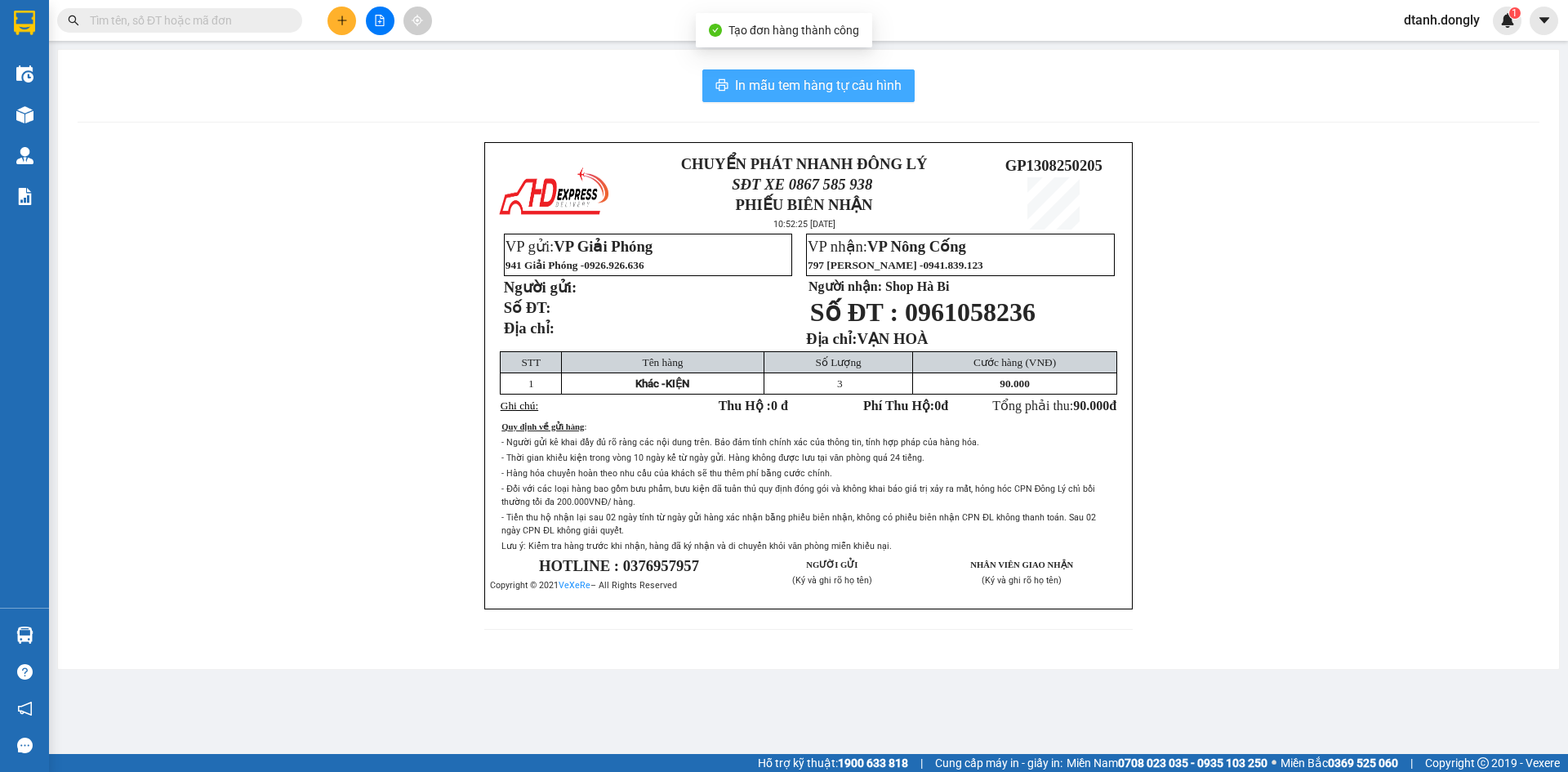
click at [795, 87] on span "In mẫu tem hàng tự cấu hình" at bounding box center [818, 85] width 166 height 20
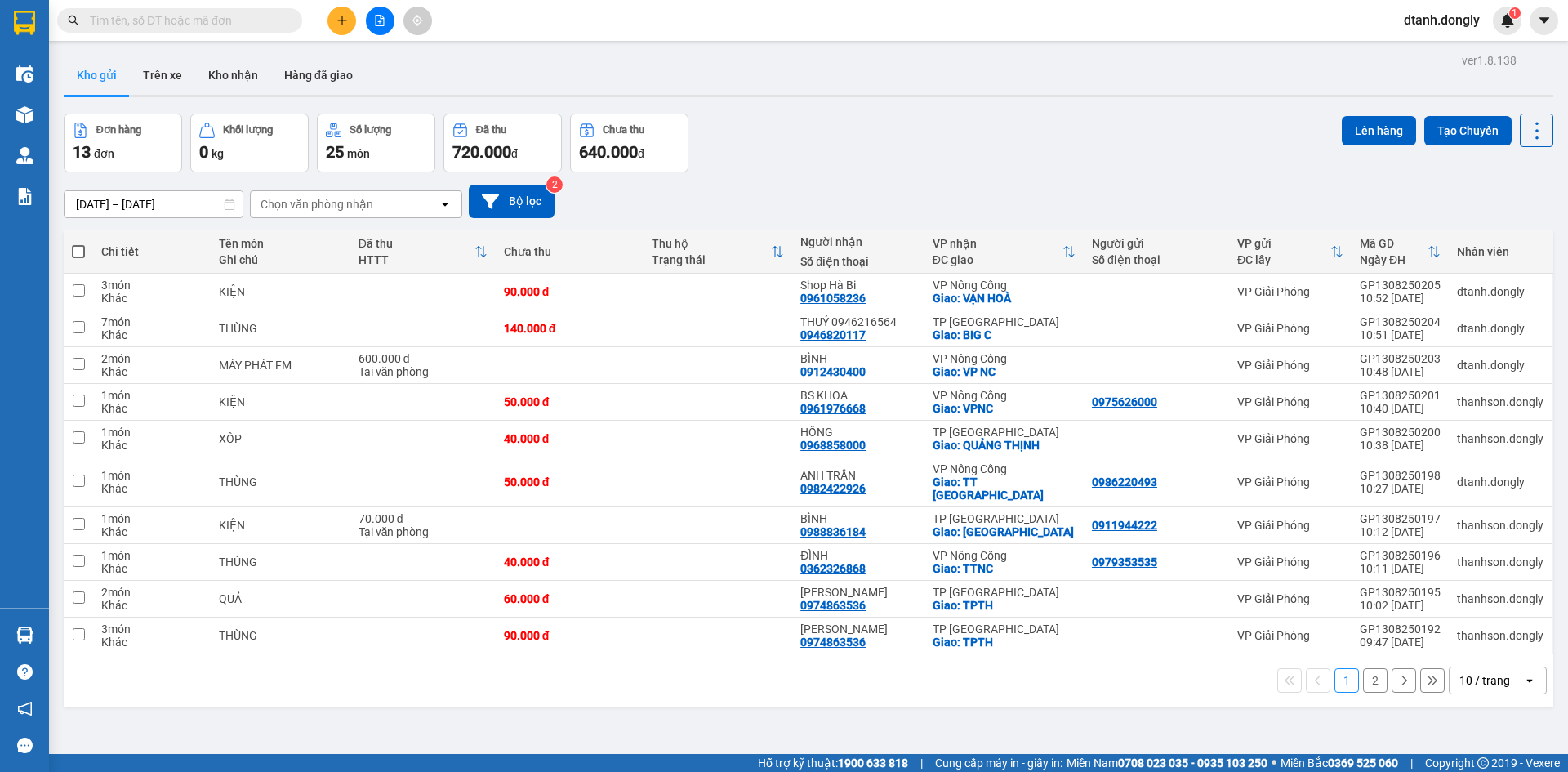
click at [1523, 674] on icon "open" at bounding box center [1530, 681] width 13 height 13
drag, startPoint x: 1483, startPoint y: 633, endPoint x: 1469, endPoint y: 646, distance: 19.1
click at [1482, 634] on span "100 / trang" at bounding box center [1479, 631] width 59 height 16
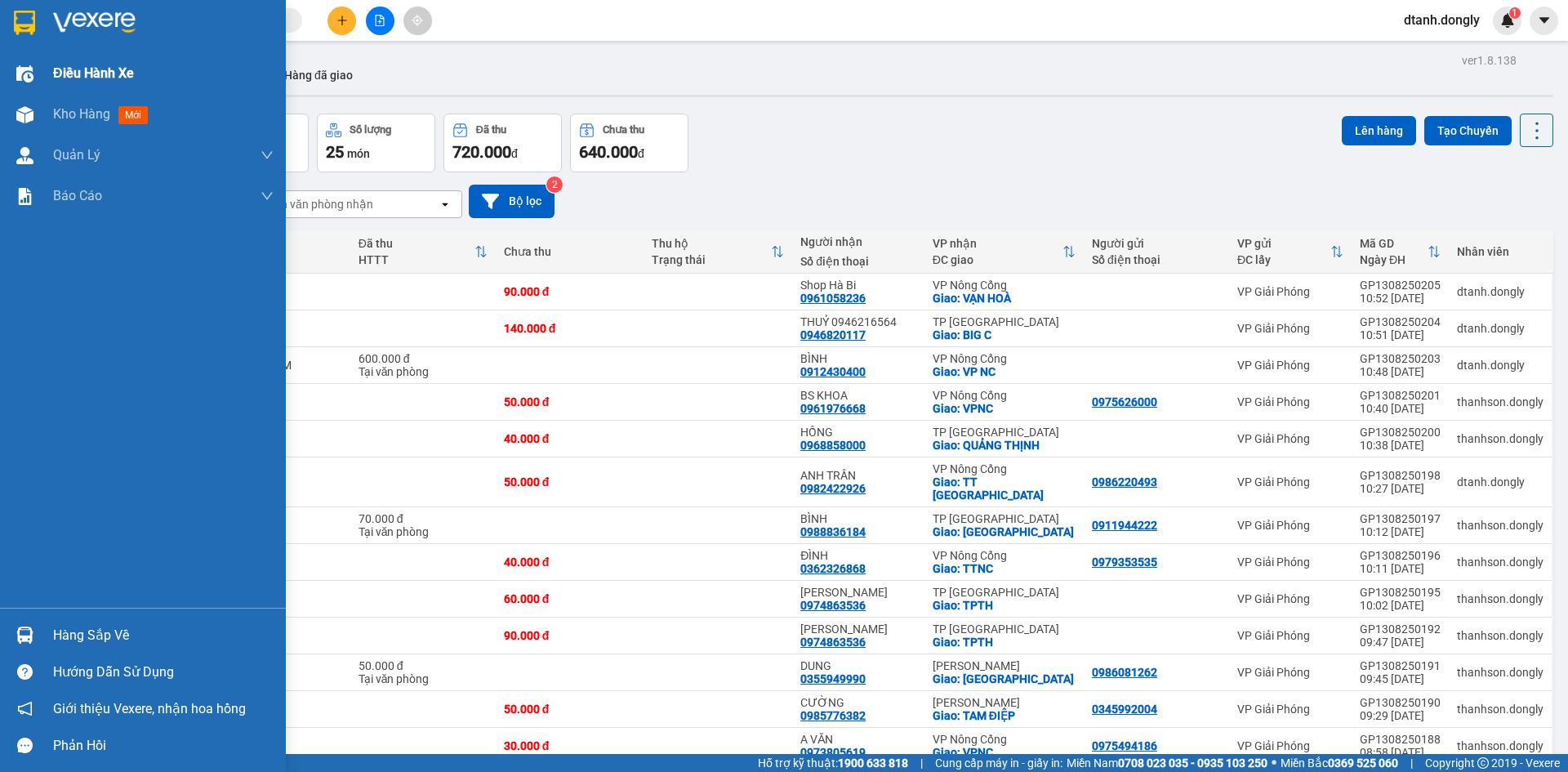
click at [57, 67] on span "Điều hành xe" at bounding box center [93, 73] width 81 height 20
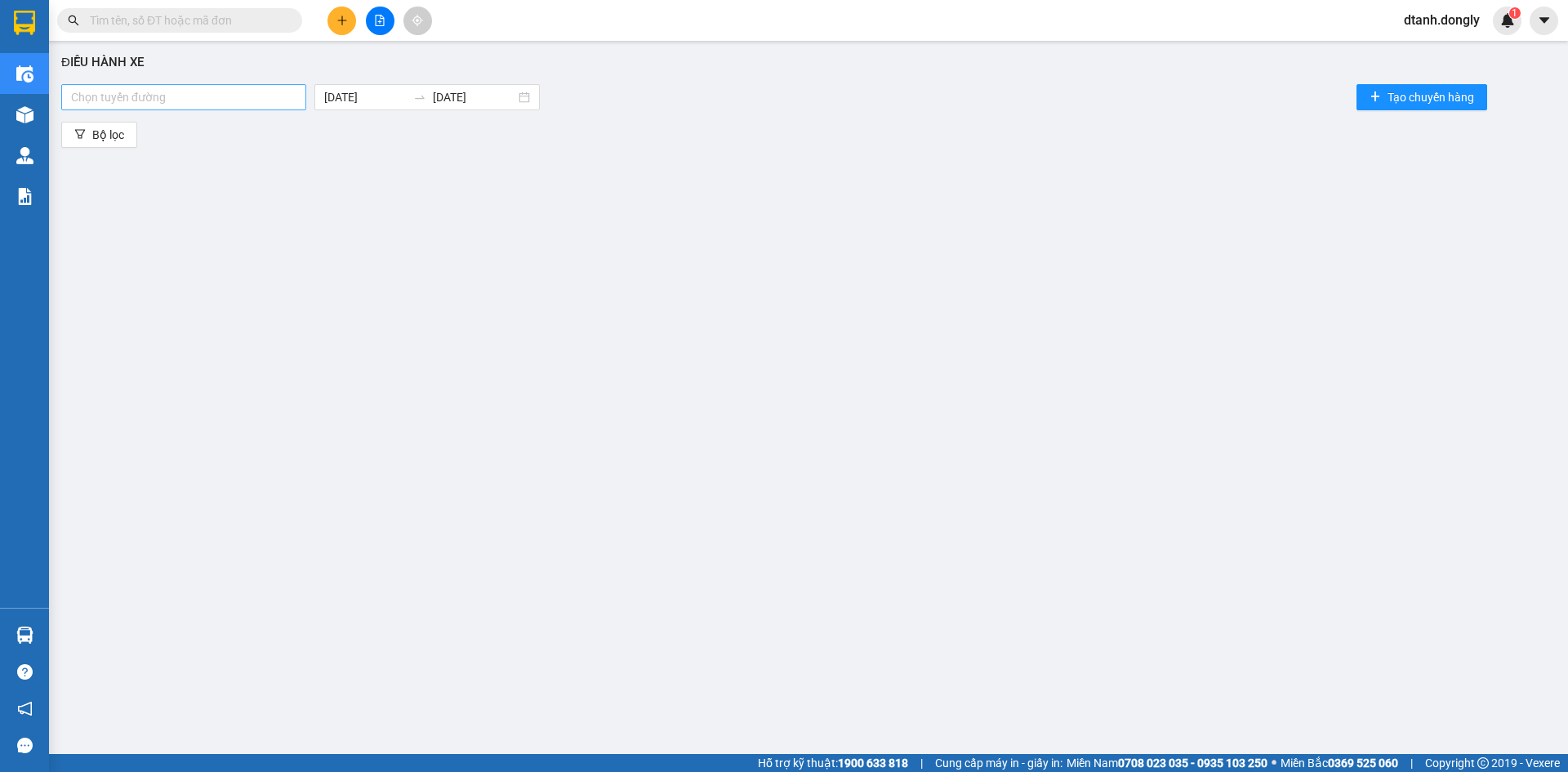
click at [291, 95] on div at bounding box center [184, 97] width 237 height 19
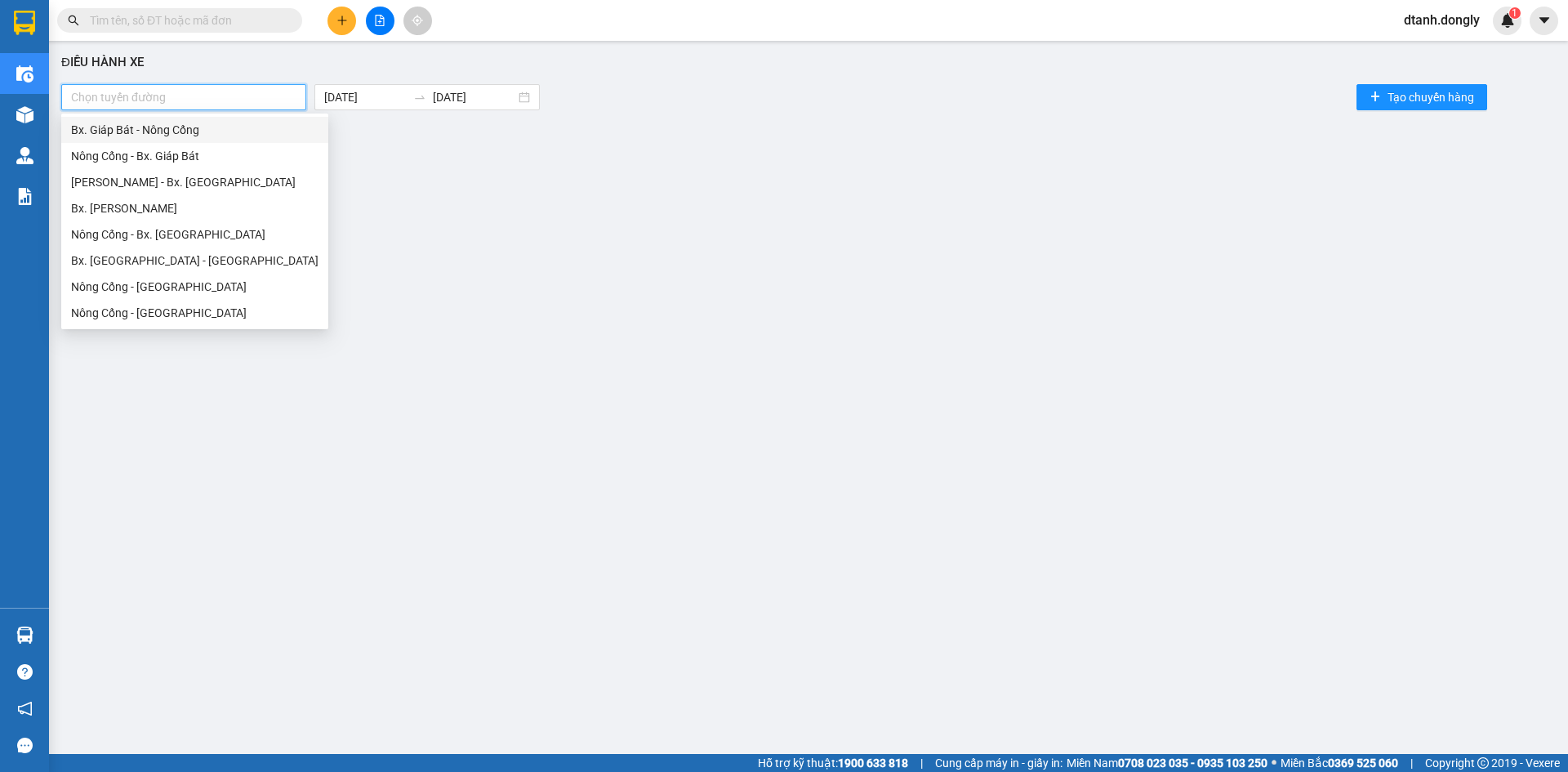
click at [269, 127] on div "Bx. Giáp Bát - Nông Cống" at bounding box center [195, 130] width 247 height 18
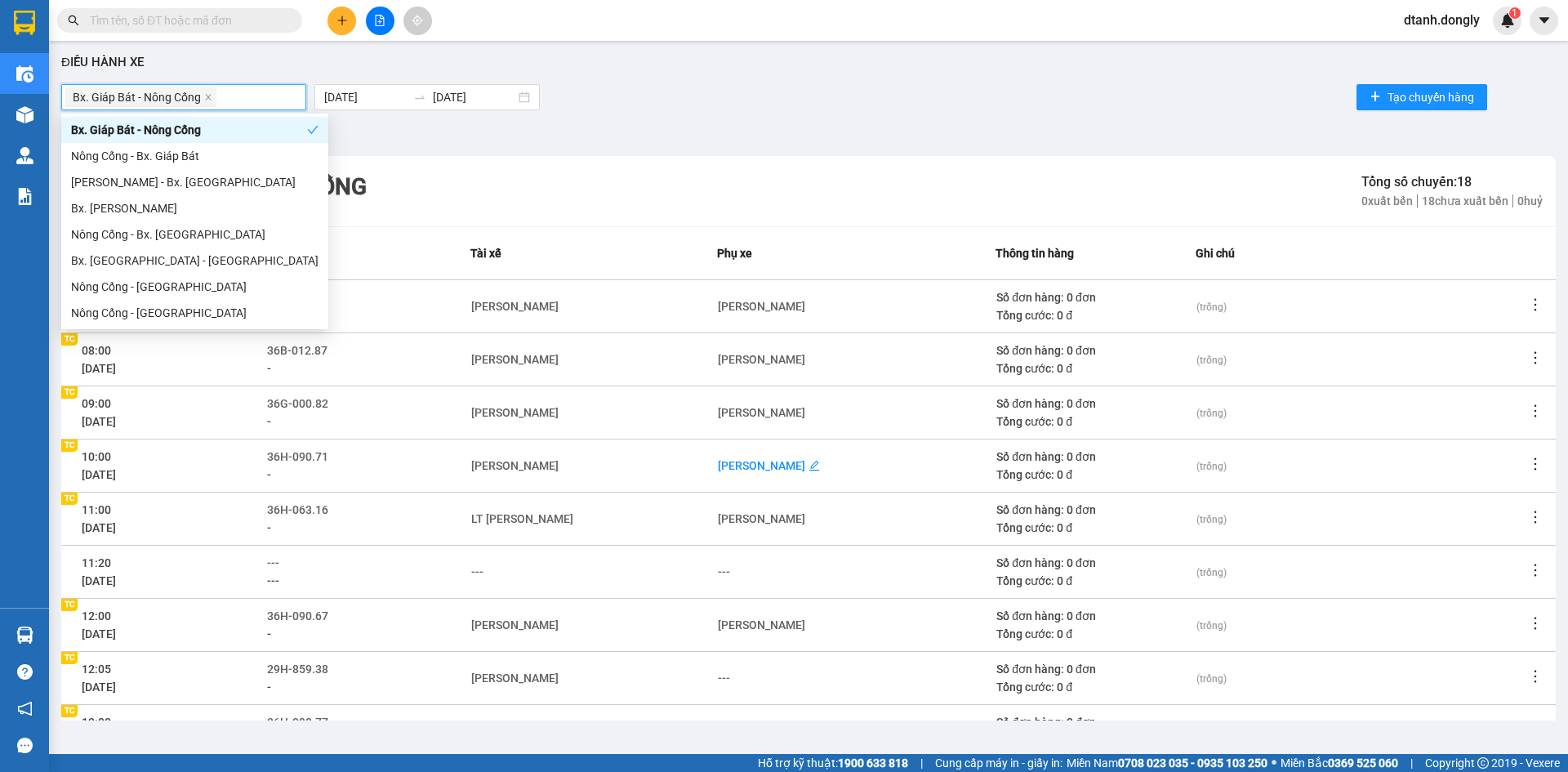
scroll to position [157, 0]
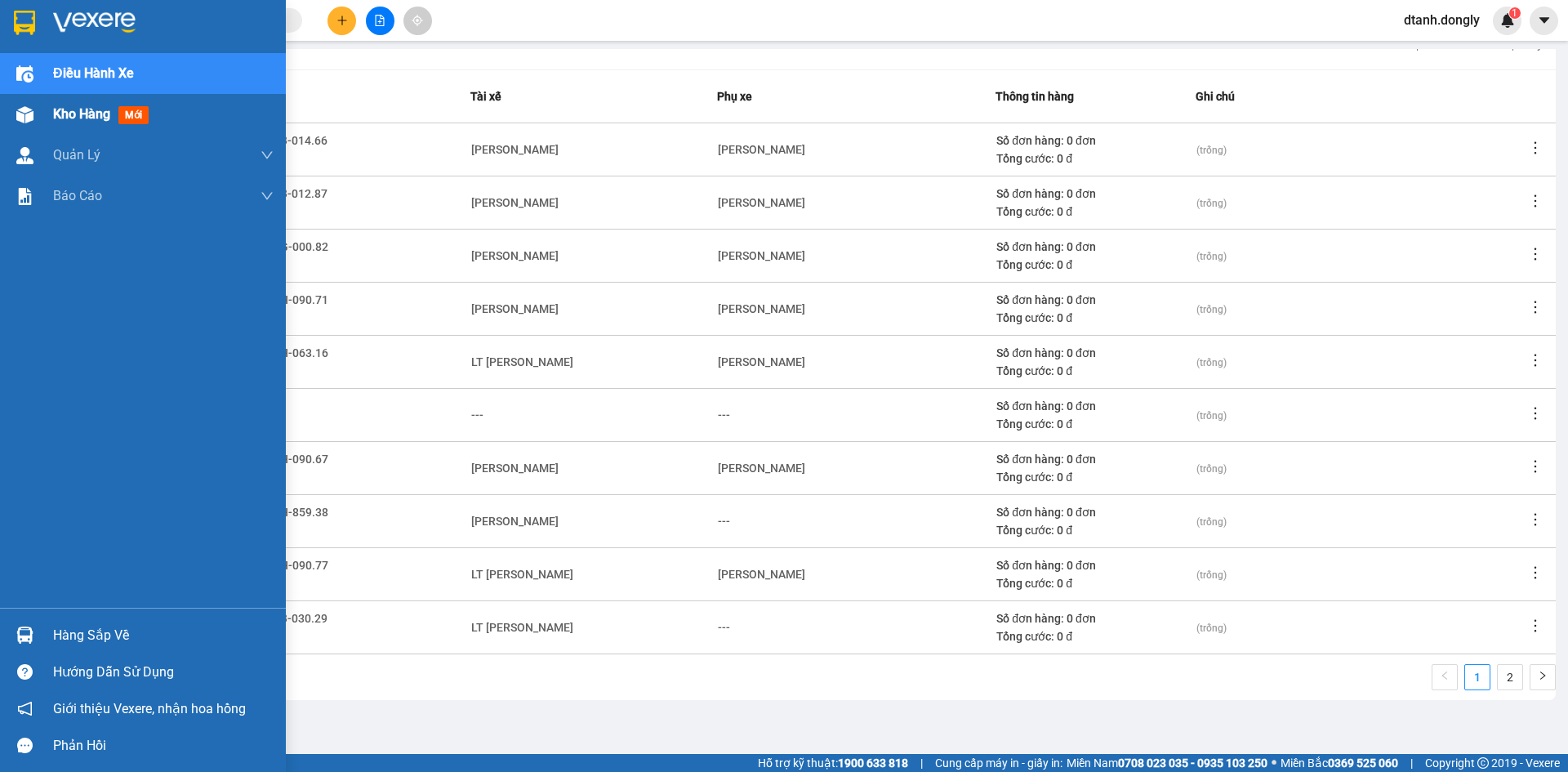
click at [24, 101] on div at bounding box center [25, 114] width 29 height 29
